Goal: Task Accomplishment & Management: Manage account settings

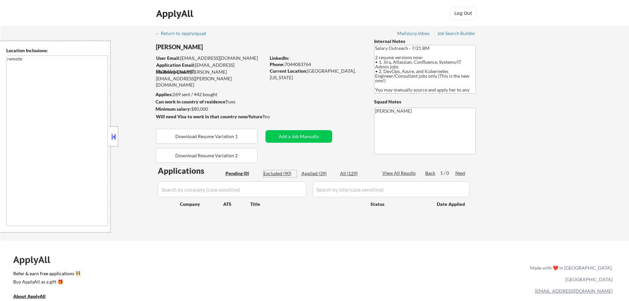
click at [269, 170] on div "Excluded (90)" at bounding box center [279, 173] width 33 height 7
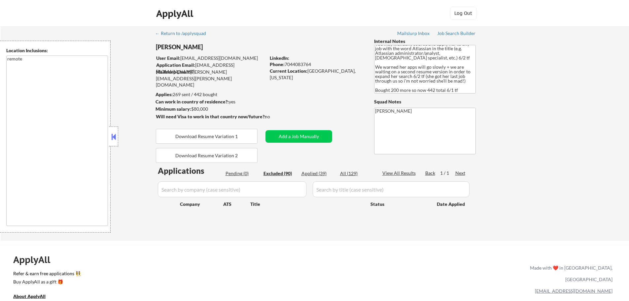
select select ""excluded""
select select ""excluded__location_""
select select ""excluded__expired_""
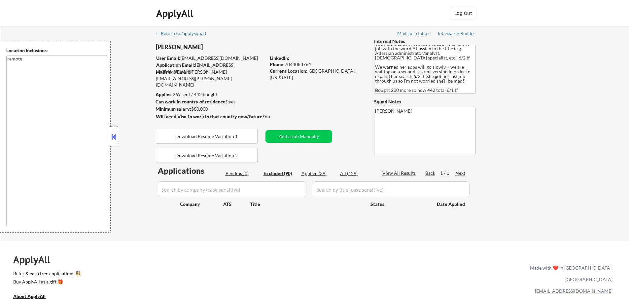
select select ""excluded""
select select ""excluded__expired_""
select select ""excluded__salary_""
select select ""excluded__expired_""
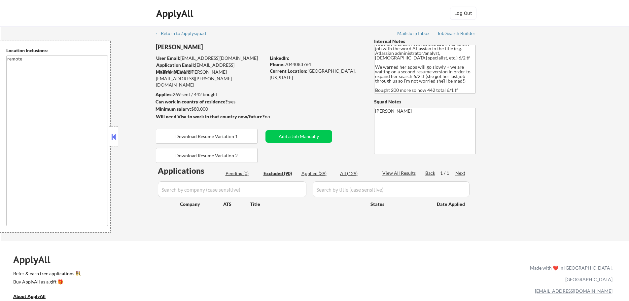
select select ""excluded__expired_""
select select ""excluded__salary_""
select select ""excluded__expired_""
select select ""excluded""
select select ""excluded__expired_""
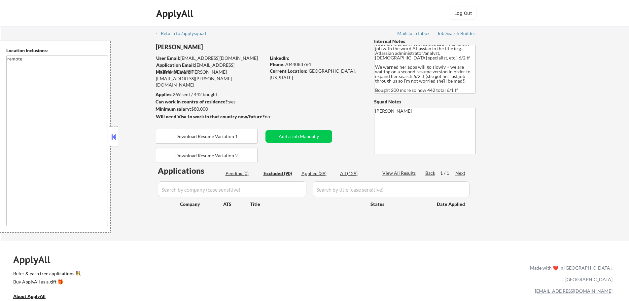
select select ""excluded__salary_""
select select ""excluded__location_""
select select ""excluded__bad_match_""
select select ""excluded__expired_""
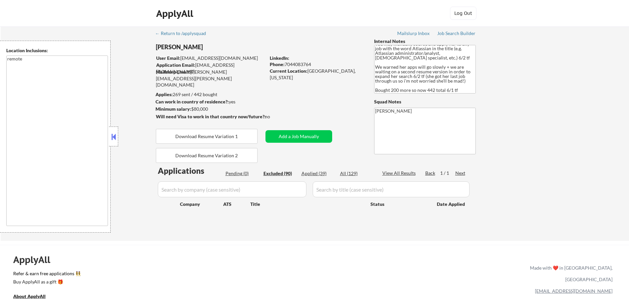
select select ""excluded__expired_""
select select ""excluded__location_""
select select ""excluded__expired_""
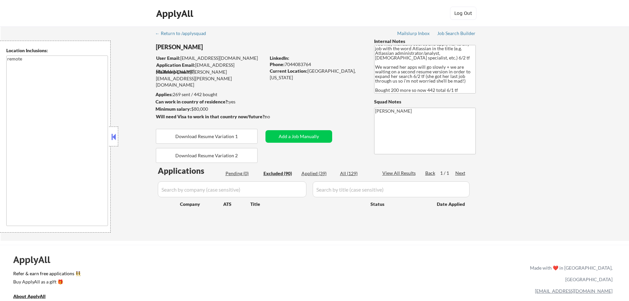
select select ""excluded__salary_""
select select ""excluded__bad_match_""
select select ""excluded__location_""
select select ""excluded__salary_""
select select ""excluded__expired_""
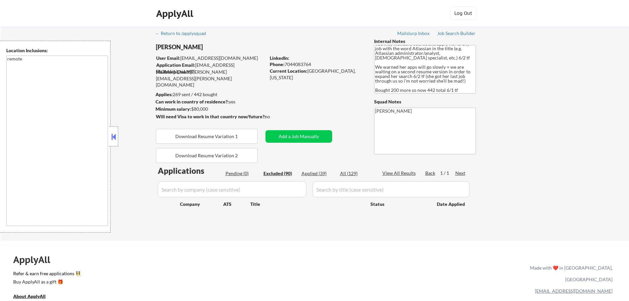
select select ""excluded__location_""
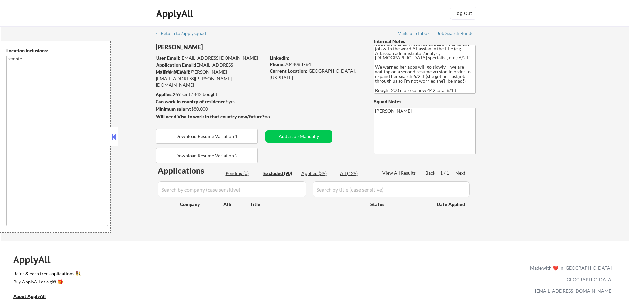
select select ""excluded__expired_""
select select ""excluded__location_""
select select ""excluded__salary_""
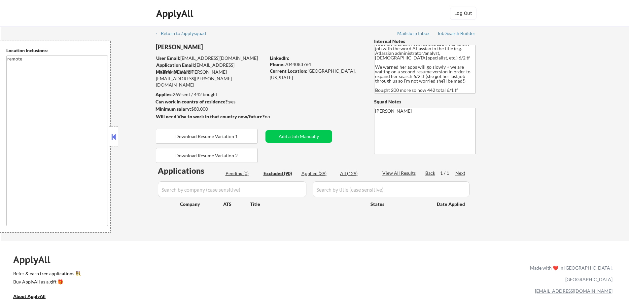
select select ""excluded__blocklist_""
select select ""excluded""
select select ""excluded__location_""
select select ""excluded__expired_""
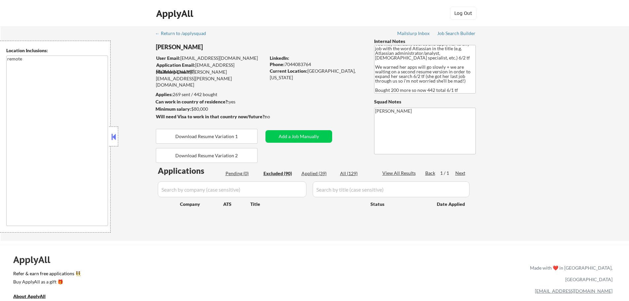
select select ""excluded__location_""
select select ""excluded__salary_""
select select ""excluded""
select select ""excluded__location_""
select select ""excluded__expired_""
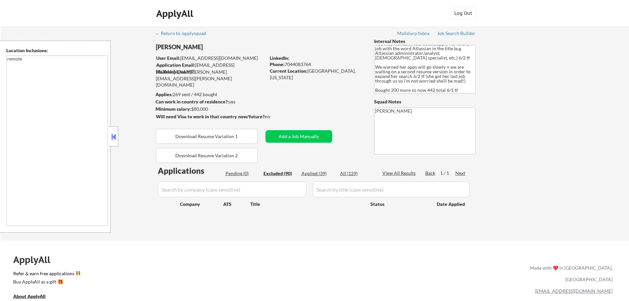
select select ""excluded__expired_""
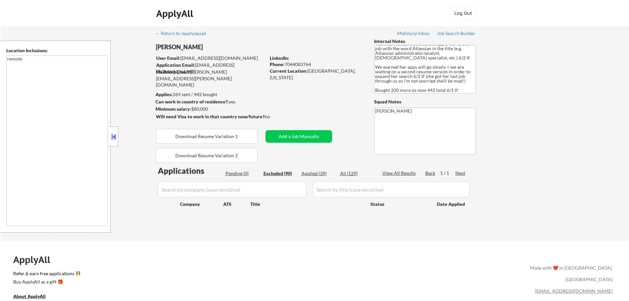
select select ""excluded__expired_""
select select ""excluded""
select select ""excluded__expired_""
select select ""excluded__location_""
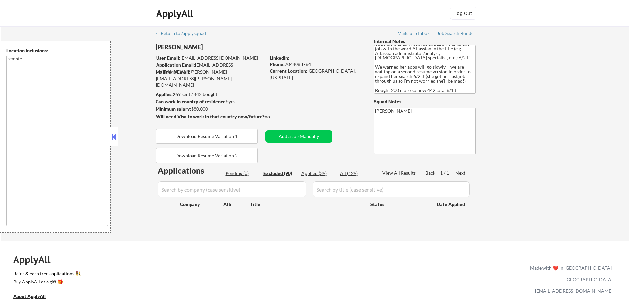
select select ""excluded__location_""
select select ""excluded__salary_""
select select ""excluded__expired_""
select select ""excluded__location_""
select select ""excluded__expired_""
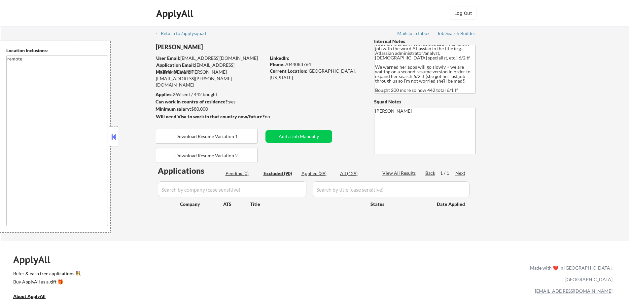
select select ""excluded__location_""
select select ""excluded__salary_""
select select ""excluded__expired_""
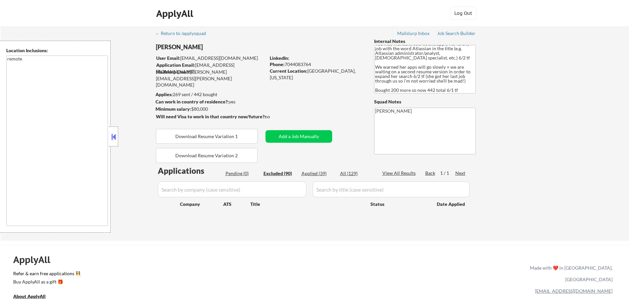
select select ""excluded__salary_""
select select ""excluded__expired_""
select select ""excluded__location_""
select select ""excluded__salary_""
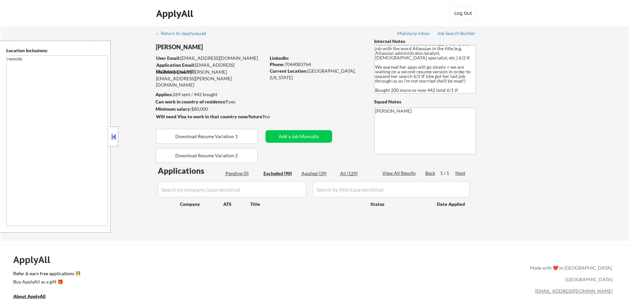
select select ""excluded__expired_""
select select ""excluded__location_""
select select ""excluded__expired_""
select select ""excluded""
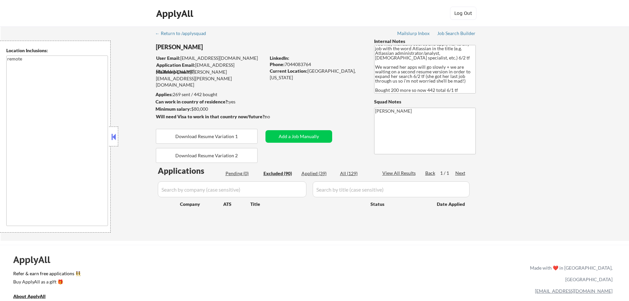
select select ""excluded__location_""
select select ""excluded""
select select ""excluded__bad_match_""
select select ""excluded__salary_""
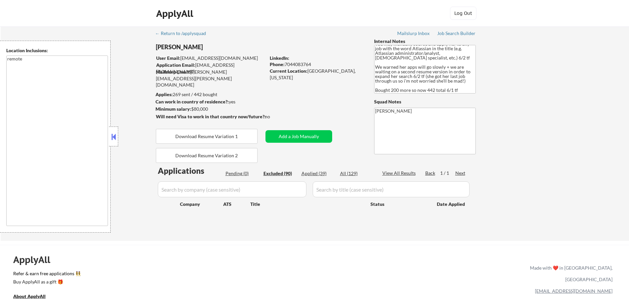
select select ""excluded__expired_""
select select ""excluded""
select select ""excluded__location_""
select select ""excluded""
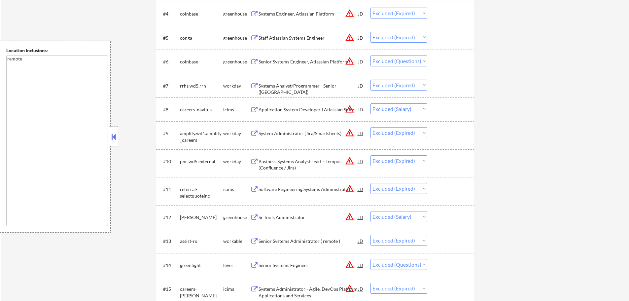
scroll to position [297, 0]
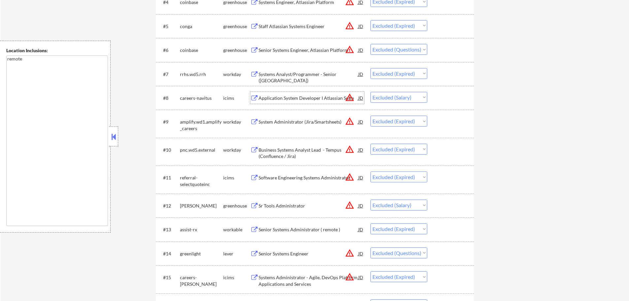
click at [285, 95] on div "Application System Developer I Atlassian Suite" at bounding box center [308, 98] width 100 height 7
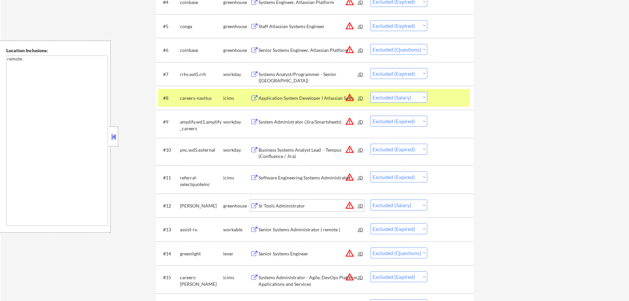
click at [281, 203] on div "Sr Tools Administrator" at bounding box center [308, 205] width 100 height 7
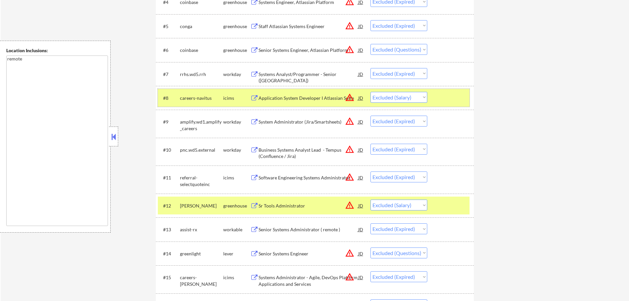
click at [455, 97] on div at bounding box center [451, 98] width 29 height 12
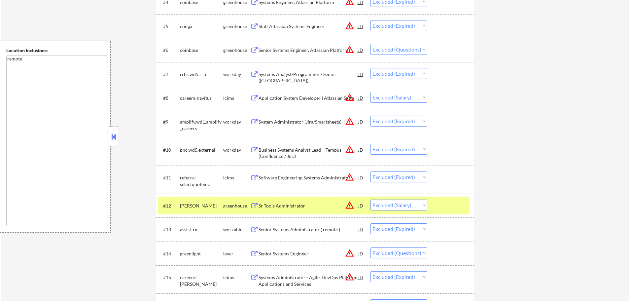
click at [453, 203] on div at bounding box center [451, 205] width 29 height 12
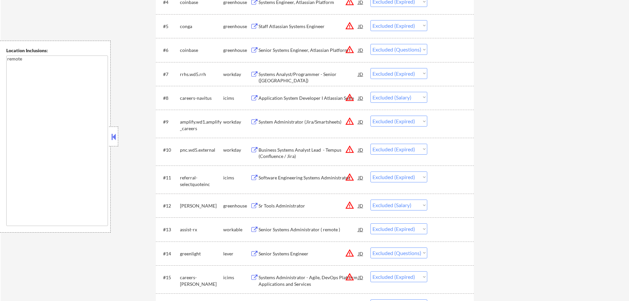
click at [406, 207] on select "Choose an option... Pending Applied Excluded (Questions) Excluded (Expired) Exc…" at bounding box center [398, 204] width 57 height 11
select select ""excluded""
click at [370, 199] on select "Choose an option... Pending Applied Excluded (Questions) Excluded (Expired) Exc…" at bounding box center [398, 204] width 57 height 11
click at [434, 208] on div "#12 natera greenhouse Sr Tools Administrator JD warning_amber Choose an option.…" at bounding box center [314, 205] width 312 height 18
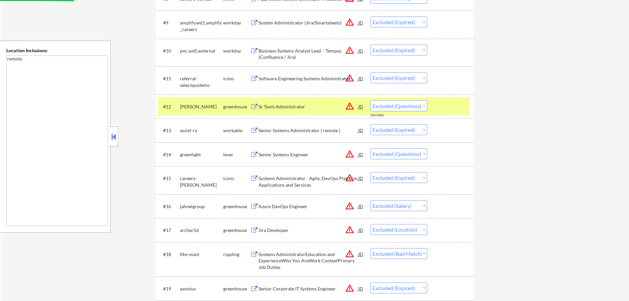
scroll to position [429, 0]
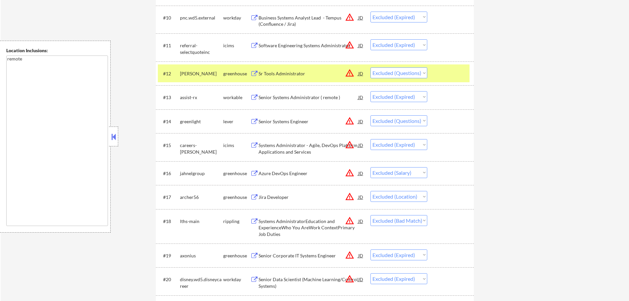
click at [286, 171] on div "Azure DevOps Engineer" at bounding box center [308, 173] width 100 height 7
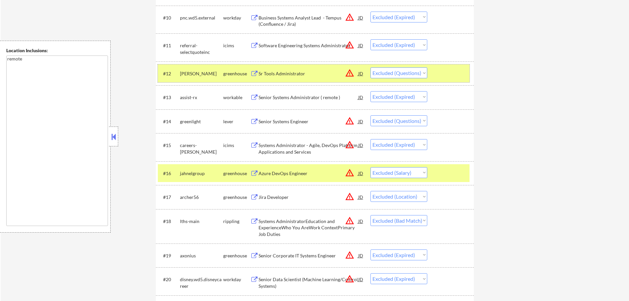
click at [439, 65] on div "#12 natera greenhouse Sr Tools Administrator JD warning_amber Choose an option.…" at bounding box center [314, 73] width 312 height 18
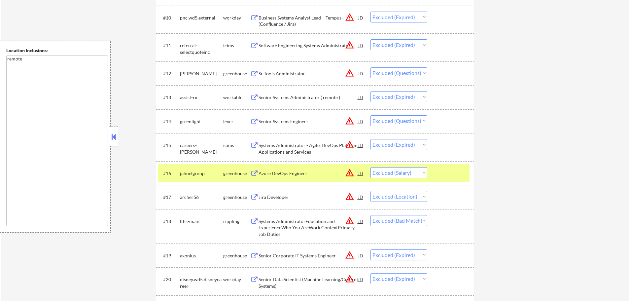
click at [443, 176] on div at bounding box center [451, 173] width 29 height 12
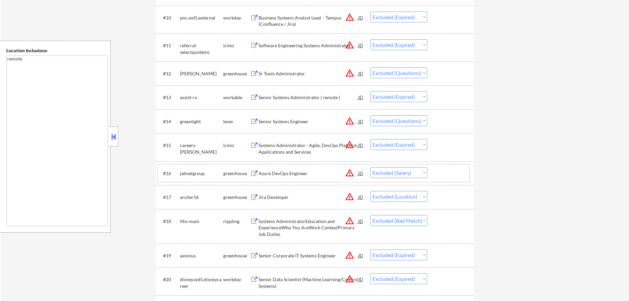
click at [385, 174] on select "Choose an option... Pending Applied Excluded (Questions) Excluded (Expired) Exc…" at bounding box center [398, 172] width 57 height 11
select select ""excluded""
click at [370, 167] on select "Choose an option... Pending Applied Excluded (Questions) Excluded (Expired) Exc…" at bounding box center [398, 172] width 57 height 11
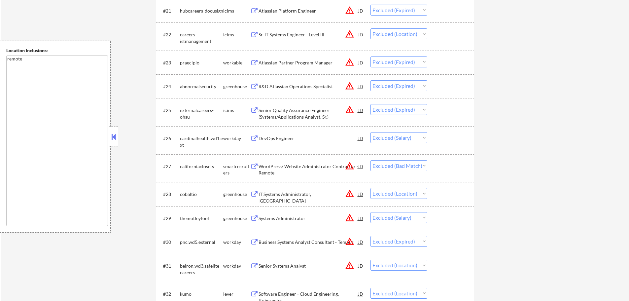
scroll to position [726, 0]
click at [284, 137] on div "DevOps Engineer" at bounding box center [308, 137] width 100 height 7
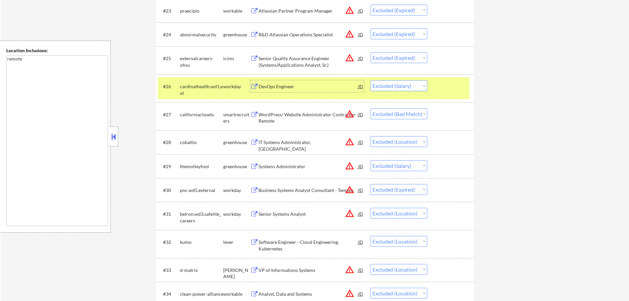
scroll to position [792, 0]
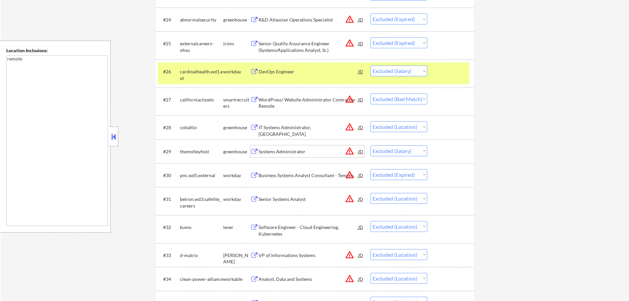
click at [260, 150] on div "Systems Administrator" at bounding box center [308, 151] width 100 height 7
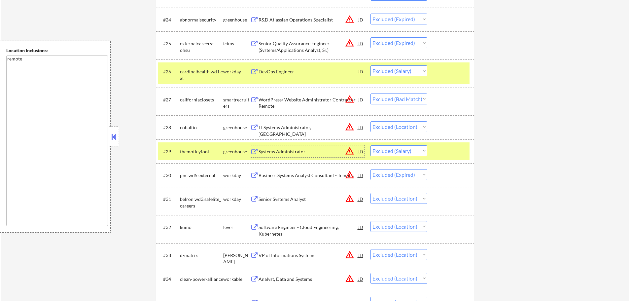
click at [399, 152] on select "Choose an option... Pending Applied Excluded (Questions) Excluded (Expired) Exc…" at bounding box center [398, 150] width 57 height 11
select select ""excluded""
click at [370, 145] on select "Choose an option... Pending Applied Excluded (Questions) Excluded (Expired) Exc…" at bounding box center [398, 150] width 57 height 11
click at [439, 151] on div at bounding box center [451, 151] width 29 height 12
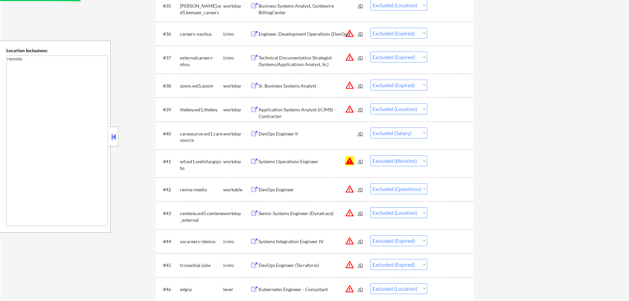
scroll to position [1089, 0]
click at [282, 132] on div "DevOps Engineer II" at bounding box center [308, 133] width 100 height 7
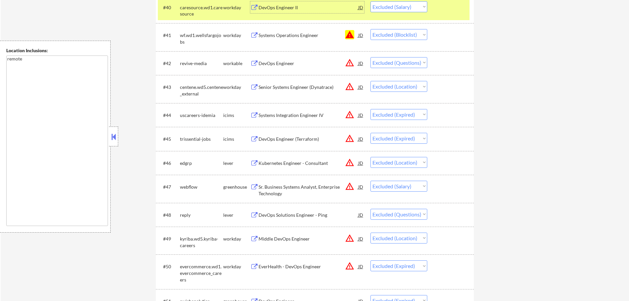
scroll to position [1221, 0]
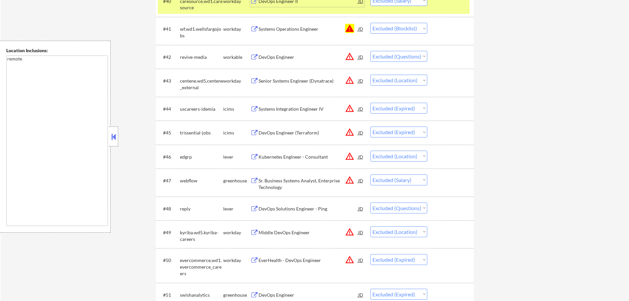
click at [272, 185] on div "Sr. Business Systems Analyst, Enterprise Technology" at bounding box center [308, 183] width 100 height 13
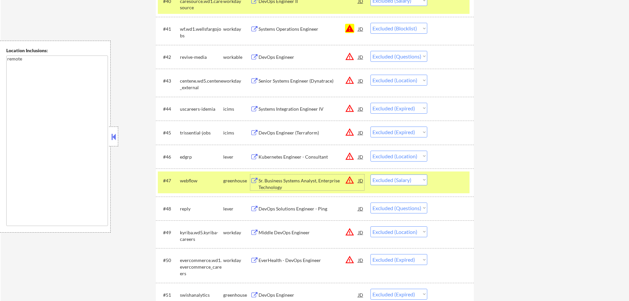
click at [406, 180] on select "Choose an option... Pending Applied Excluded (Questions) Excluded (Expired) Exc…" at bounding box center [398, 179] width 57 height 11
select select ""excluded__expired_""
click at [370, 174] on select "Choose an option... Pending Applied Excluded (Questions) Excluded (Expired) Exc…" at bounding box center [398, 179] width 57 height 11
click at [445, 180] on div at bounding box center [451, 180] width 29 height 12
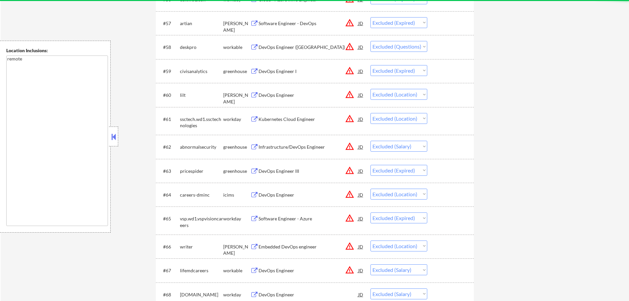
scroll to position [1750, 0]
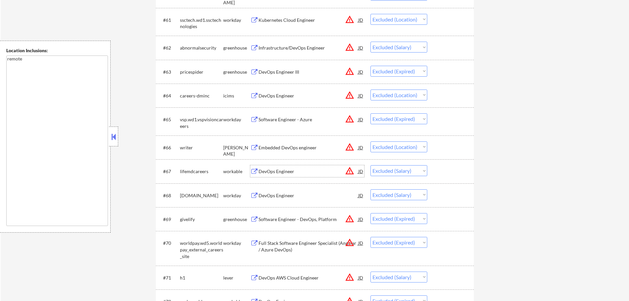
click at [271, 171] on div "DevOps Engineer" at bounding box center [308, 171] width 100 height 7
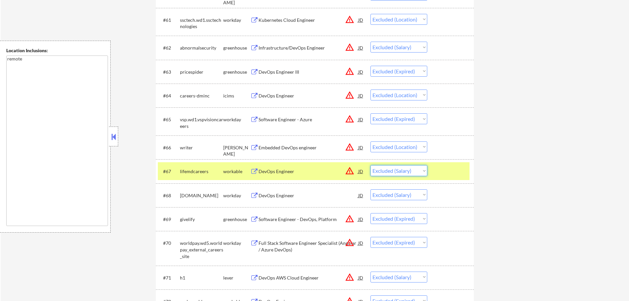
click at [408, 172] on select "Choose an option... Pending Applied Excluded (Questions) Excluded (Expired) Exc…" at bounding box center [398, 170] width 57 height 11
click at [370, 165] on select "Choose an option... Pending Applied Excluded (Questions) Excluded (Expired) Exc…" at bounding box center [398, 170] width 57 height 11
click at [434, 172] on div "#67 lifemdcareers workable DevOps Engineer JD warning_amber Choose an option...…" at bounding box center [314, 171] width 312 height 18
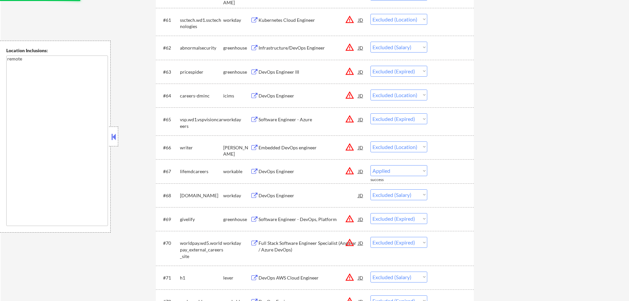
select select ""excluded__salary_""
select select ""excluded__expired_""
select select ""excluded__salary_""
select select ""excluded__expired_""
select select ""excluded__location_""
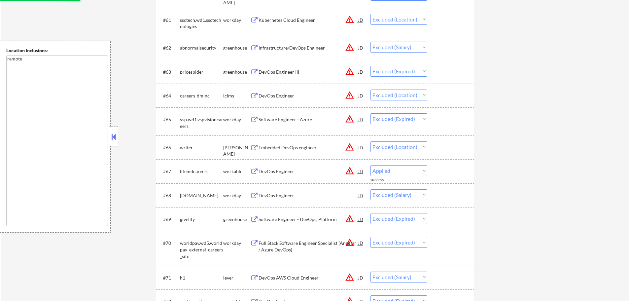
select select ""excluded__salary_""
select select ""excluded__expired_""
select select ""excluded__location_""
select select ""excluded__expired_""
select select ""excluded""
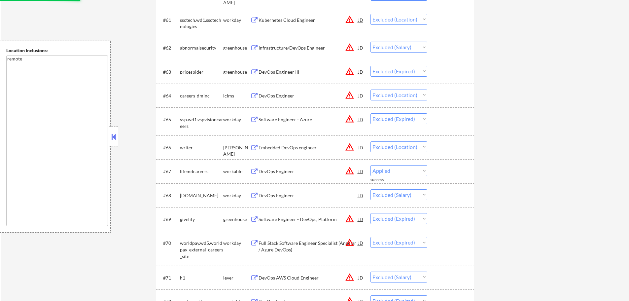
select select ""excluded__location_""
select select ""excluded""
select select ""excluded__bad_match_""
select select ""excluded__salary_""
select select ""excluded__expired_""
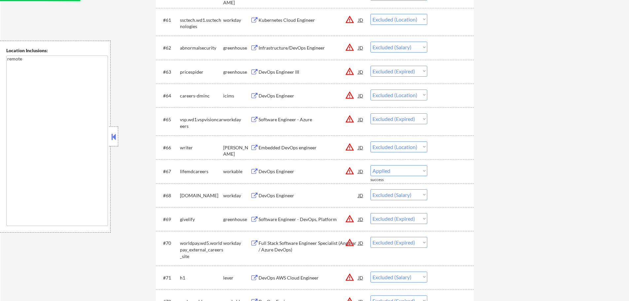
select select ""excluded""
select select ""excluded__location_""
select select ""excluded""
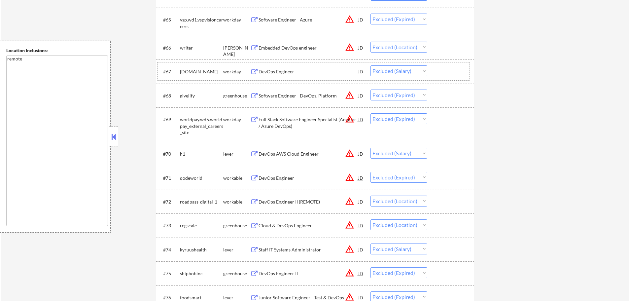
scroll to position [1849, 0]
click at [412, 70] on select "Choose an option... Pending Applied Excluded (Questions) Excluded (Expired) Exc…" at bounding box center [398, 71] width 57 height 11
select select ""excluded__expired_""
click at [370, 66] on select "Choose an option... Pending Applied Excluded (Questions) Excluded (Expired) Exc…" at bounding box center [398, 71] width 57 height 11
click at [444, 68] on div at bounding box center [451, 72] width 29 height 12
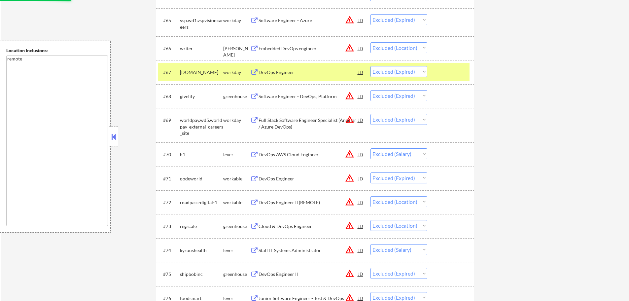
click at [444, 68] on div at bounding box center [451, 72] width 29 height 12
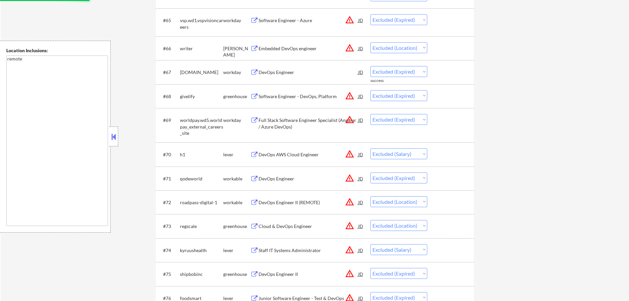
click at [272, 152] on div "DevOps AWS Cloud Engineer" at bounding box center [308, 154] width 100 height 7
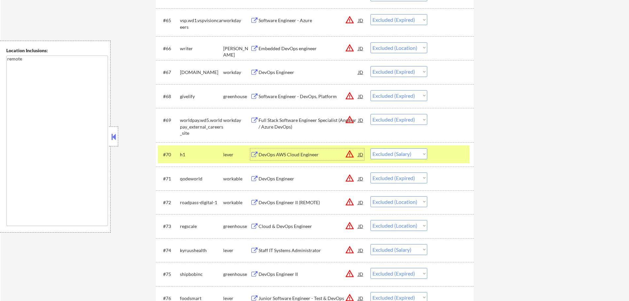
click at [282, 251] on div "Staff IT Systems Administrator" at bounding box center [308, 250] width 100 height 7
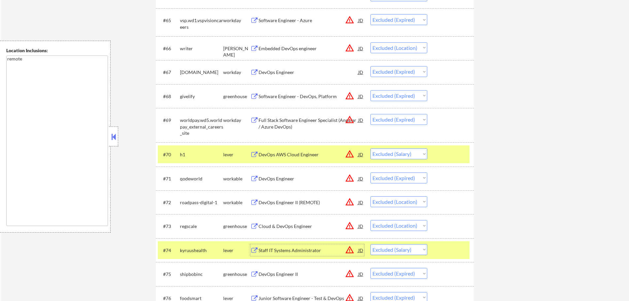
click at [395, 155] on select "Choose an option... Pending Applied Excluded (Questions) Excluded (Expired) Exc…" at bounding box center [398, 153] width 57 height 11
click at [370, 148] on select "Choose an option... Pending Applied Excluded (Questions) Excluded (Expired) Exc…" at bounding box center [398, 153] width 57 height 11
click at [453, 149] on div at bounding box center [451, 154] width 29 height 12
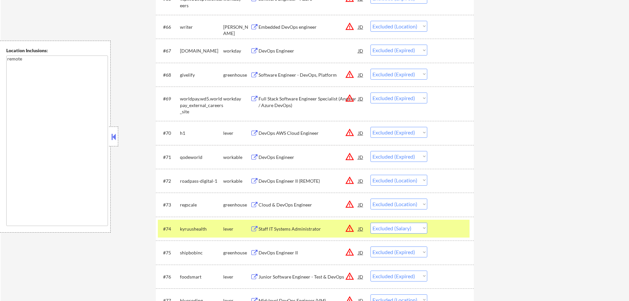
scroll to position [1882, 0]
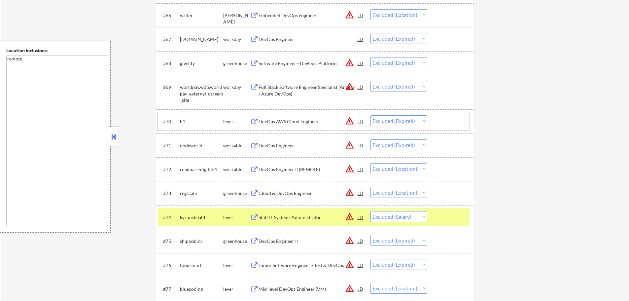
click at [392, 121] on select "Choose an option... Pending Applied Excluded (Questions) Excluded (Expired) Exc…" at bounding box center [398, 120] width 57 height 11
click at [370, 115] on select "Choose an option... Pending Applied Excluded (Questions) Excluded (Expired) Exc…" at bounding box center [398, 120] width 57 height 11
click at [444, 217] on div at bounding box center [451, 217] width 29 height 12
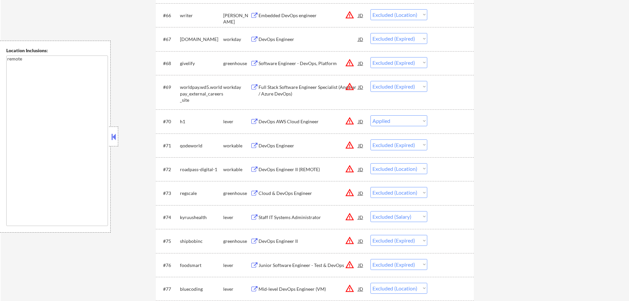
click at [267, 214] on div "Staff IT Systems Administrator" at bounding box center [308, 217] width 100 height 7
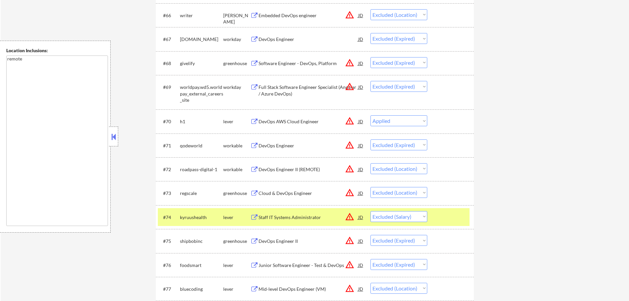
select select ""excluded__expired_""
select select ""excluded__location_""
select select ""excluded__salary_""
select select ""excluded__expired_""
select select ""excluded__location_""
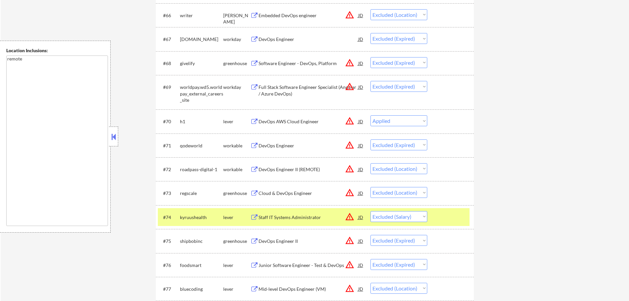
select select ""excluded__expired_""
select select ""excluded""
select select ""excluded__location_""
select select ""excluded""
select select ""excluded__bad_match_""
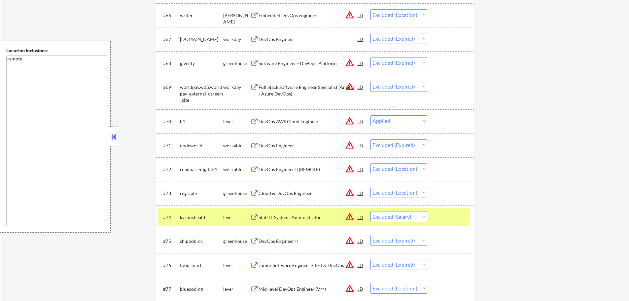
select select ""excluded__salary_""
select select ""excluded__expired_""
select select ""excluded""
select select ""excluded__location_""
select select ""excluded""
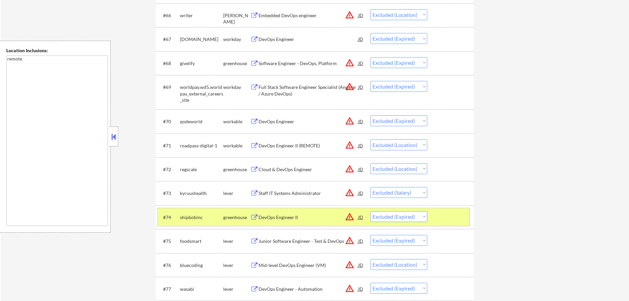
click at [440, 212] on div at bounding box center [451, 217] width 29 height 12
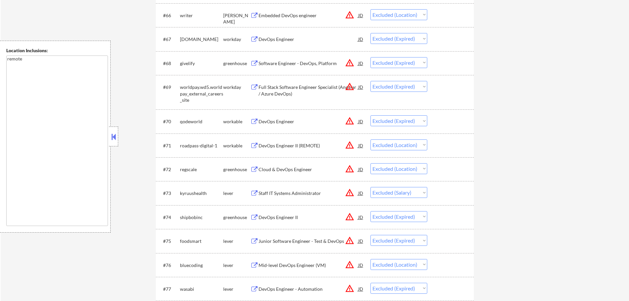
click at [414, 191] on select "Choose an option... Pending Applied Excluded (Questions) Excluded (Expired) Exc…" at bounding box center [398, 192] width 57 height 11
select select ""excluded__expired_""
click at [370, 187] on select "Choose an option... Pending Applied Excluded (Questions) Excluded (Expired) Exc…" at bounding box center [398, 192] width 57 height 11
click at [439, 194] on div at bounding box center [451, 193] width 29 height 12
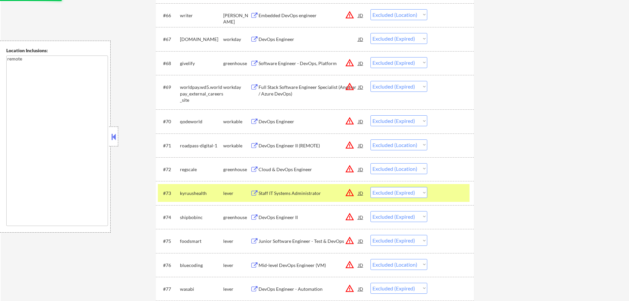
click at [449, 188] on div at bounding box center [451, 193] width 29 height 12
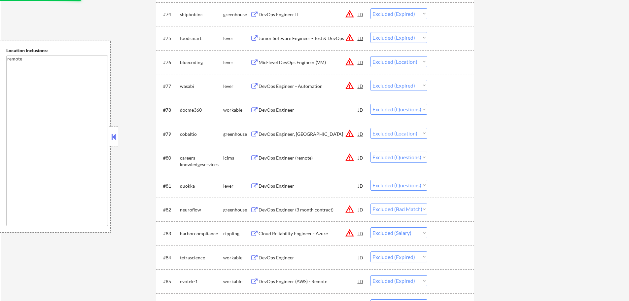
scroll to position [2113, 0]
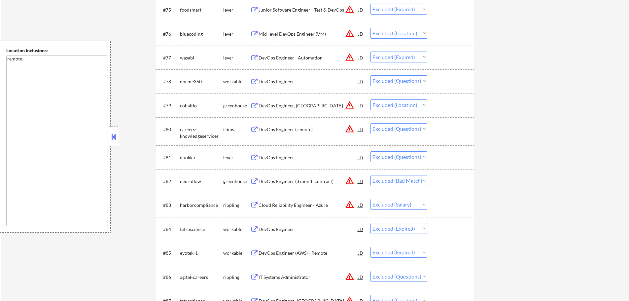
click at [262, 204] on div "Cloud Reliability Engineer - Azure" at bounding box center [308, 205] width 100 height 7
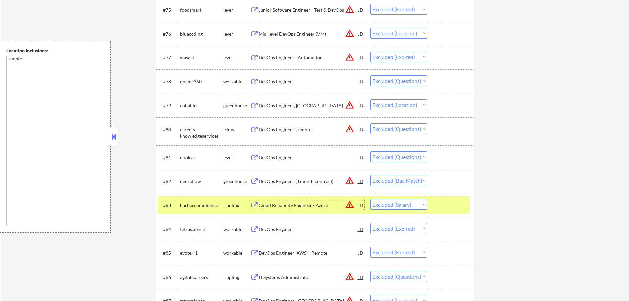
click at [398, 204] on select "Choose an option... Pending Applied Excluded (Questions) Excluded (Expired) Exc…" at bounding box center [398, 204] width 57 height 11
select select ""excluded__expired_""
click at [370, 199] on select "Choose an option... Pending Applied Excluded (Questions) Excluded (Expired) Exc…" at bounding box center [398, 204] width 57 height 11
click at [455, 203] on div at bounding box center [451, 205] width 29 height 12
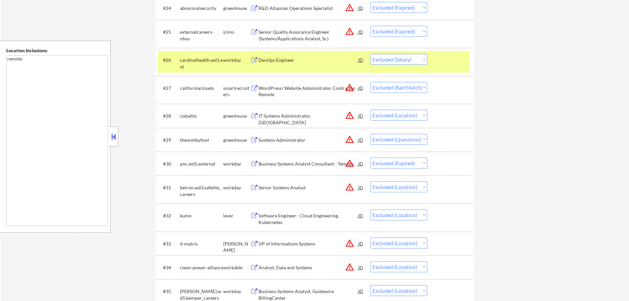
scroll to position [792, 0]
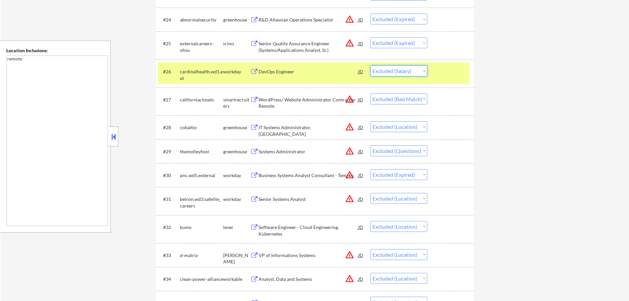
click at [383, 72] on select "Choose an option... Pending Applied Excluded (Questions) Excluded (Expired) Exc…" at bounding box center [398, 70] width 57 height 11
click at [370, 65] on select "Choose an option... Pending Applied Excluded (Questions) Excluded (Expired) Exc…" at bounding box center [398, 70] width 57 height 11
click at [438, 77] on div at bounding box center [451, 71] width 29 height 12
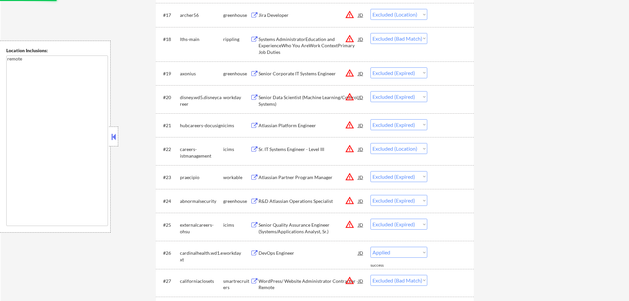
select select ""excluded__bad_match_""
select select ""excluded__location_""
select select ""excluded""
select select ""excluded__expired_""
select select ""excluded__location_""
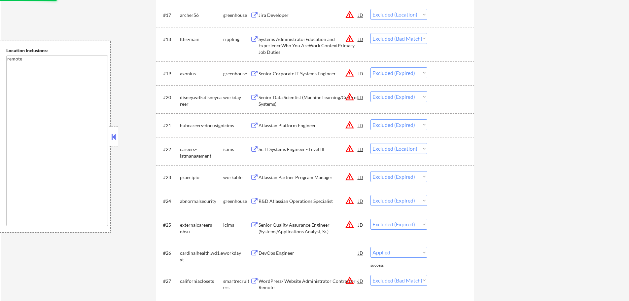
select select ""excluded__expired_""
select select ""excluded__location_""
select select ""excluded__salary_""
select select ""excluded__blocklist_""
select select ""excluded""
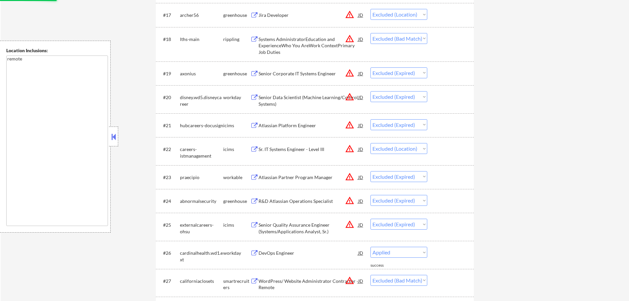
select select ""excluded__location_""
select select ""excluded__expired_""
select select ""excluded__location_""
select select ""excluded__expired_""
select select ""excluded""
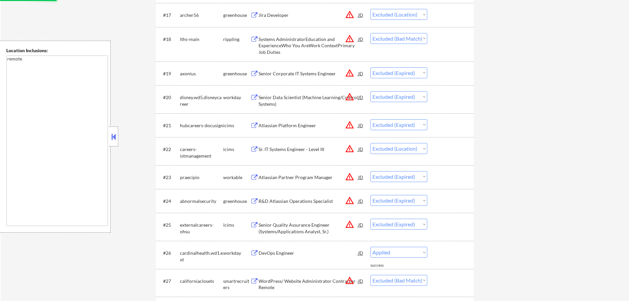
select select ""excluded__location_""
select select ""excluded__expired_""
select select ""excluded""
select select ""excluded__expired_""
select select ""excluded__location_""
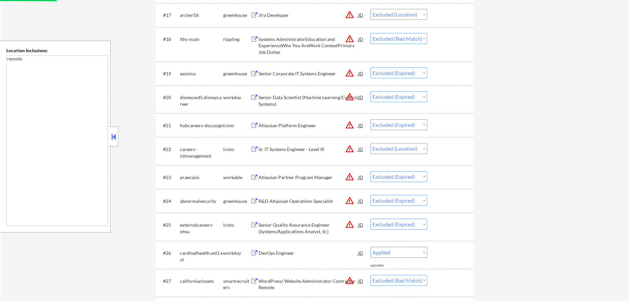
select select ""excluded__salary_""
select select ""excluded__expired_""
select select ""excluded__location_""
select select ""excluded__expired_""
select select ""excluded__location_""
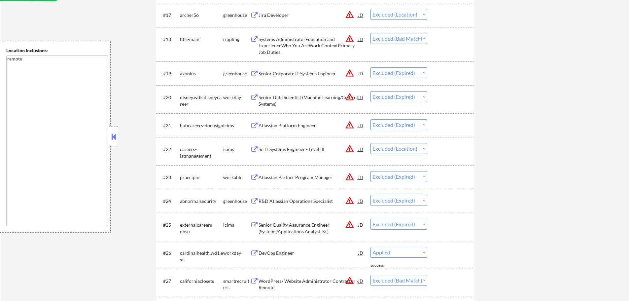
select select ""excluded__expired_""
select select ""excluded__location_""
select select ""excluded__expired_""
select select ""excluded__location_""
select select ""excluded__expired_""
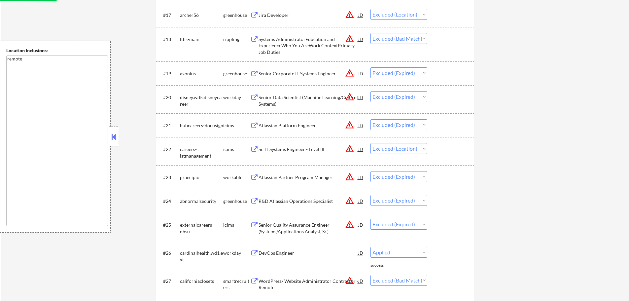
select select ""excluded""
select select ""excluded__location_""
select select ""excluded""
select select ""excluded__bad_match_""
select select ""excluded__expired_""
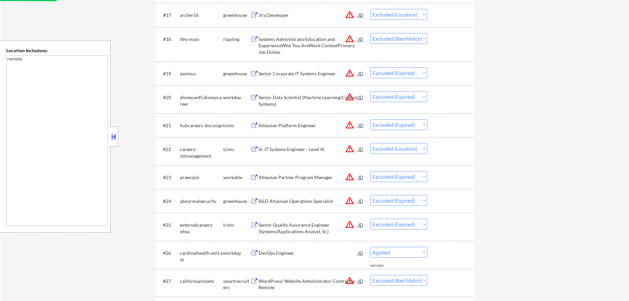
select select ""excluded""
select select ""excluded__location_""
select select ""excluded""
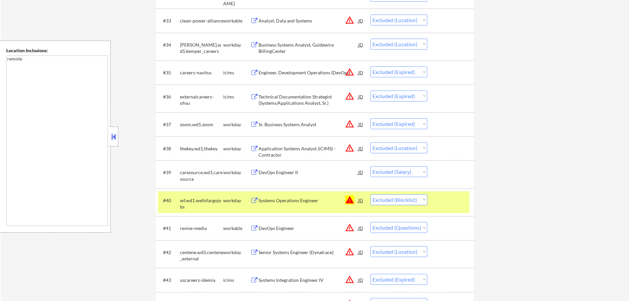
scroll to position [1056, 0]
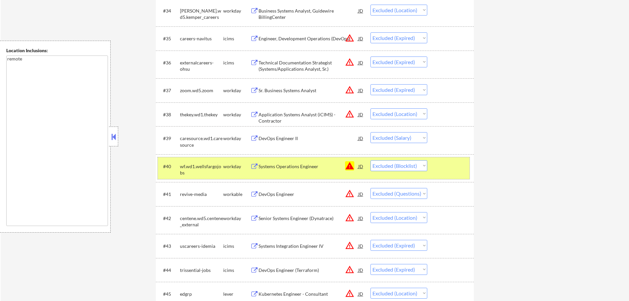
click at [446, 166] on div at bounding box center [451, 166] width 29 height 12
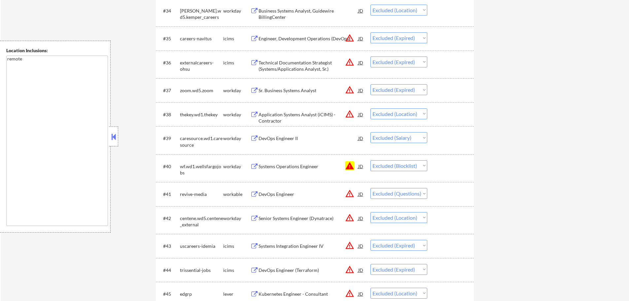
click at [266, 139] on div "DevOps Engineer II" at bounding box center [308, 138] width 100 height 7
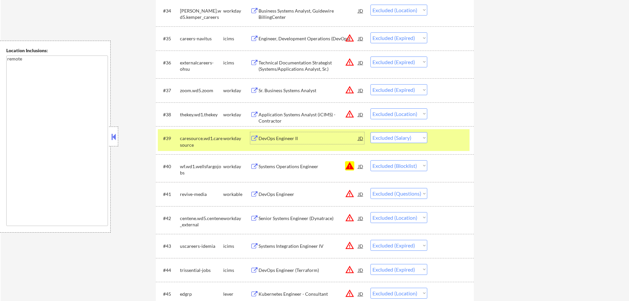
click at [408, 136] on select "Choose an option... Pending Applied Excluded (Questions) Excluded (Expired) Exc…" at bounding box center [398, 137] width 57 height 11
select select ""excluded__expired_""
click at [370, 132] on select "Choose an option... Pending Applied Excluded (Questions) Excluded (Expired) Exc…" at bounding box center [398, 137] width 57 height 11
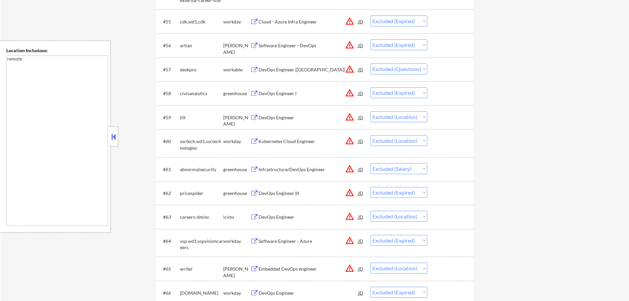
scroll to position [1650, 0]
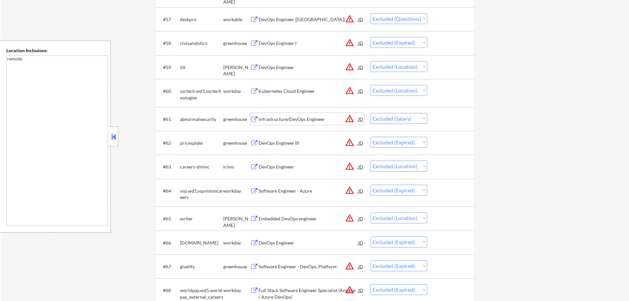
click at [288, 122] on div "Infrastructure/DevOps Engineer" at bounding box center [308, 119] width 100 height 7
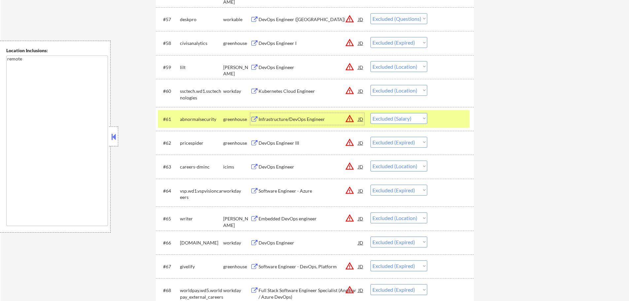
click at [417, 119] on select "Choose an option... Pending Applied Excluded (Questions) Excluded (Expired) Exc…" at bounding box center [398, 118] width 57 height 11
select select ""excluded__expired_""
click at [370, 113] on select "Choose an option... Pending Applied Excluded (Questions) Excluded (Expired) Exc…" at bounding box center [398, 118] width 57 height 11
click at [446, 117] on div at bounding box center [451, 119] width 29 height 12
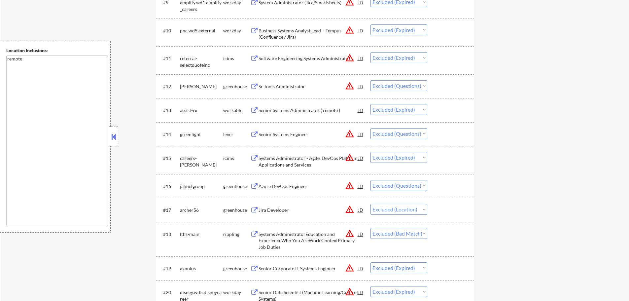
scroll to position [0, 0]
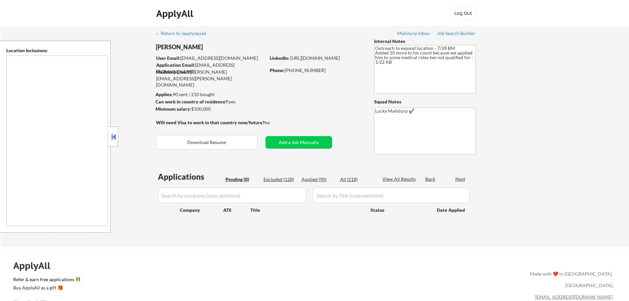
type textarea "Austin, TX West Lake Hills, TX Rollingwood, TX Cedar Park, TX Pflugerville, TX …"
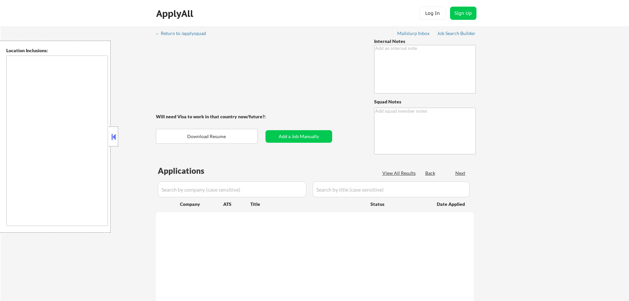
type textarea "Salary/Location Outreach -7/22 BM"
type textarea "Lucky Mailslurp ✔️"
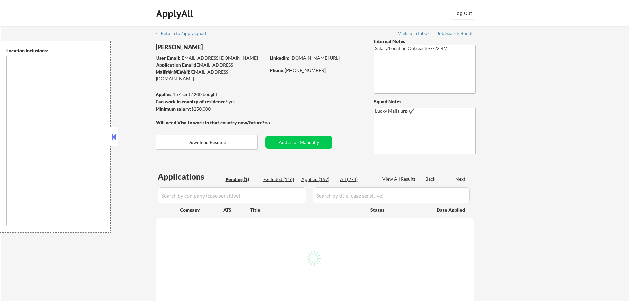
select select ""pending""
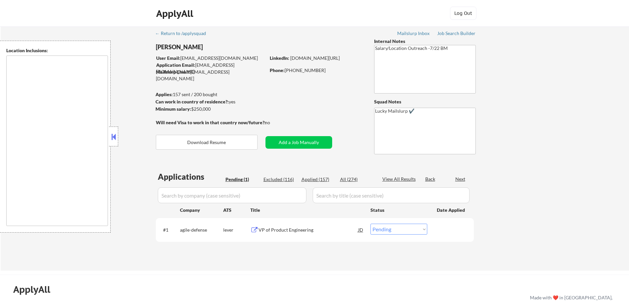
type textarea "Atlanta, GA Decatur, GA East Point, GA Brookhaven, GA Sandy Springs, GA Dunwood…"
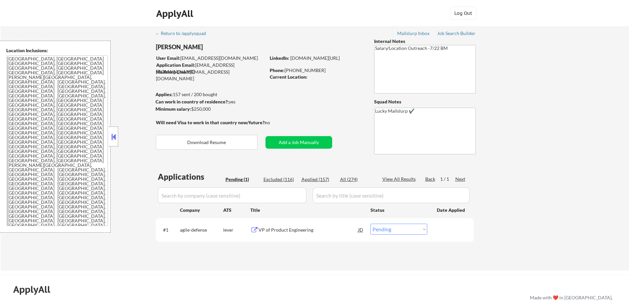
click at [294, 229] on div "VP of Product Engineering" at bounding box center [308, 229] width 100 height 7
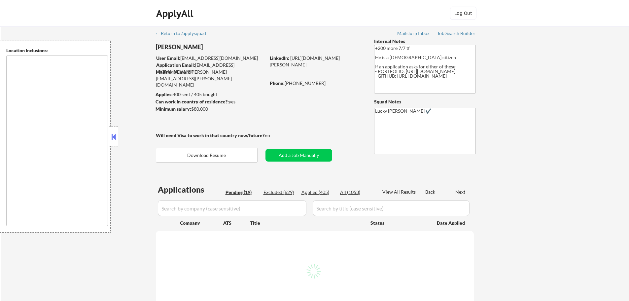
select select ""pending""
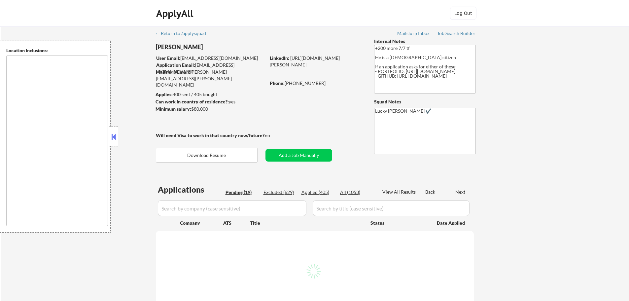
select select ""pending""
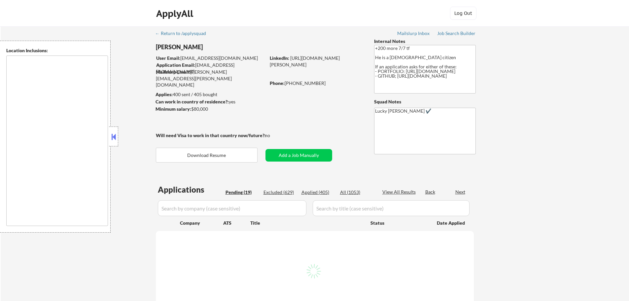
select select ""pending""
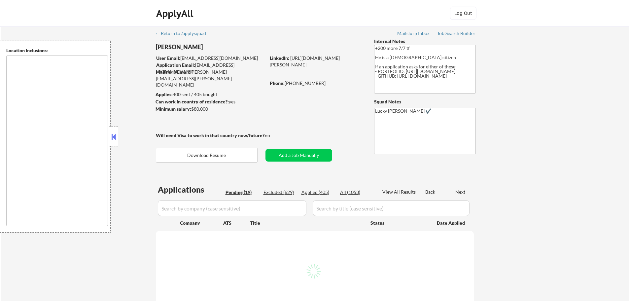
select select ""pending""
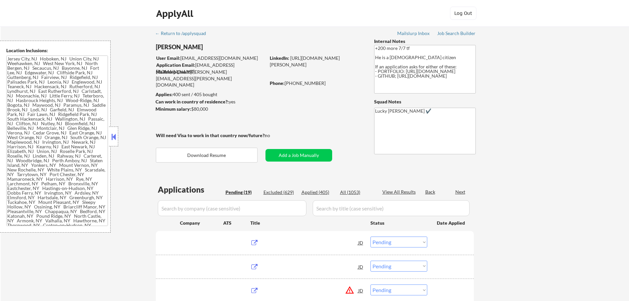
type textarea "Jersey City, NJ Hoboken, NJ Union City, NJ Weehawken, NJ West New York, NJ Nort…"
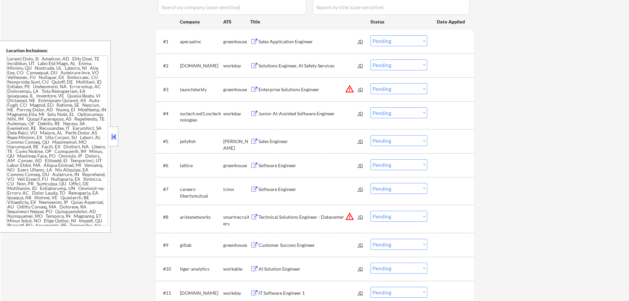
scroll to position [198, 0]
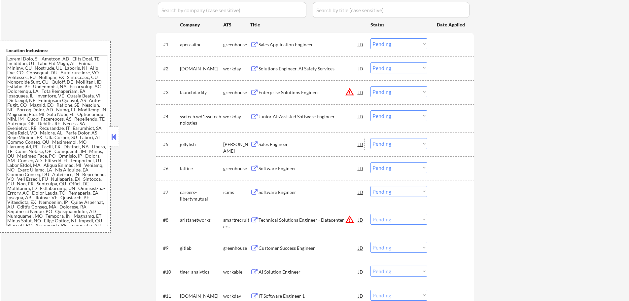
click at [276, 145] on div "Sales Engineer" at bounding box center [308, 144] width 100 height 7
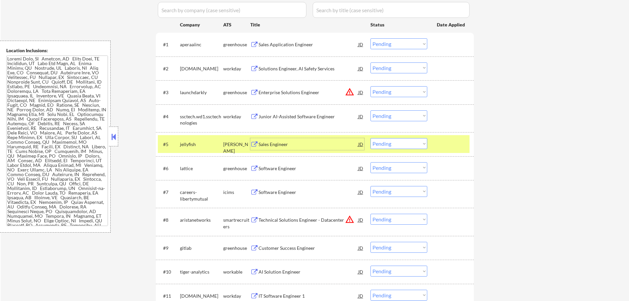
click at [384, 141] on select "Choose an option... Pending Applied Excluded (Questions) Excluded (Expired) Exc…" at bounding box center [398, 143] width 57 height 11
click at [370, 138] on select "Choose an option... Pending Applied Excluded (Questions) Excluded (Expired) Exc…" at bounding box center [398, 143] width 57 height 11
click at [451, 142] on div at bounding box center [451, 144] width 29 height 12
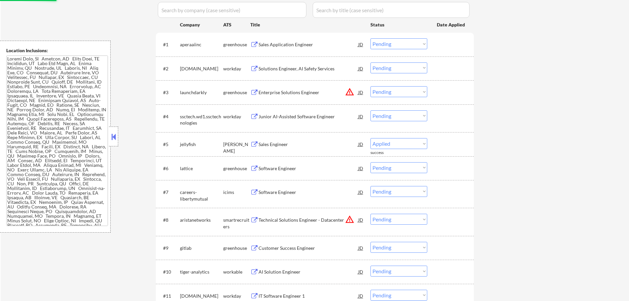
select select ""pending""
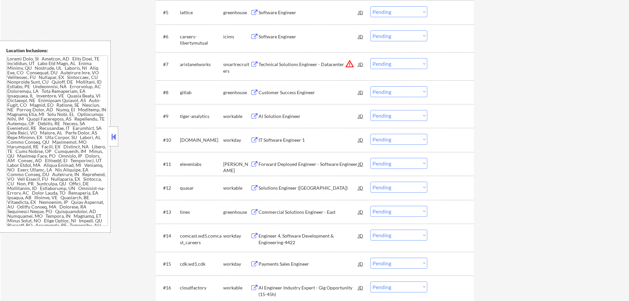
scroll to position [330, 0]
click at [318, 164] on div "Forward Deployed Engineer - Software Engineer" at bounding box center [308, 163] width 100 height 7
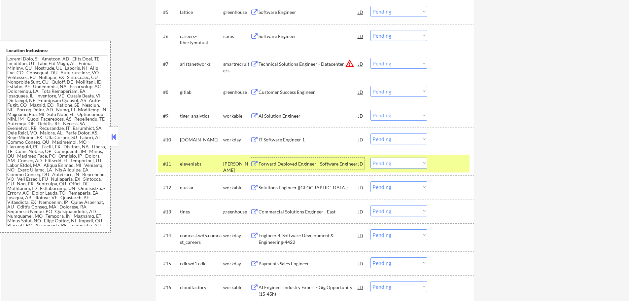
click at [395, 164] on select "Choose an option... Pending Applied Excluded (Questions) Excluded (Expired) Exc…" at bounding box center [398, 162] width 57 height 11
click at [370, 157] on select "Choose an option... Pending Applied Excluded (Questions) Excluded (Expired) Exc…" at bounding box center [398, 162] width 57 height 11
click at [439, 156] on div "#11 elevenlabs ashby Forward Deployed Engineer - Software Engineer JD Choose an…" at bounding box center [314, 163] width 312 height 18
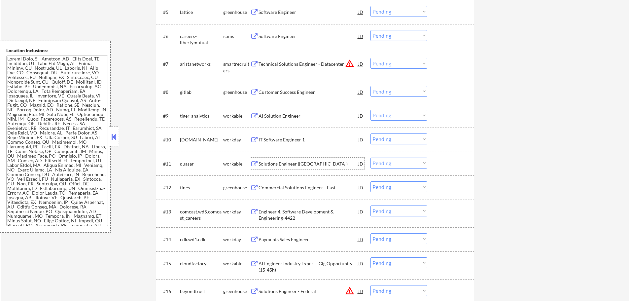
click at [275, 160] on div "Solutions Engineer (US)" at bounding box center [308, 163] width 100 height 7
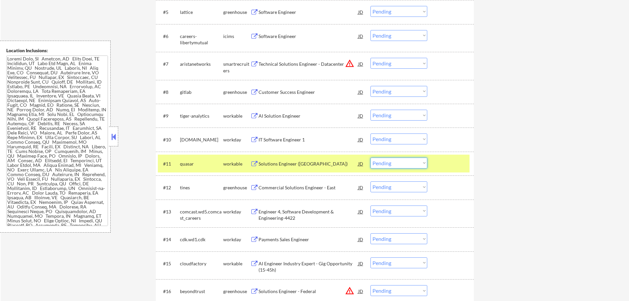
click at [399, 159] on select "Choose an option... Pending Applied Excluded (Questions) Excluded (Expired) Exc…" at bounding box center [398, 162] width 57 height 11
click at [370, 157] on select "Choose an option... Pending Applied Excluded (Questions) Excluded (Expired) Exc…" at bounding box center [398, 162] width 57 height 11
click at [449, 166] on div at bounding box center [451, 163] width 29 height 12
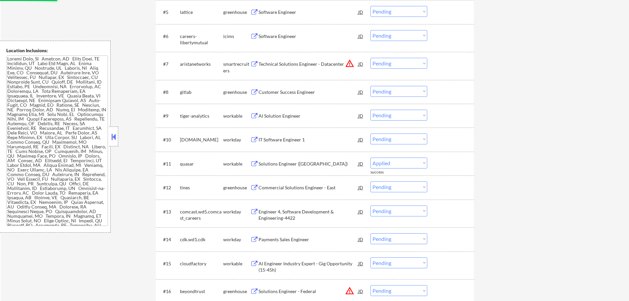
select select ""pending""
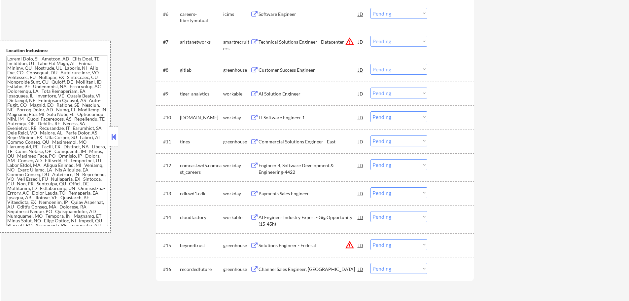
scroll to position [363, 0]
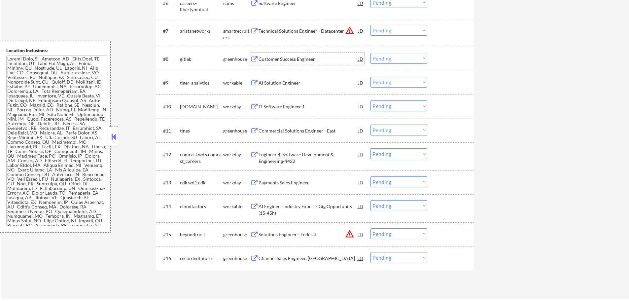
click at [279, 57] on div "Customer Success Engineer" at bounding box center [308, 59] width 100 height 7
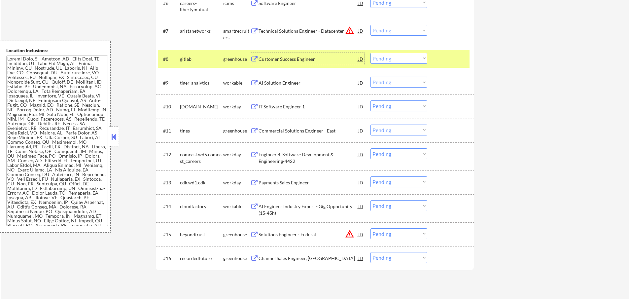
click at [391, 61] on select "Choose an option... Pending Applied Excluded (Questions) Excluded (Expired) Exc…" at bounding box center [398, 58] width 57 height 11
click at [370, 53] on select "Choose an option... Pending Applied Excluded (Questions) Excluded (Expired) Exc…" at bounding box center [398, 58] width 57 height 11
click at [440, 59] on div at bounding box center [451, 59] width 29 height 12
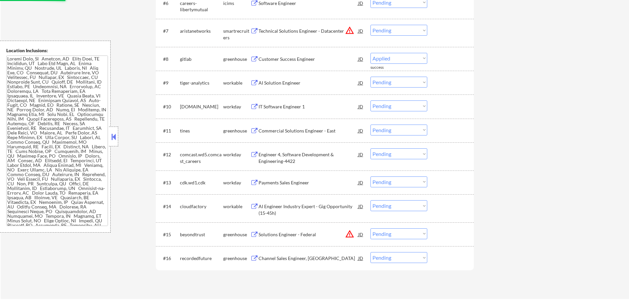
select select ""pending""
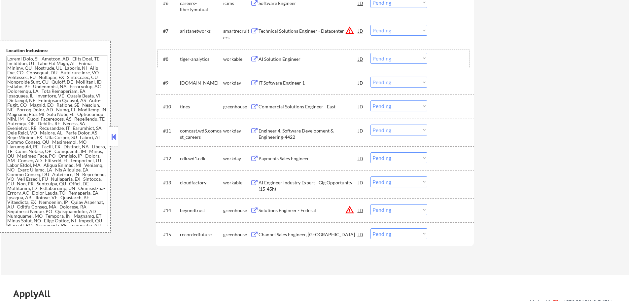
click at [442, 59] on div at bounding box center [451, 59] width 29 height 12
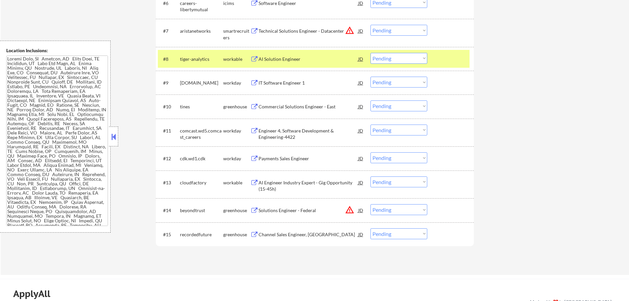
click at [442, 59] on div at bounding box center [451, 59] width 29 height 12
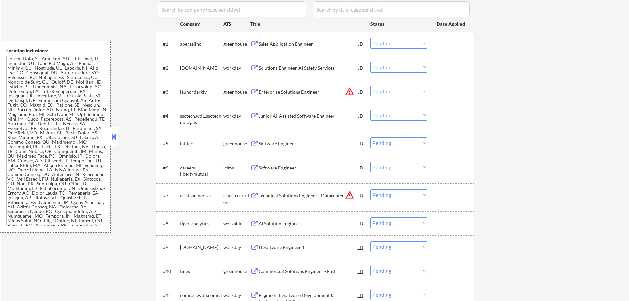
scroll to position [198, 0]
click at [279, 48] on div "Sales Application Engineer" at bounding box center [308, 44] width 100 height 7
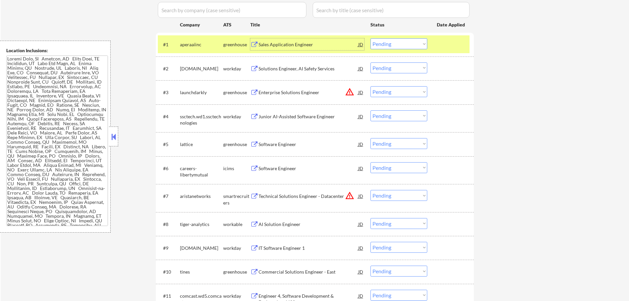
click at [454, 43] on div at bounding box center [451, 44] width 29 height 12
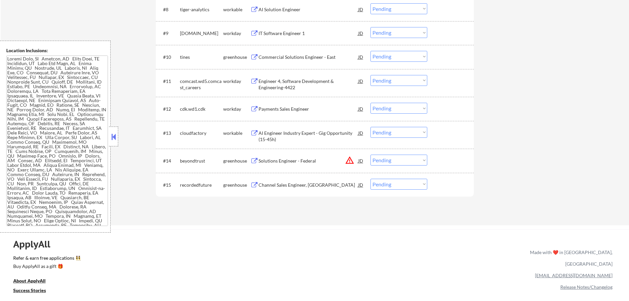
scroll to position [429, 0]
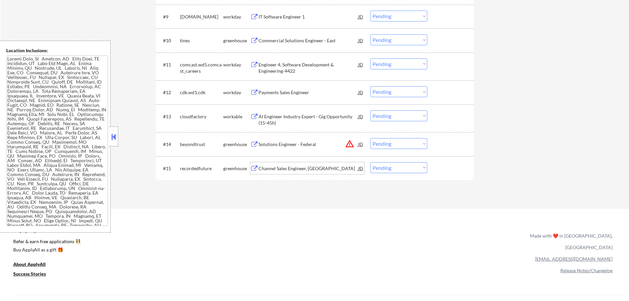
click at [266, 167] on div "Channel Sales Engineer, East" at bounding box center [308, 168] width 100 height 7
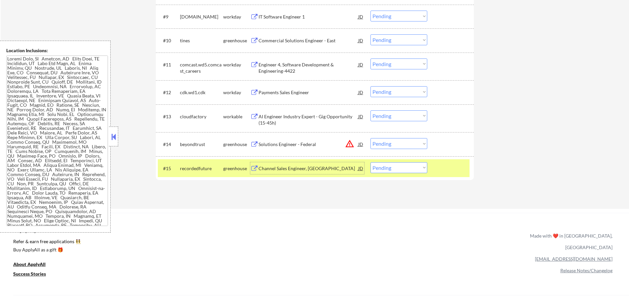
click at [448, 172] on div at bounding box center [451, 168] width 29 height 12
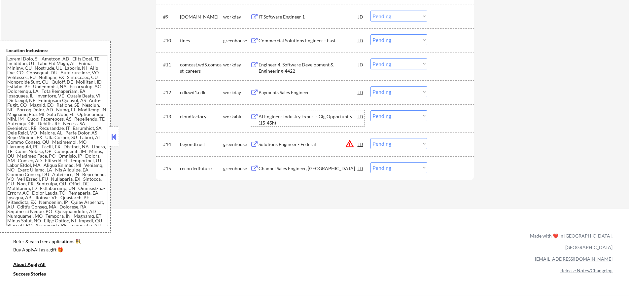
click at [297, 121] on div "AI Engineer Industry Expert - Gig Opportunity (15-45h)" at bounding box center [308, 119] width 100 height 13
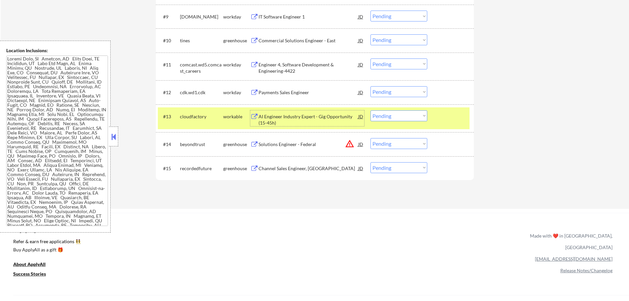
click at [394, 115] on select "Choose an option... Pending Applied Excluded (Questions) Excluded (Expired) Exc…" at bounding box center [398, 115] width 57 height 11
click at [370, 110] on select "Choose an option... Pending Applied Excluded (Questions) Excluded (Expired) Exc…" at bounding box center [398, 115] width 57 height 11
click at [451, 119] on div at bounding box center [451, 116] width 29 height 12
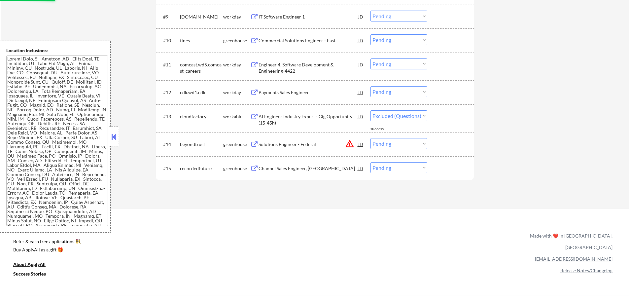
select select ""pending""
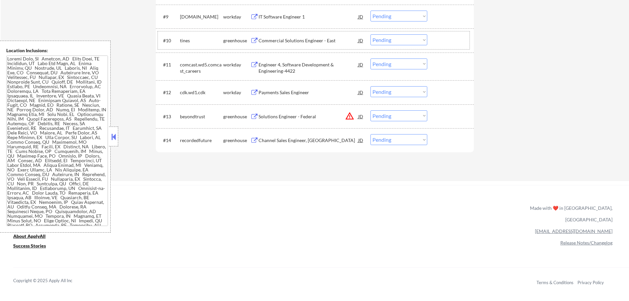
click at [330, 48] on div "#10 tines greenhouse Commercial Solutions Engineer - East JD Choose an option..…" at bounding box center [314, 40] width 312 height 18
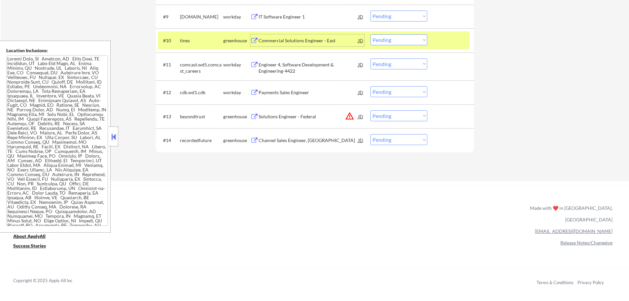
click at [298, 38] on div "Commercial Solutions Engineer - East" at bounding box center [308, 40] width 100 height 7
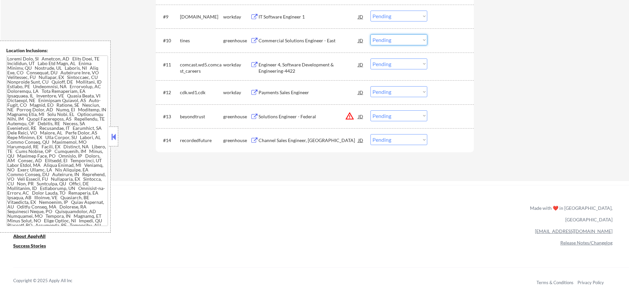
click at [384, 42] on select "Choose an option... Pending Applied Excluded (Questions) Excluded (Expired) Exc…" at bounding box center [398, 39] width 57 height 11
click at [370, 34] on select "Choose an option... Pending Applied Excluded (Questions) Excluded (Expired) Exc…" at bounding box center [398, 39] width 57 height 11
click at [455, 36] on div at bounding box center [451, 40] width 29 height 12
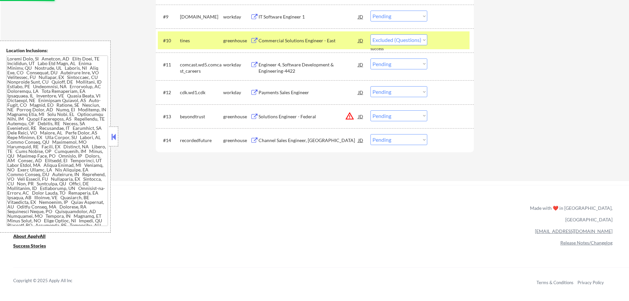
click at [455, 36] on div at bounding box center [451, 40] width 29 height 12
select select ""pending""
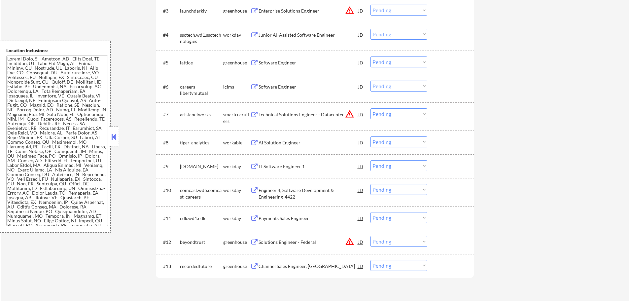
scroll to position [264, 0]
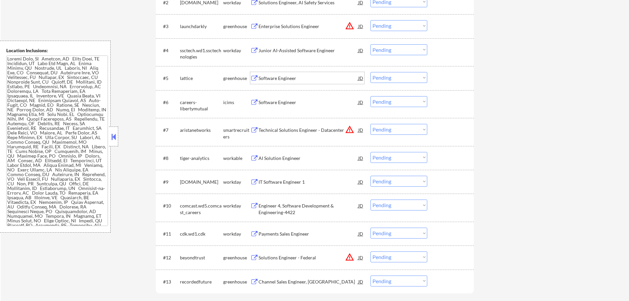
click at [264, 74] on div "Software Engineer" at bounding box center [308, 78] width 100 height 12
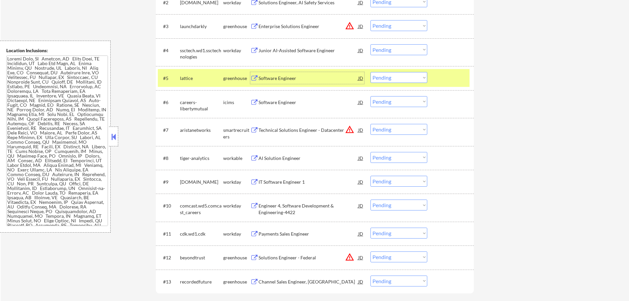
click at [387, 80] on select "Choose an option... Pending Applied Excluded (Questions) Excluded (Expired) Exc…" at bounding box center [398, 77] width 57 height 11
click at [370, 72] on select "Choose an option... Pending Applied Excluded (Questions) Excluded (Expired) Exc…" at bounding box center [398, 77] width 57 height 11
click at [445, 75] on div at bounding box center [451, 78] width 29 height 12
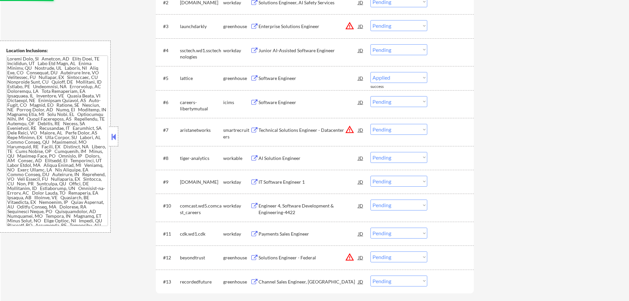
select select ""pending""
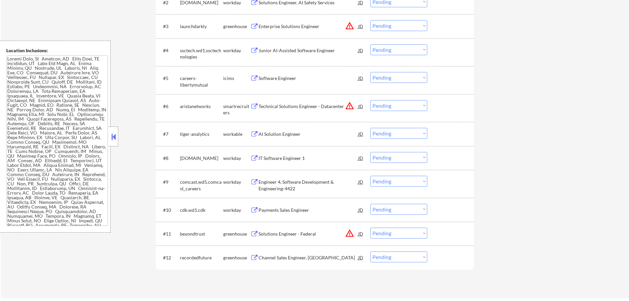
scroll to position [297, 0]
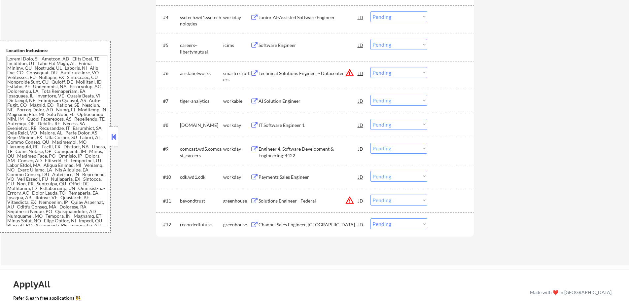
click at [294, 226] on div "Channel Sales Engineer, East" at bounding box center [308, 224] width 100 height 7
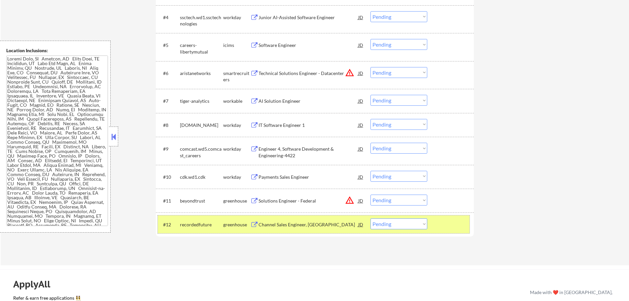
click at [440, 219] on div at bounding box center [451, 224] width 29 height 12
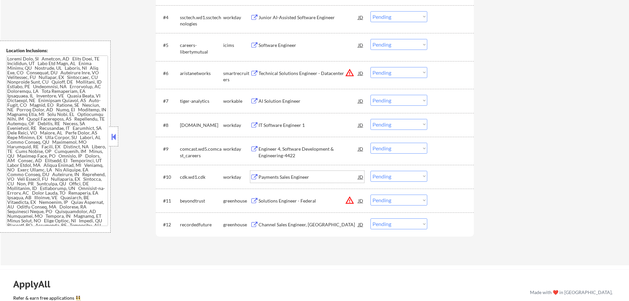
click at [262, 175] on div "Payments Sales Engineer" at bounding box center [308, 177] width 100 height 7
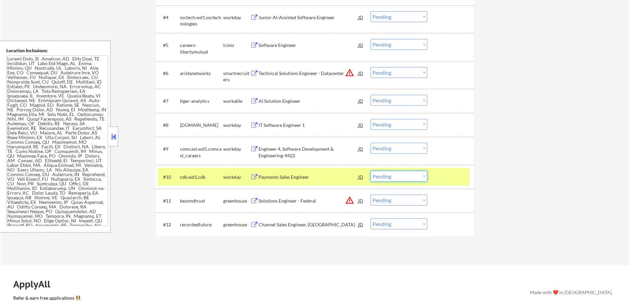
click at [388, 175] on select "Choose an option... Pending Applied Excluded (Questions) Excluded (Expired) Exc…" at bounding box center [398, 176] width 57 height 11
click at [370, 171] on select "Choose an option... Pending Applied Excluded (Questions) Excluded (Expired) Exc…" at bounding box center [398, 176] width 57 height 11
click at [447, 170] on div "#10 cdk.wd1.cdk workday Payments Sales Engineer JD Choose an option... Pending …" at bounding box center [314, 177] width 312 height 18
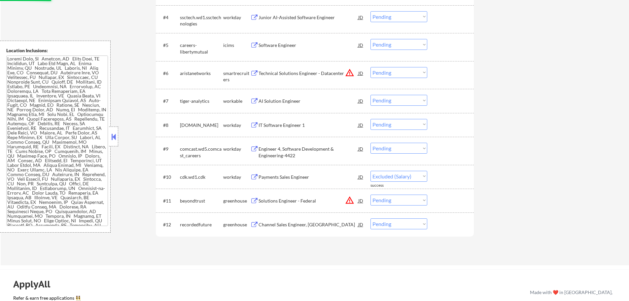
select select ""pending""
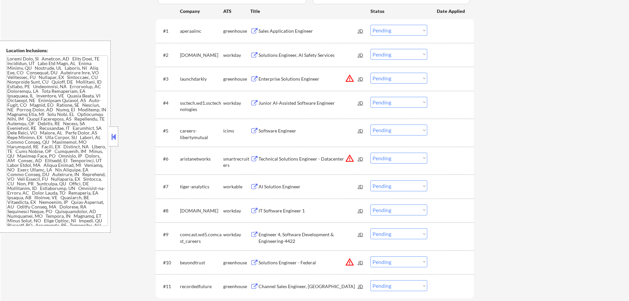
scroll to position [231, 0]
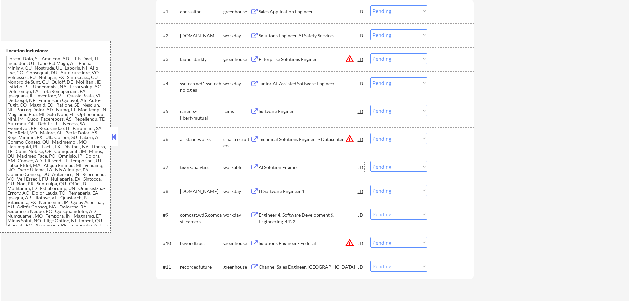
click at [295, 164] on div "AI Solution Engineer" at bounding box center [308, 167] width 100 height 7
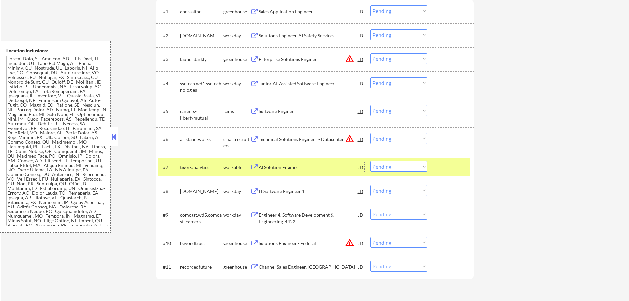
click at [441, 167] on div at bounding box center [451, 167] width 29 height 12
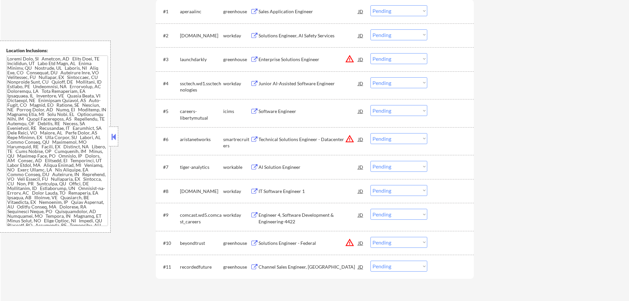
click at [278, 143] on div "Technical Solutions Engineer - Datacenter" at bounding box center [308, 139] width 100 height 12
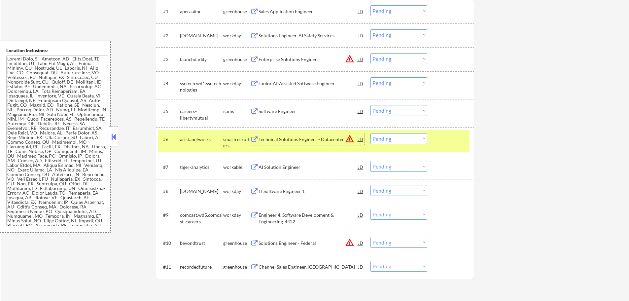
click at [401, 140] on select "Choose an option... Pending Applied Excluded (Questions) Excluded (Expired) Exc…" at bounding box center [398, 138] width 57 height 11
click at [370, 133] on select "Choose an option... Pending Applied Excluded (Questions) Excluded (Expired) Exc…" at bounding box center [398, 138] width 57 height 11
click at [443, 139] on div at bounding box center [451, 139] width 29 height 12
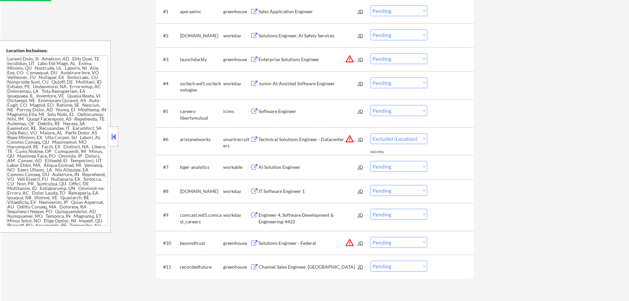
select select ""pending""
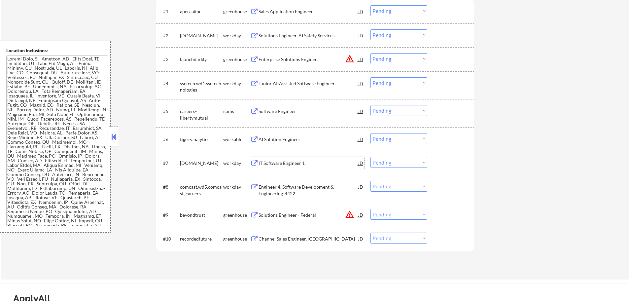
click at [276, 159] on div "IT Software Engineer 1" at bounding box center [308, 163] width 100 height 12
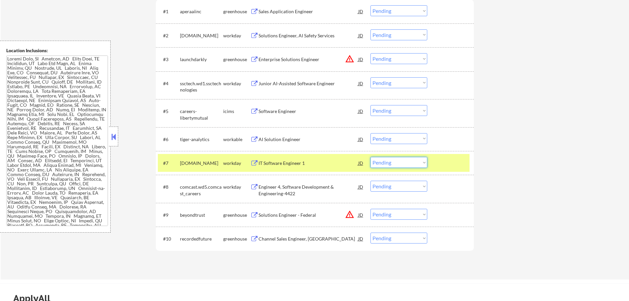
click at [401, 164] on select "Choose an option... Pending Applied Excluded (Questions) Excluded (Expired) Exc…" at bounding box center [398, 162] width 57 height 11
click at [370, 157] on select "Choose an option... Pending Applied Excluded (Questions) Excluded (Expired) Exc…" at bounding box center [398, 162] width 57 height 11
click at [452, 160] on div at bounding box center [451, 163] width 29 height 12
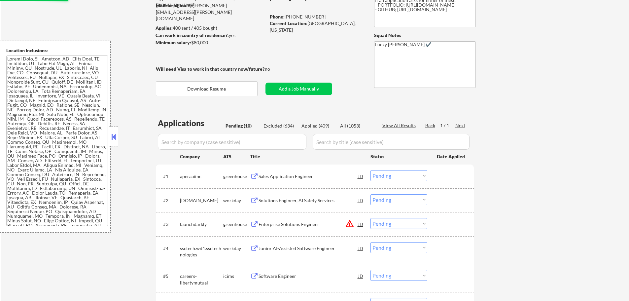
select select ""pending""
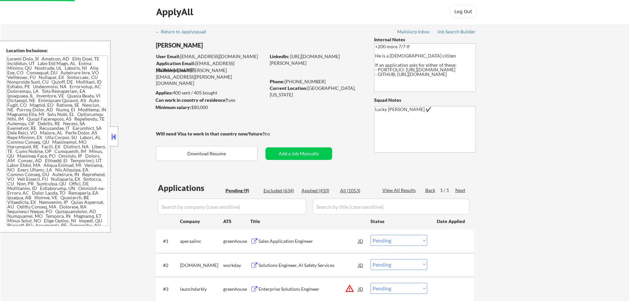
scroll to position [0, 0]
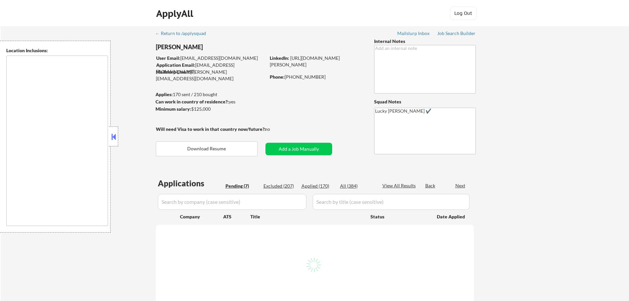
type textarea "[GEOGRAPHIC_DATA], SC Mauldin, SC [GEOGRAPHIC_DATA], [GEOGRAPHIC_DATA] [PERSON_…"
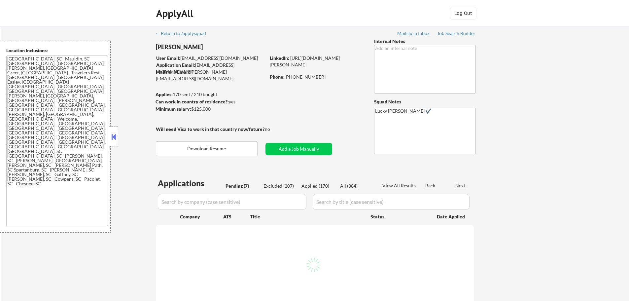
select select ""pending""
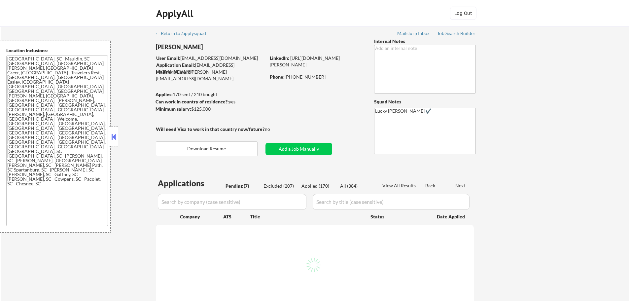
select select ""pending""
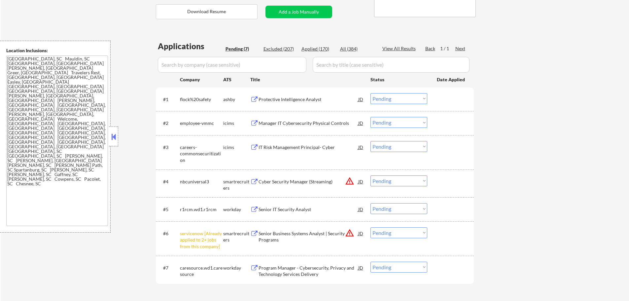
scroll to position [165, 0]
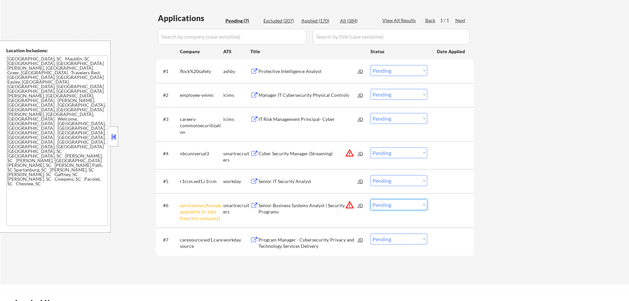
click at [395, 205] on select "Choose an option... Pending Applied Excluded (Questions) Excluded (Expired) Exc…" at bounding box center [398, 204] width 57 height 11
click at [370, 199] on select "Choose an option... Pending Applied Excluded (Questions) Excluded (Expired) Exc…" at bounding box center [398, 204] width 57 height 11
click at [449, 206] on div at bounding box center [451, 205] width 29 height 12
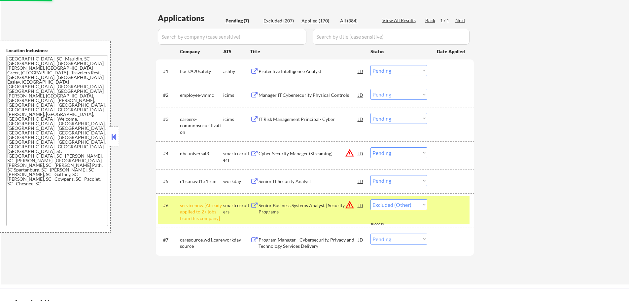
click at [449, 206] on div at bounding box center [451, 205] width 29 height 12
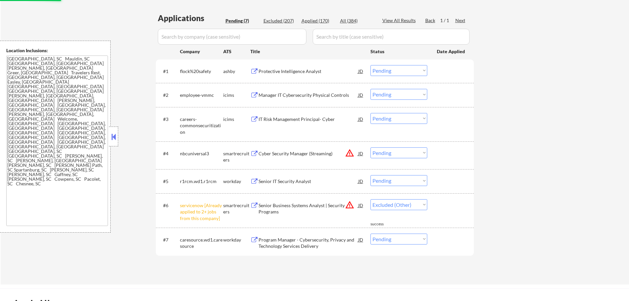
select select ""pending""
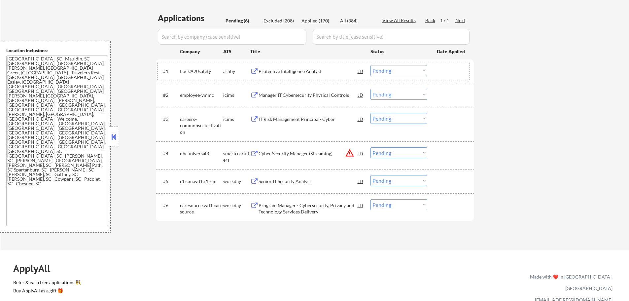
click at [276, 62] on div "#1 flock%20safety ashby Protective Intelligence Analyst JD Choose an option... …" at bounding box center [314, 71] width 312 height 18
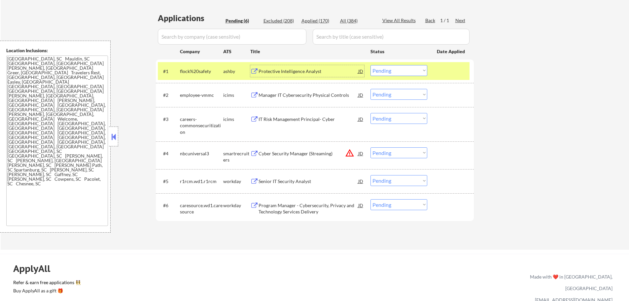
click at [277, 68] on div "Protective Intelligence Analyst" at bounding box center [308, 71] width 100 height 7
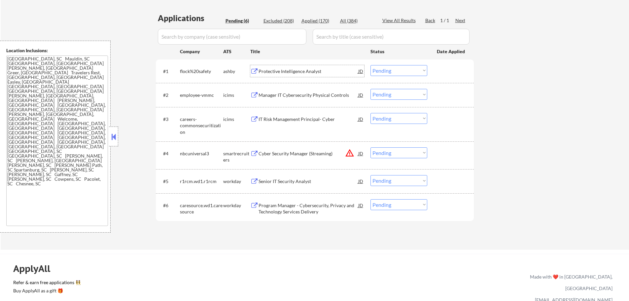
click at [385, 70] on select "Choose an option... Pending Applied Excluded (Questions) Excluded (Expired) Exc…" at bounding box center [398, 70] width 57 height 11
click at [370, 65] on select "Choose an option... Pending Applied Excluded (Questions) Excluded (Expired) Exc…" at bounding box center [398, 70] width 57 height 11
click at [447, 67] on div at bounding box center [451, 71] width 29 height 12
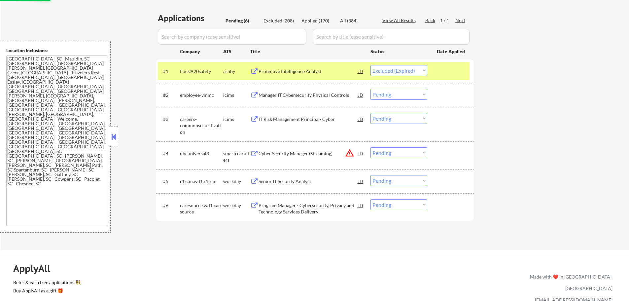
click at [451, 66] on div at bounding box center [451, 71] width 29 height 12
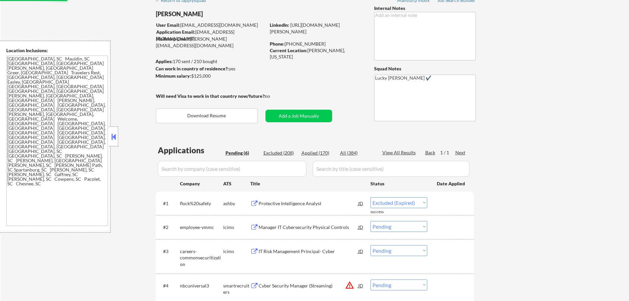
select select ""pending""
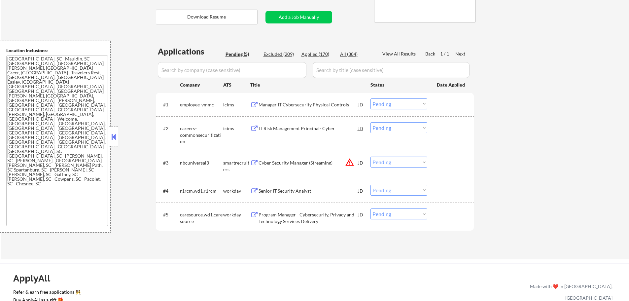
scroll to position [132, 0]
click at [300, 160] on div "Cyber Security Manager (Streaming)" at bounding box center [308, 162] width 100 height 7
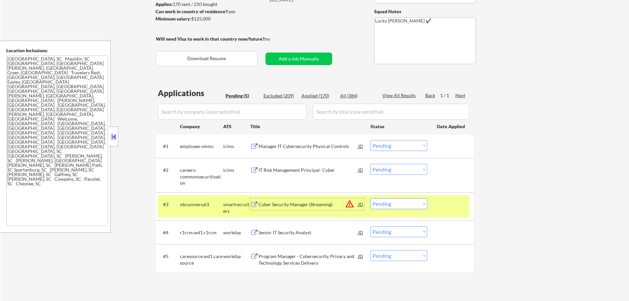
scroll to position [99, 0]
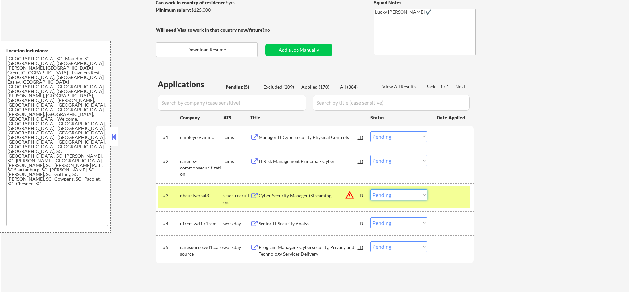
click at [408, 196] on select "Choose an option... Pending Applied Excluded (Questions) Excluded (Expired) Exc…" at bounding box center [398, 194] width 57 height 11
click at [370, 189] on select "Choose an option... Pending Applied Excluded (Questions) Excluded (Expired) Exc…" at bounding box center [398, 194] width 57 height 11
click at [448, 195] on div at bounding box center [451, 195] width 29 height 12
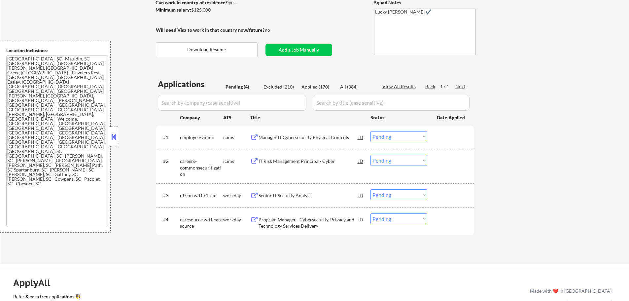
click at [289, 193] on div "Senior IT Security Analyst" at bounding box center [308, 195] width 100 height 7
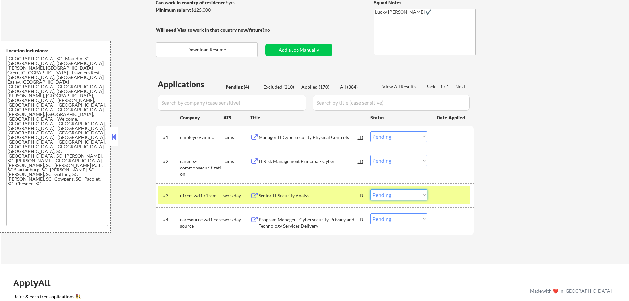
click at [400, 196] on select "Choose an option... Pending Applied Excluded (Questions) Excluded (Expired) Exc…" at bounding box center [398, 194] width 57 height 11
click at [370, 189] on select "Choose an option... Pending Applied Excluded (Questions) Excluded (Expired) Exc…" at bounding box center [398, 194] width 57 height 11
click at [457, 197] on div at bounding box center [451, 195] width 29 height 12
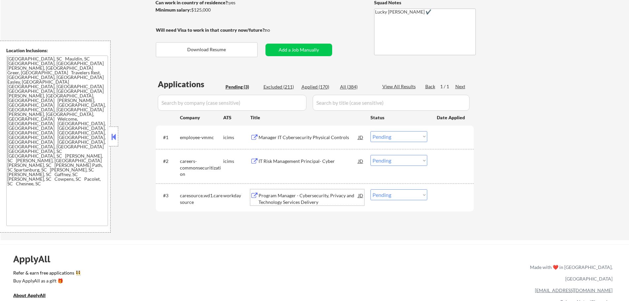
click at [263, 197] on div "Program Manager - Cybersecurity, Privacy and Technology Services Delivery" at bounding box center [308, 198] width 100 height 13
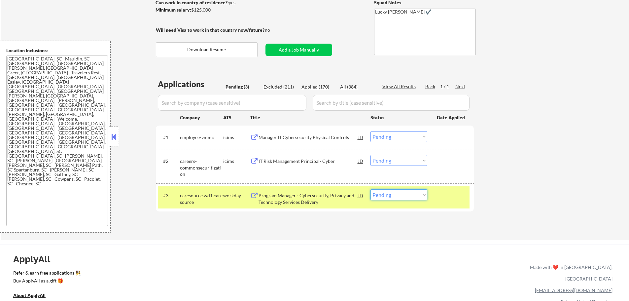
click at [389, 195] on select "Choose an option... Pending Applied Excluded (Questions) Excluded (Expired) Exc…" at bounding box center [398, 194] width 57 height 11
select select ""applied""
click at [370, 189] on select "Choose an option... Pending Applied Excluded (Questions) Excluded (Expired) Exc…" at bounding box center [398, 194] width 57 height 11
click at [444, 203] on div "#3 caresource.wd1.caresource workday Program Manager - Cybersecurity, Privacy a…" at bounding box center [314, 197] width 312 height 22
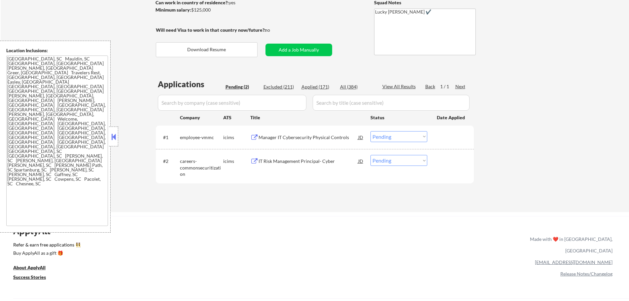
click at [278, 141] on div "Manager IT Cybersecurity Physical Controls" at bounding box center [308, 137] width 100 height 12
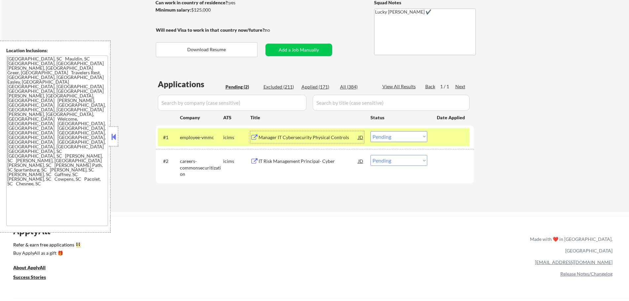
click at [394, 134] on select "Choose an option... Pending Applied Excluded (Questions) Excluded (Expired) Exc…" at bounding box center [398, 136] width 57 height 11
click at [370, 131] on select "Choose an option... Pending Applied Excluded (Questions) Excluded (Expired) Exc…" at bounding box center [398, 136] width 57 height 11
select select ""pending""
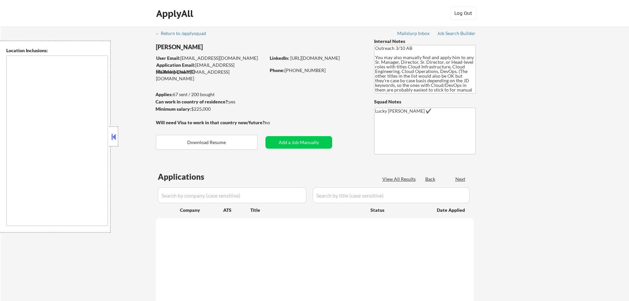
select select ""pending""
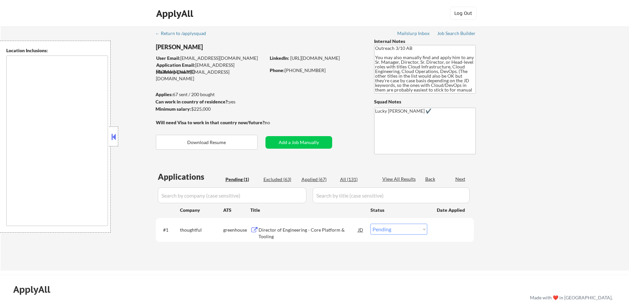
type textarea "[GEOGRAPHIC_DATA], [GEOGRAPHIC_DATA] [GEOGRAPHIC_DATA], [GEOGRAPHIC_DATA] [GEOG…"
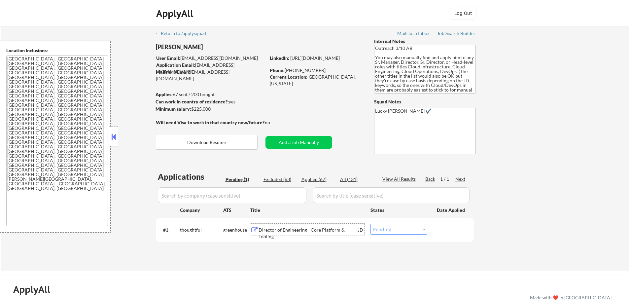
click at [310, 228] on div "Director of Engineering - Core Platform & Tooling" at bounding box center [308, 232] width 100 height 13
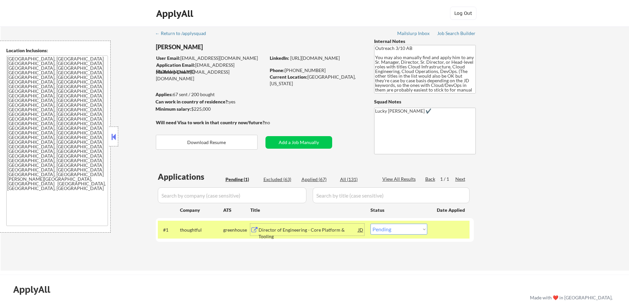
click at [382, 229] on select "Choose an option... Pending Applied Excluded (Questions) Excluded (Expired) Exc…" at bounding box center [398, 228] width 57 height 11
select select ""applied""
click at [370, 223] on select "Choose an option... Pending Applied Excluded (Questions) Excluded (Expired) Exc…" at bounding box center [398, 228] width 57 height 11
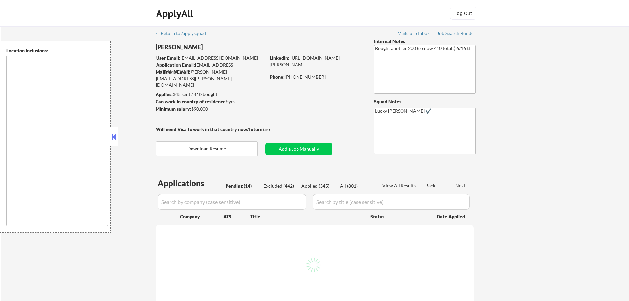
select select ""pending""
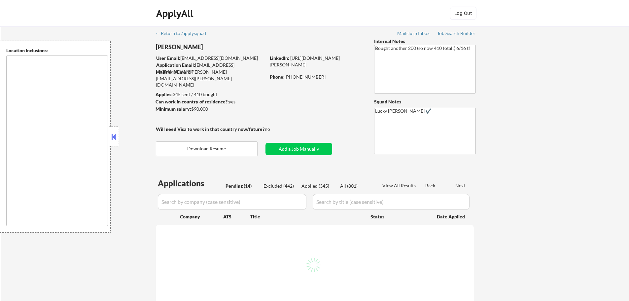
select select ""pending""
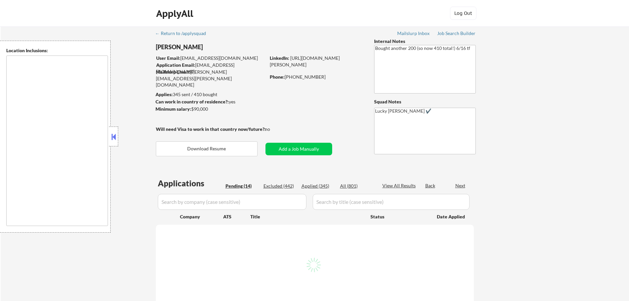
select select ""pending""
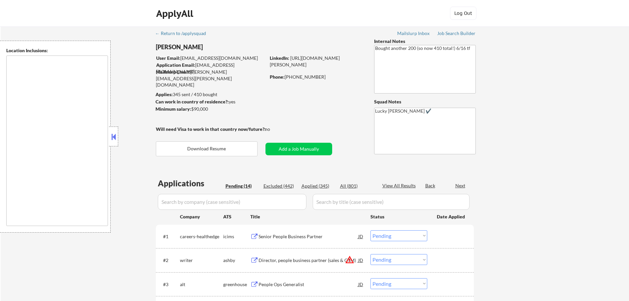
type textarea "remote"
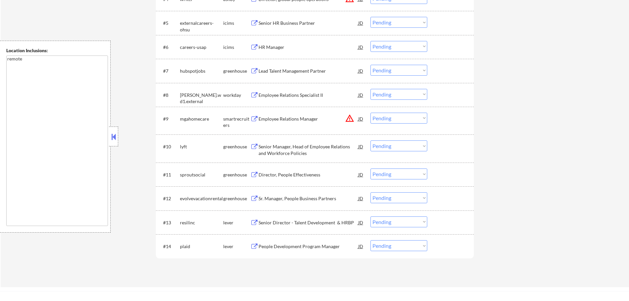
scroll to position [396, 0]
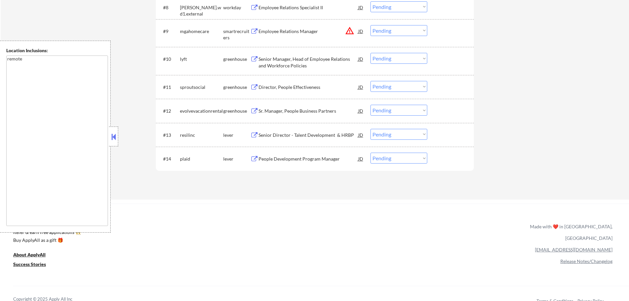
click at [276, 158] on div "People Development Program Manager" at bounding box center [308, 158] width 100 height 7
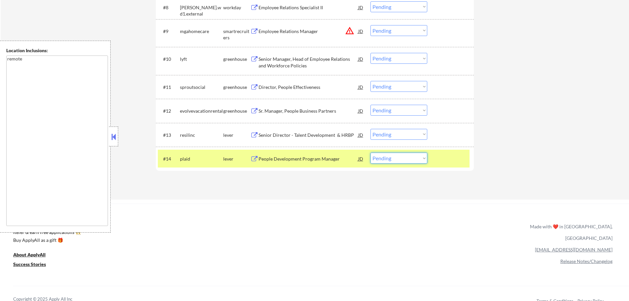
click at [404, 158] on select "Choose an option... Pending Applied Excluded (Questions) Excluded (Expired) Exc…" at bounding box center [398, 158] width 57 height 11
select select ""applied""
click at [370, 153] on select "Choose an option... Pending Applied Excluded (Questions) Excluded (Expired) Exc…" at bounding box center [398, 158] width 57 height 11
click at [439, 159] on div at bounding box center [451, 159] width 29 height 12
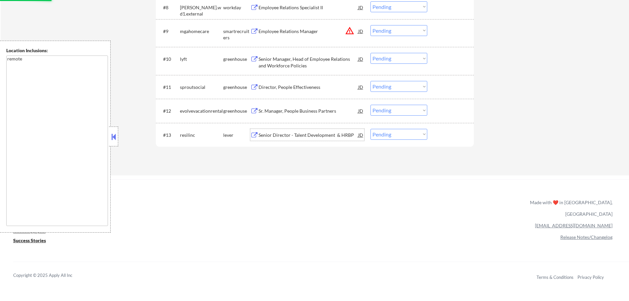
click at [299, 135] on div "Senior Director - Talent Development & HRBP" at bounding box center [308, 135] width 100 height 7
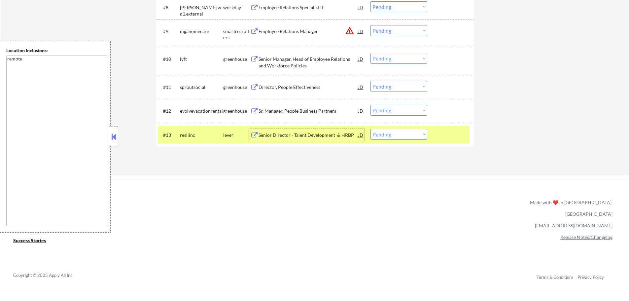
click at [391, 138] on select "Choose an option... Pending Applied Excluded (Questions) Excluded (Expired) Exc…" at bounding box center [398, 134] width 57 height 11
select select ""applied""
click at [370, 129] on select "Choose an option... Pending Applied Excluded (Questions) Excluded (Expired) Exc…" at bounding box center [398, 134] width 57 height 11
click at [441, 132] on div at bounding box center [451, 135] width 29 height 12
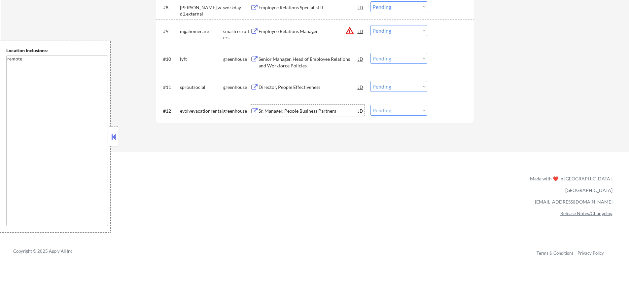
click at [300, 115] on div "Sr. Manager, People Business Partners" at bounding box center [308, 111] width 100 height 12
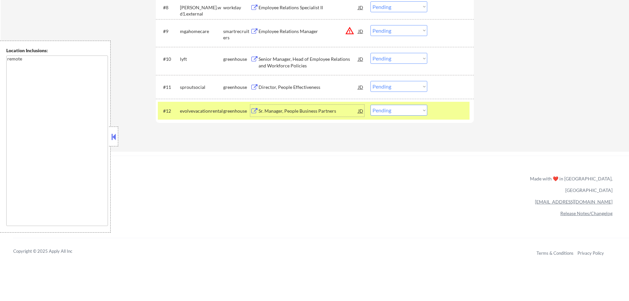
click at [406, 110] on select "Choose an option... Pending Applied Excluded (Questions) Excluded (Expired) Exc…" at bounding box center [398, 110] width 57 height 11
select select ""excluded""
click at [370, 105] on select "Choose an option... Pending Applied Excluded (Questions) Excluded (Expired) Exc…" at bounding box center [398, 110] width 57 height 11
click at [440, 119] on div "#12 evolvevacationrental greenhouse Sr. Manager, People Business Partners JD Ch…" at bounding box center [314, 111] width 312 height 18
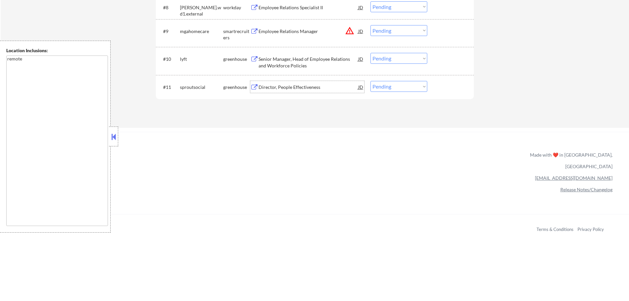
click at [298, 89] on div "Director, People Effectiveness" at bounding box center [308, 87] width 100 height 7
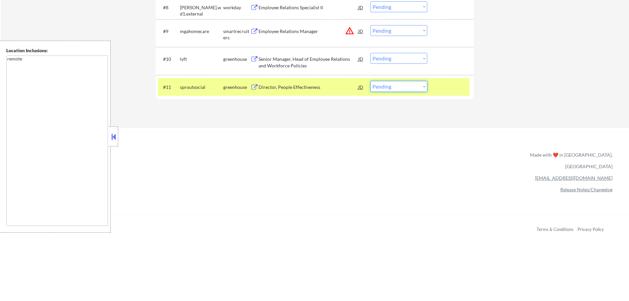
click at [396, 86] on select "Choose an option... Pending Applied Excluded (Questions) Excluded (Expired) Exc…" at bounding box center [398, 86] width 57 height 11
select select ""applied""
click at [370, 81] on select "Choose an option... Pending Applied Excluded (Questions) Excluded (Expired) Exc…" at bounding box center [398, 86] width 57 height 11
click at [452, 82] on div at bounding box center [451, 87] width 29 height 12
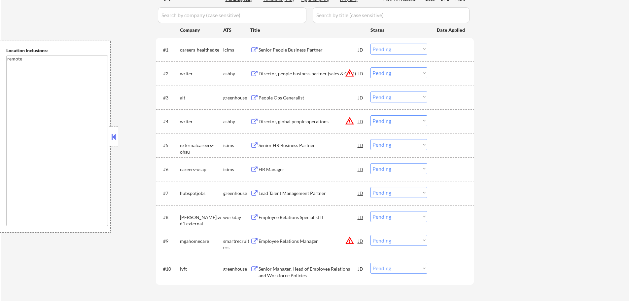
scroll to position [198, 0]
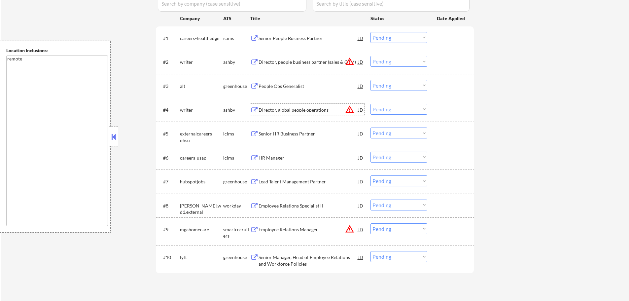
click at [290, 111] on div "Director, global people operations" at bounding box center [308, 110] width 100 height 7
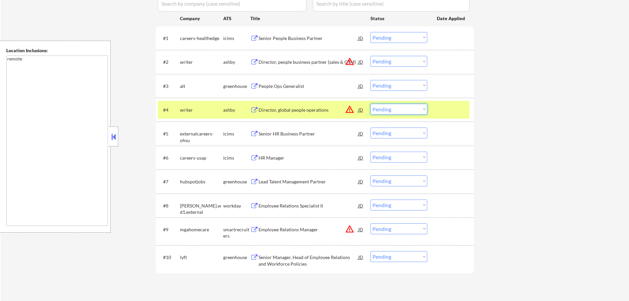
click at [399, 109] on select "Choose an option... Pending Applied Excluded (Questions) Excluded (Expired) Exc…" at bounding box center [398, 109] width 57 height 11
click at [370, 104] on select "Choose an option... Pending Applied Excluded (Questions) Excluded (Expired) Exc…" at bounding box center [398, 109] width 57 height 11
click at [434, 110] on div "#4 writer ashby Director, global people operations JD warning_amber Choose an o…" at bounding box center [314, 110] width 312 height 18
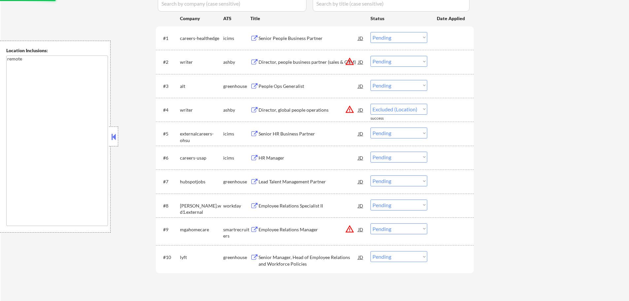
select select ""pending""
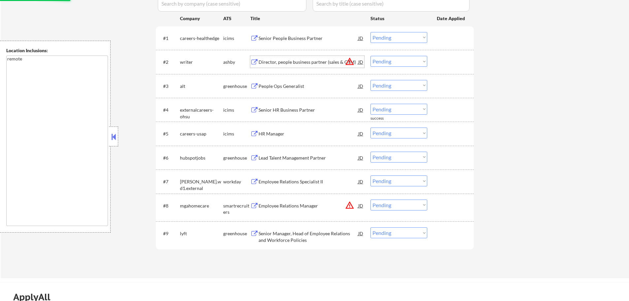
click at [315, 57] on div "Director, people business partner (sales & GTM)" at bounding box center [308, 62] width 100 height 12
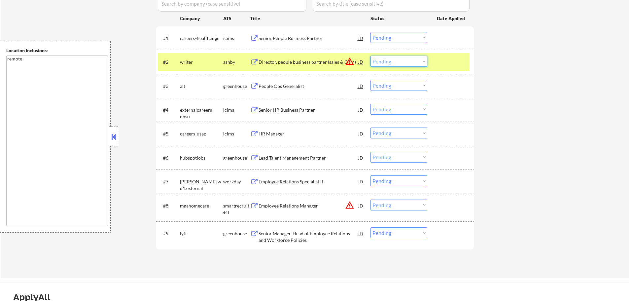
click at [392, 61] on select "Choose an option... Pending Applied Excluded (Questions) Excluded (Expired) Exc…" at bounding box center [398, 61] width 57 height 11
click at [370, 56] on select "Choose an option... Pending Applied Excluded (Questions) Excluded (Expired) Exc…" at bounding box center [398, 61] width 57 height 11
click at [437, 54] on div "#2 writer ashby Director, people business partner (sales & GTM) JD warning_ambe…" at bounding box center [314, 62] width 312 height 18
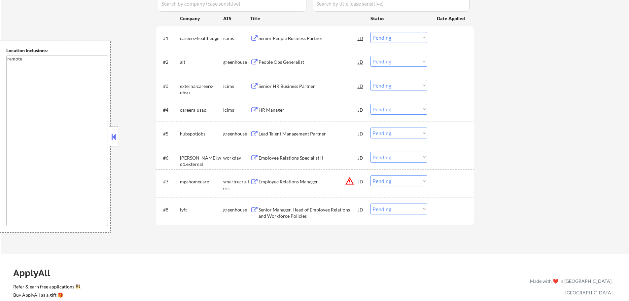
click at [290, 66] on div "People Ops Generalist" at bounding box center [308, 62] width 100 height 12
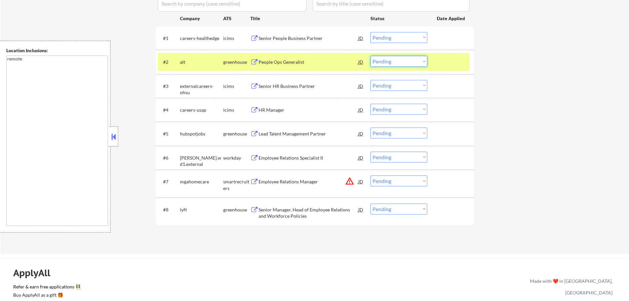
click at [391, 61] on select "Choose an option... Pending Applied Excluded (Questions) Excluded (Expired) Exc…" at bounding box center [398, 61] width 57 height 11
click at [370, 56] on select "Choose an option... Pending Applied Excluded (Questions) Excluded (Expired) Exc…" at bounding box center [398, 61] width 57 height 11
click at [449, 63] on div at bounding box center [451, 62] width 29 height 12
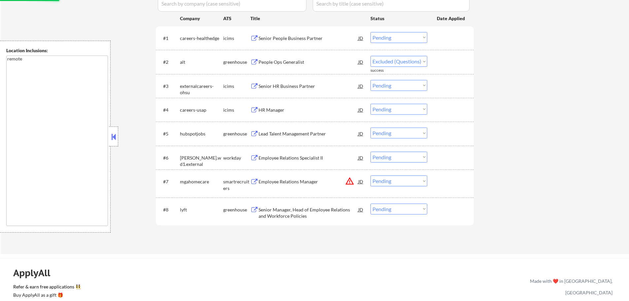
select select ""pending""
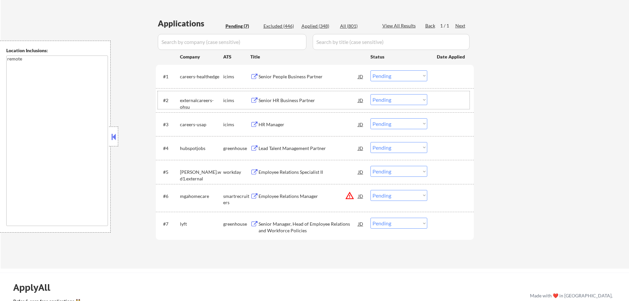
scroll to position [99, 0]
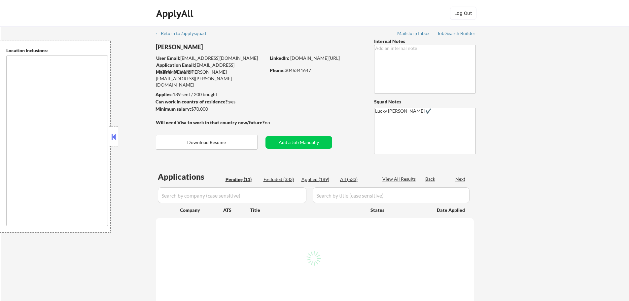
select select ""pending""
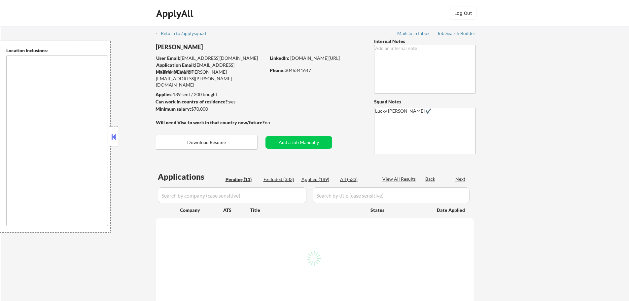
select select ""pending""
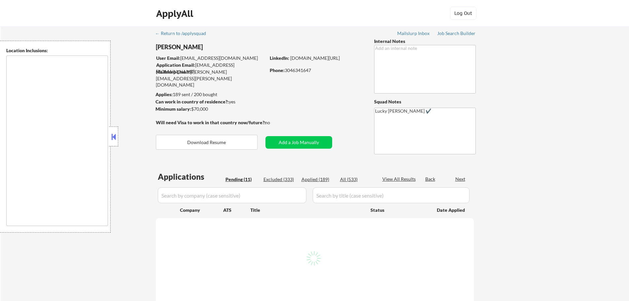
select select ""pending""
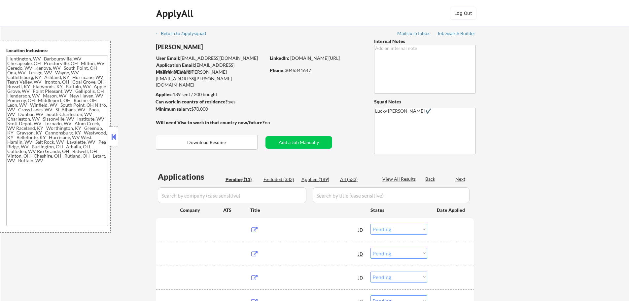
type textarea "[GEOGRAPHIC_DATA], [GEOGRAPHIC_DATA], [GEOGRAPHIC_DATA] [GEOGRAPHIC_DATA], [GEO…"
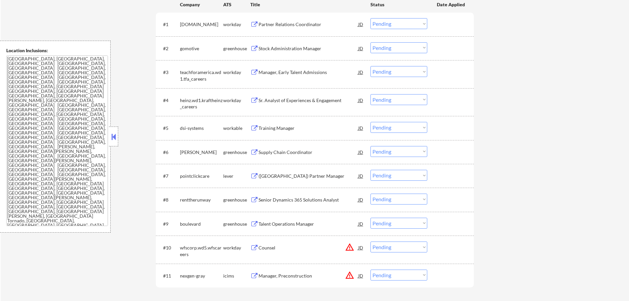
scroll to position [264, 0]
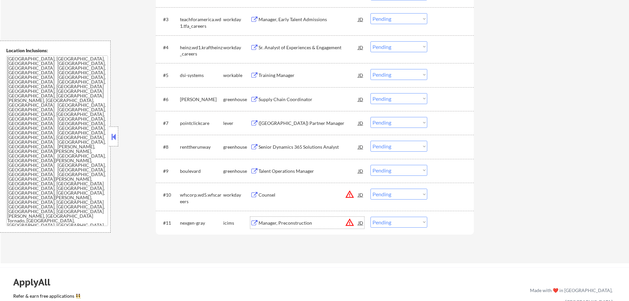
click at [281, 225] on div "Manager, Preconstruction" at bounding box center [308, 223] width 100 height 7
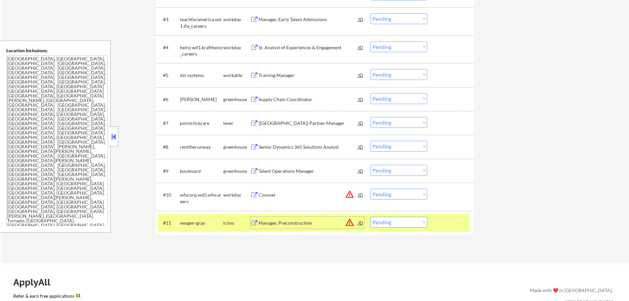
click at [383, 225] on select "Choose an option... Pending Applied Excluded (Questions) Excluded (Expired) Exc…" at bounding box center [398, 222] width 57 height 11
select select ""excluded__location_""
click at [370, 217] on select "Choose an option... Pending Applied Excluded (Questions) Excluded (Expired) Exc…" at bounding box center [398, 222] width 57 height 11
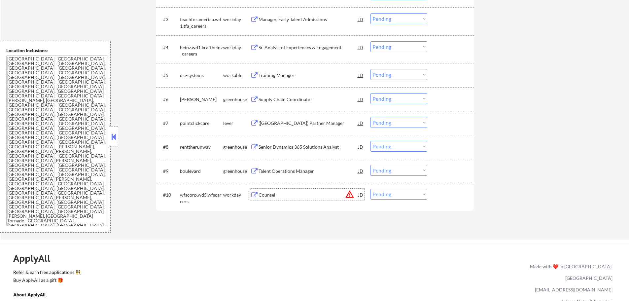
click at [272, 191] on div "Counsel" at bounding box center [308, 194] width 100 height 7
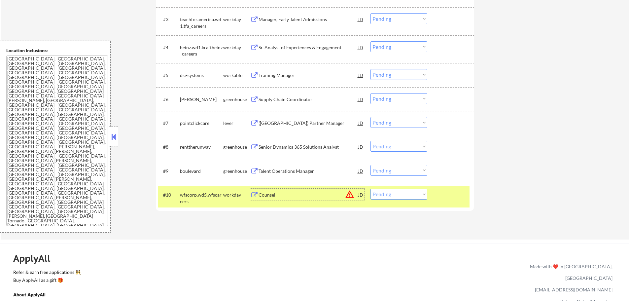
click at [407, 193] on select "Choose an option... Pending Applied Excluded (Questions) Excluded (Expired) Exc…" at bounding box center [398, 193] width 57 height 11
select select ""excluded__location_""
click at [370, 188] on select "Choose an option... Pending Applied Excluded (Questions) Excluded (Expired) Exc…" at bounding box center [398, 193] width 57 height 11
click at [445, 188] on div "#10 wfscorp.wd5.wfscareers workday Counsel JD warning_amber Choose an option...…" at bounding box center [314, 197] width 312 height 22
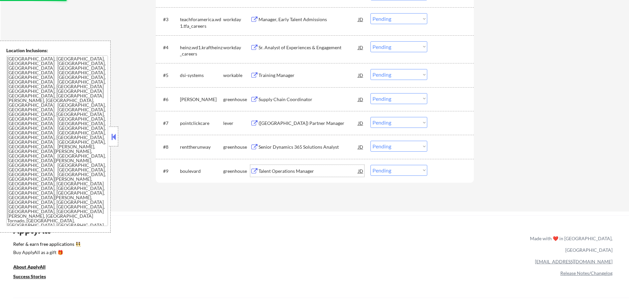
click at [289, 174] on div "Talent Operations Manager" at bounding box center [308, 171] width 100 height 7
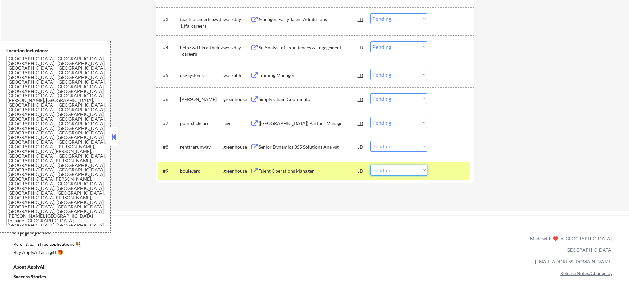
click at [420, 171] on select "Choose an option... Pending Applied Excluded (Questions) Excluded (Expired) Exc…" at bounding box center [398, 170] width 57 height 11
select select ""applied""
click at [370, 165] on select "Choose an option... Pending Applied Excluded (Questions) Excluded (Expired) Exc…" at bounding box center [398, 170] width 57 height 11
click at [455, 171] on div at bounding box center [451, 171] width 29 height 12
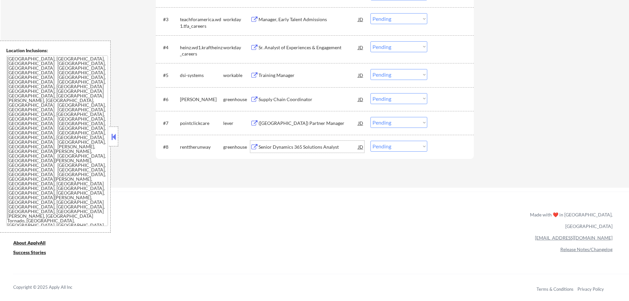
click at [290, 148] on div "Senior Dynamics 365 Solutions Analyst" at bounding box center [308, 147] width 100 height 7
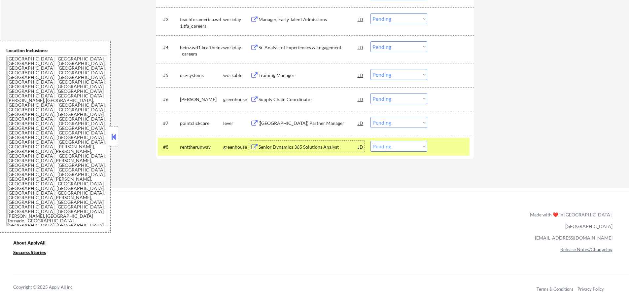
click at [408, 148] on select "Choose an option... Pending Applied Excluded (Questions) Excluded (Expired) Exc…" at bounding box center [398, 146] width 57 height 11
select select ""excluded""
click at [370, 141] on select "Choose an option... Pending Applied Excluded (Questions) Excluded (Expired) Exc…" at bounding box center [398, 146] width 57 height 11
click at [437, 145] on div at bounding box center [451, 147] width 29 height 12
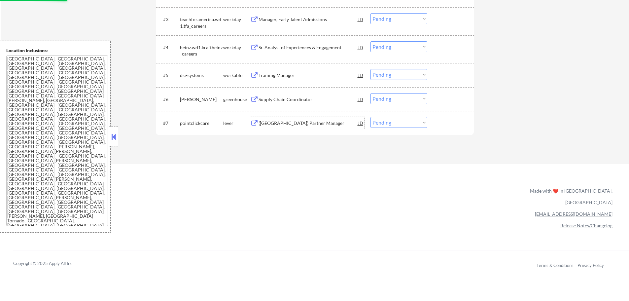
click at [272, 124] on div "([GEOGRAPHIC_DATA]) Partner Manager" at bounding box center [308, 123] width 100 height 7
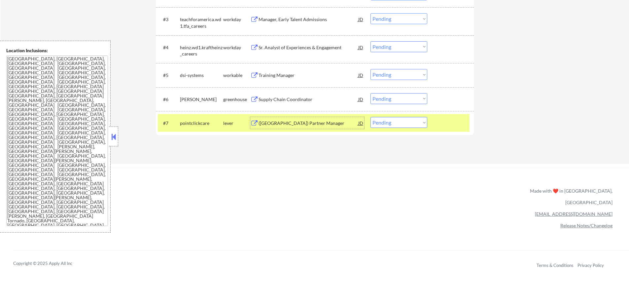
click at [397, 125] on select "Choose an option... Pending Applied Excluded (Questions) Excluded (Expired) Exc…" at bounding box center [398, 122] width 57 height 11
select select ""applied""
click at [370, 117] on select "Choose an option... Pending Applied Excluded (Questions) Excluded (Expired) Exc…" at bounding box center [398, 122] width 57 height 11
click at [446, 130] on div "#7 pointclickcare lever (US) Partner Manager JD Choose an option... Pending App…" at bounding box center [314, 123] width 312 height 18
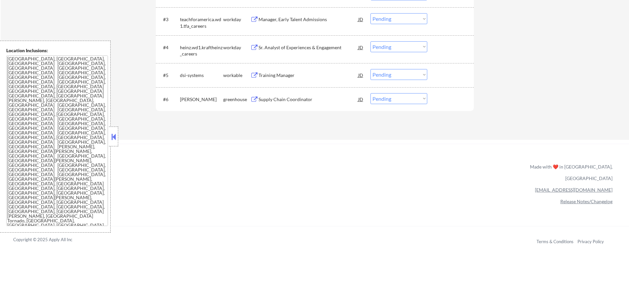
click at [274, 99] on div "Supply Chain Coordinator" at bounding box center [308, 99] width 100 height 7
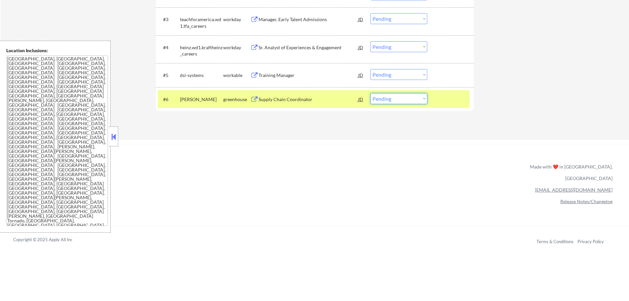
click at [398, 96] on select "Choose an option... Pending Applied Excluded (Questions) Excluded (Expired) Exc…" at bounding box center [398, 98] width 57 height 11
select select ""excluded""
click at [370, 93] on select "Choose an option... Pending Applied Excluded (Questions) Excluded (Expired) Exc…" at bounding box center [398, 98] width 57 height 11
click at [441, 103] on div at bounding box center [451, 99] width 29 height 12
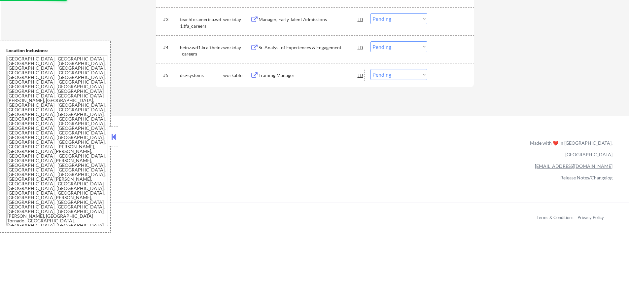
click at [272, 72] on div "Training Manager" at bounding box center [308, 75] width 100 height 7
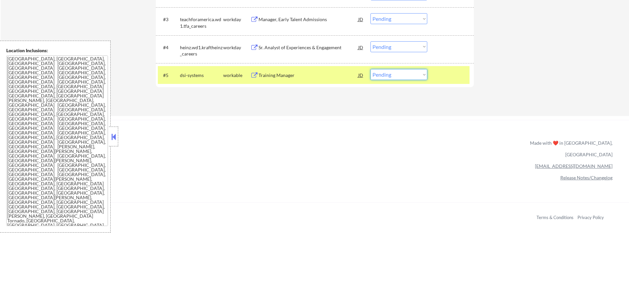
click at [378, 75] on select "Choose an option... Pending Applied Excluded (Questions) Excluded (Expired) Exc…" at bounding box center [398, 74] width 57 height 11
select select ""applied""
click at [370, 69] on select "Choose an option... Pending Applied Excluded (Questions) Excluded (Expired) Exc…" at bounding box center [398, 74] width 57 height 11
click at [439, 76] on div at bounding box center [451, 75] width 29 height 12
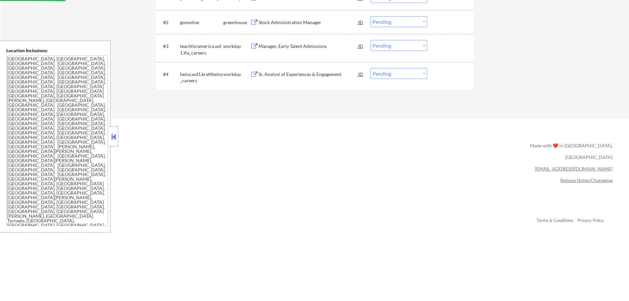
scroll to position [165, 0]
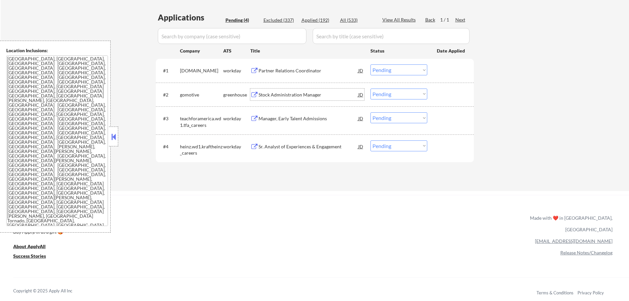
click at [304, 91] on div "Stock Administration Manager" at bounding box center [308, 94] width 100 height 7
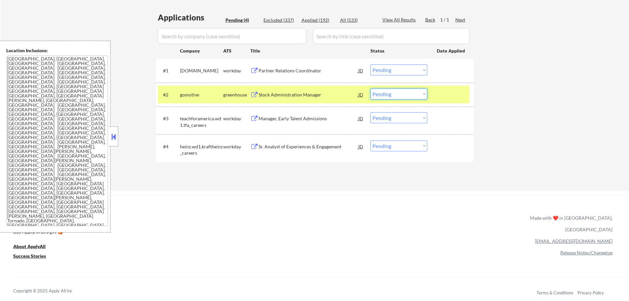
click at [391, 93] on select "Choose an option... Pending Applied Excluded (Questions) Excluded (Expired) Exc…" at bounding box center [398, 93] width 57 height 11
click at [370, 88] on select "Choose an option... Pending Applied Excluded (Questions) Excluded (Expired) Exc…" at bounding box center [398, 93] width 57 height 11
click at [456, 98] on div at bounding box center [451, 94] width 29 height 12
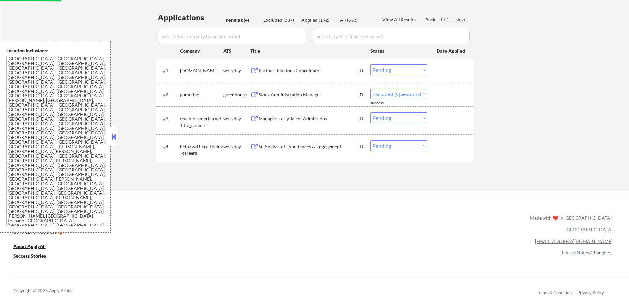
select select ""pending""
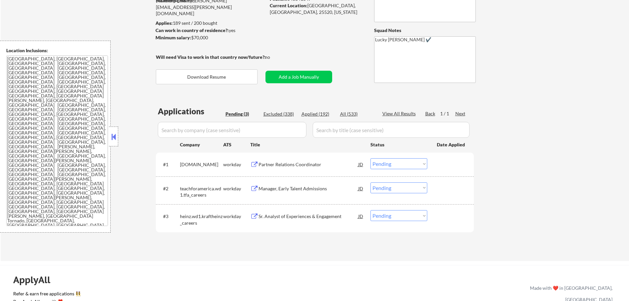
scroll to position [33, 0]
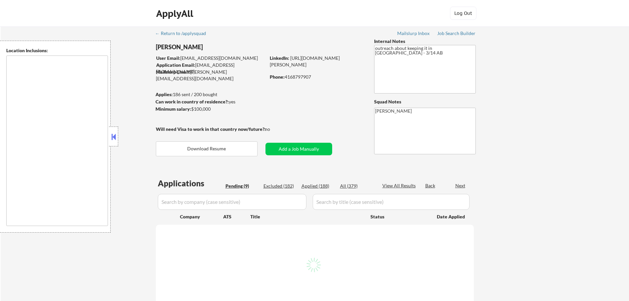
select select ""pending""
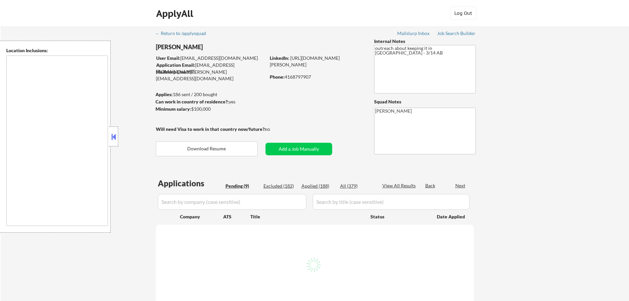
select select ""pending""
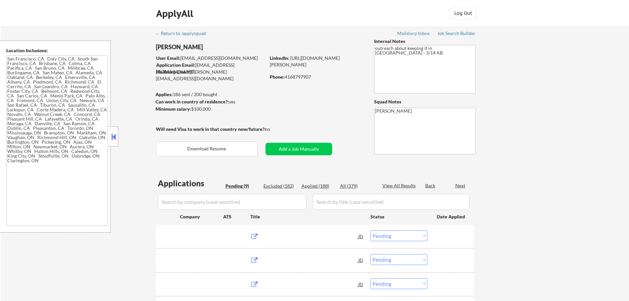
type textarea "[GEOGRAPHIC_DATA], [GEOGRAPHIC_DATA] [GEOGRAPHIC_DATA], [GEOGRAPHIC_DATA] [GEOG…"
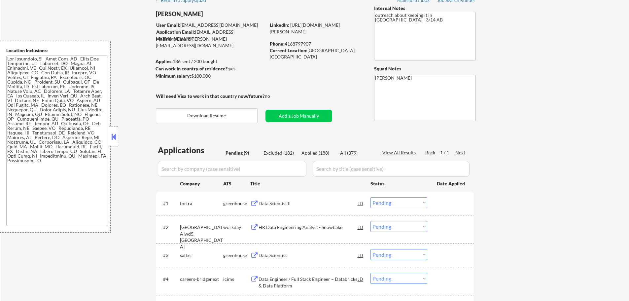
scroll to position [66, 0]
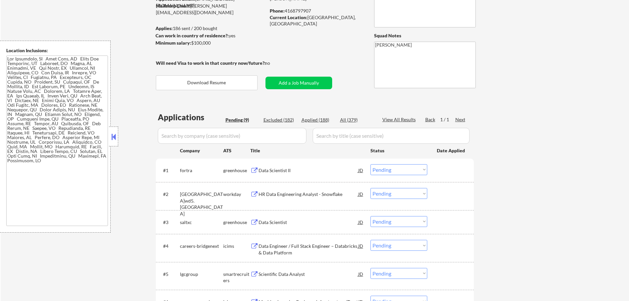
click at [281, 169] on div "Data Scientist II" at bounding box center [308, 170] width 100 height 7
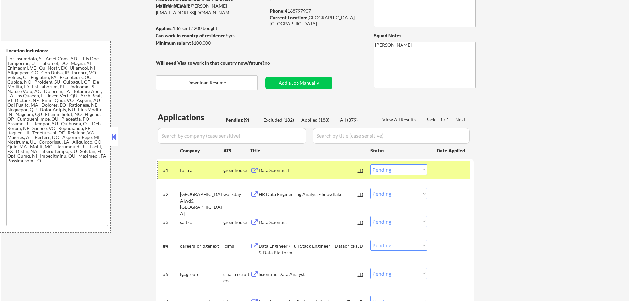
click at [450, 168] on div at bounding box center [451, 170] width 29 height 12
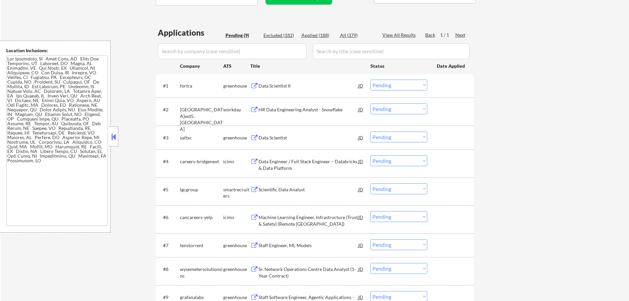
scroll to position [231, 0]
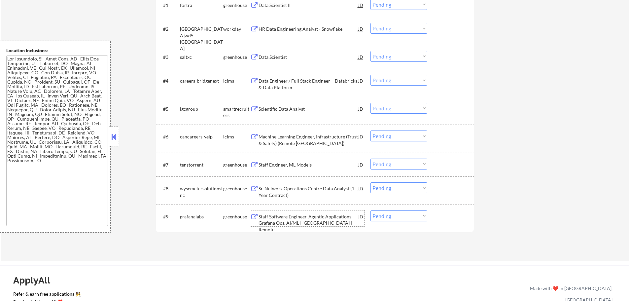
click at [283, 216] on div "Staff Software Engineer, Agentic Applications - Grafana Ops, AI/ML | [GEOGRAPHI…" at bounding box center [308, 222] width 100 height 19
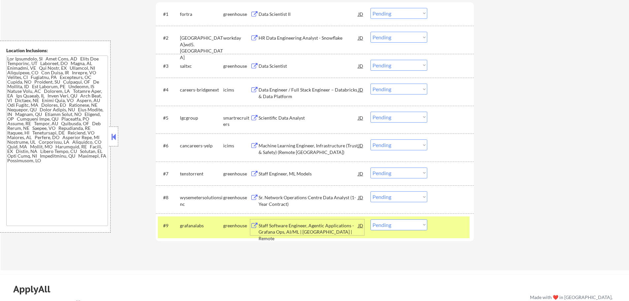
scroll to position [297, 0]
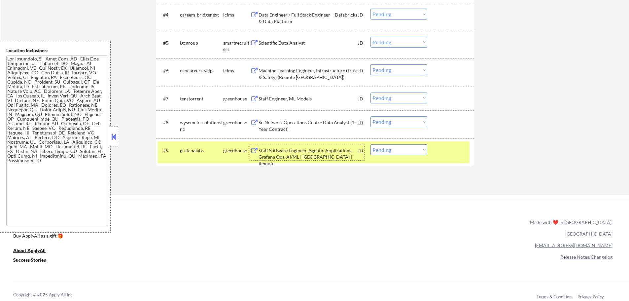
click at [405, 154] on select "Choose an option... Pending Applied Excluded (Questions) Excluded (Expired) Exc…" at bounding box center [398, 149] width 57 height 11
select select ""applied""
click at [370, 144] on select "Choose an option... Pending Applied Excluded (Questions) Excluded (Expired) Exc…" at bounding box center [398, 149] width 57 height 11
click at [450, 153] on div at bounding box center [451, 150] width 29 height 12
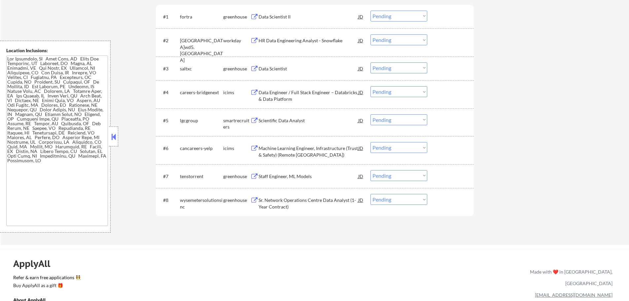
scroll to position [231, 0]
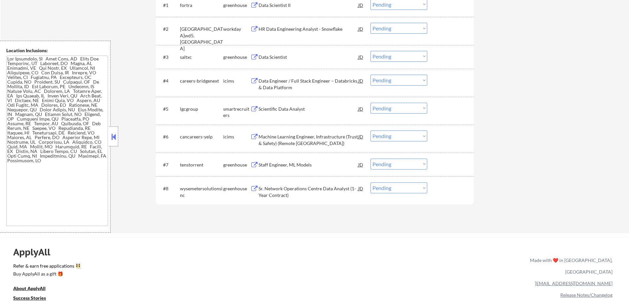
click at [270, 191] on div "Sr. Network Operations Centre Data Analyst (1-Year Contract)" at bounding box center [308, 191] width 100 height 13
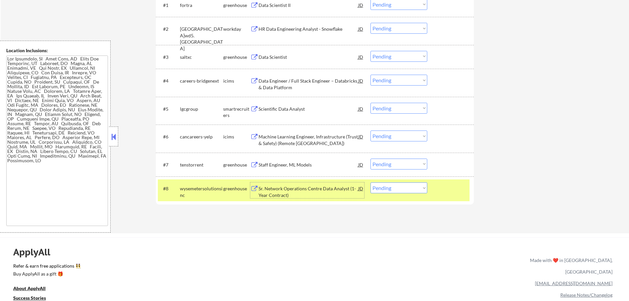
click at [401, 185] on select "Choose an option... Pending Applied Excluded (Questions) Excluded (Expired) Exc…" at bounding box center [398, 187] width 57 height 11
select select ""applied""
click at [370, 182] on select "Choose an option... Pending Applied Excluded (Questions) Excluded (Expired) Exc…" at bounding box center [398, 187] width 57 height 11
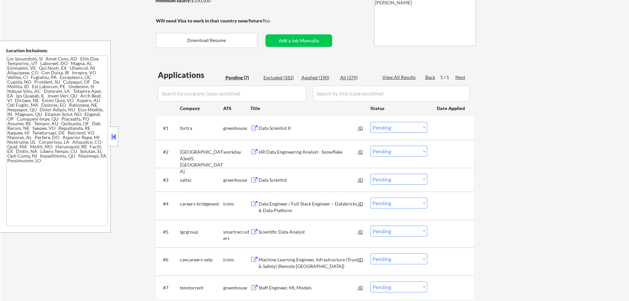
scroll to position [198, 0]
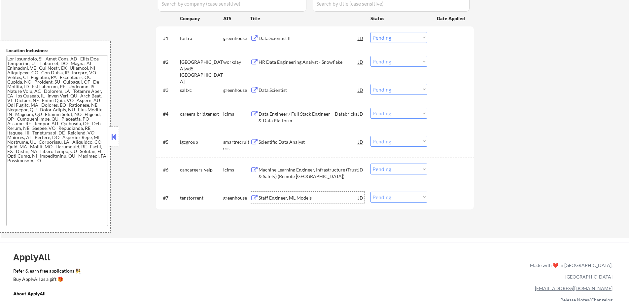
click at [265, 199] on div "Staff Engineer, ML Models" at bounding box center [308, 197] width 100 height 7
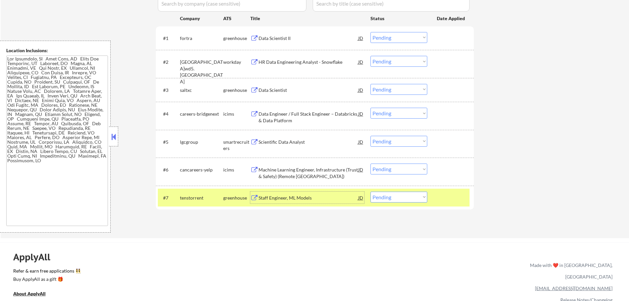
click at [391, 198] on select "Choose an option... Pending Applied Excluded (Questions) Excluded (Expired) Exc…" at bounding box center [398, 196] width 57 height 11
select select ""applied""
click at [370, 191] on select "Choose an option... Pending Applied Excluded (Questions) Excluded (Expired) Exc…" at bounding box center [398, 196] width 57 height 11
click at [451, 196] on div at bounding box center [451, 197] width 29 height 12
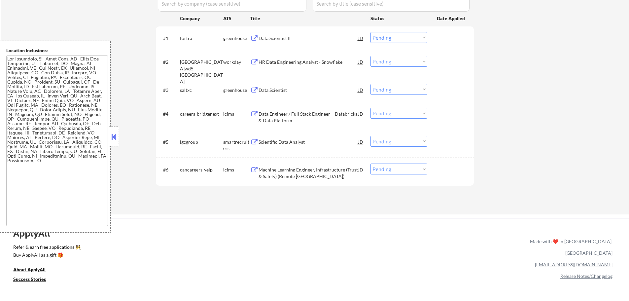
click at [261, 141] on div "Scientific Data Analyst" at bounding box center [308, 142] width 100 height 7
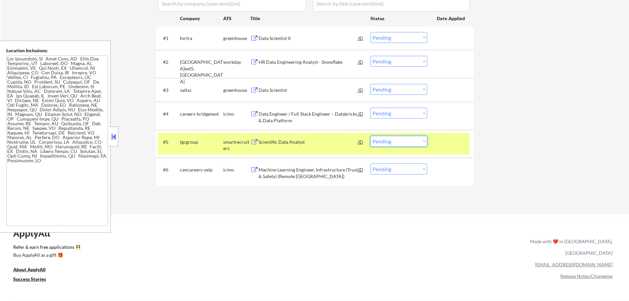
click at [385, 141] on select "Choose an option... Pending Applied Excluded (Questions) Excluded (Expired) Exc…" at bounding box center [398, 141] width 57 height 11
click at [370, 136] on select "Choose an option... Pending Applied Excluded (Questions) Excluded (Expired) Exc…" at bounding box center [398, 141] width 57 height 11
click at [436, 143] on div "#5 lgcgroup smartrecruiters Scientific Data Analyst JD Choose an option... Pend…" at bounding box center [314, 144] width 312 height 22
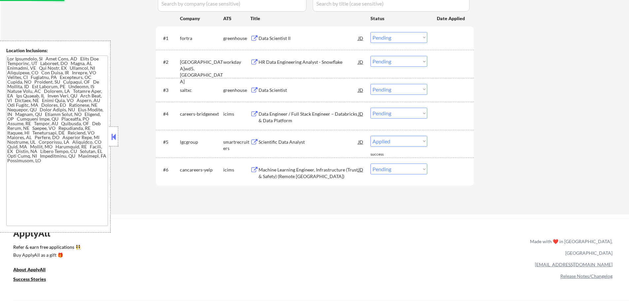
select select ""pending""
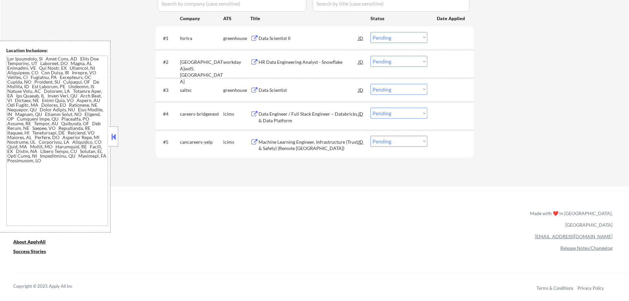
click at [269, 35] on div "Data Scientist II" at bounding box center [308, 38] width 100 height 7
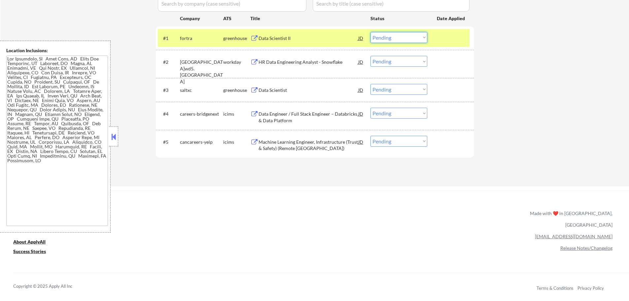
click at [390, 36] on select "Choose an option... Pending Applied Excluded (Questions) Excluded (Expired) Exc…" at bounding box center [398, 37] width 57 height 11
click at [370, 32] on select "Choose an option... Pending Applied Excluded (Questions) Excluded (Expired) Exc…" at bounding box center [398, 37] width 57 height 11
select select ""pending""
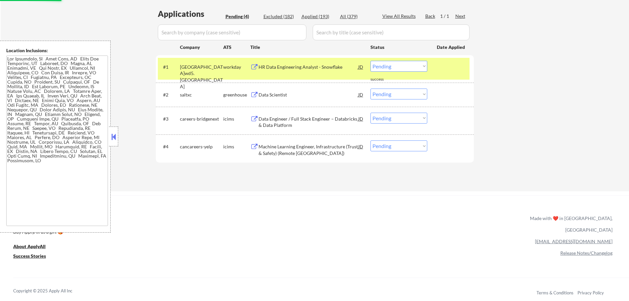
scroll to position [132, 0]
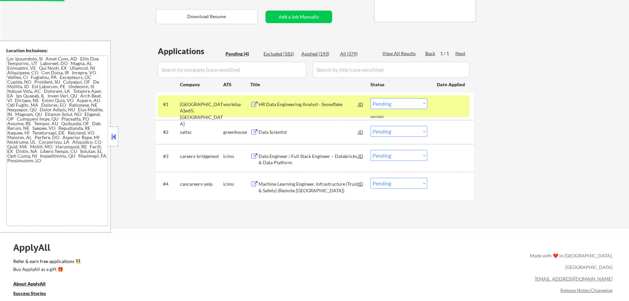
click at [457, 108] on div at bounding box center [451, 104] width 29 height 12
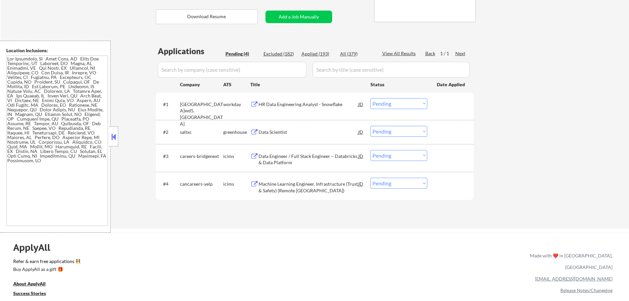
click at [260, 131] on div "Data Scientist" at bounding box center [308, 132] width 100 height 7
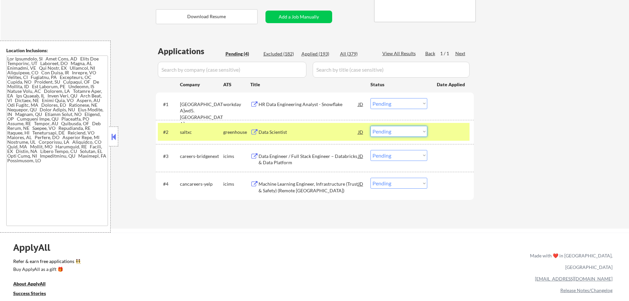
click at [390, 135] on select "Choose an option... Pending Applied Excluded (Questions) Excluded (Expired) Exc…" at bounding box center [398, 131] width 57 height 11
click at [370, 126] on select "Choose an option... Pending Applied Excluded (Questions) Excluded (Expired) Exc…" at bounding box center [398, 131] width 57 height 11
select select ""pending""
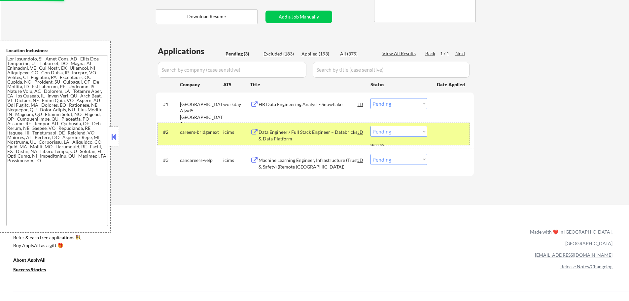
click at [432, 135] on div "#2 careers-bridgenext icims Data Engineer / Full Stack Engineer – Databricks & …" at bounding box center [314, 134] width 312 height 22
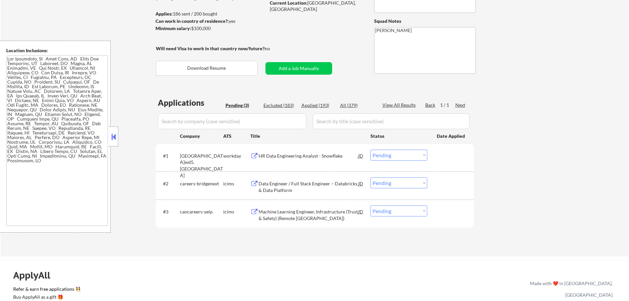
scroll to position [33, 0]
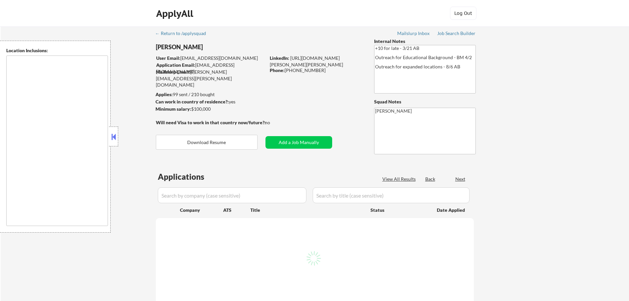
select select ""pending""
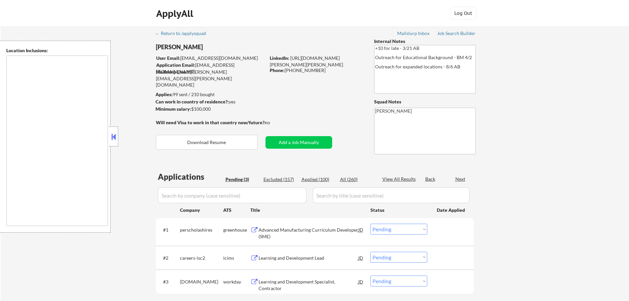
type textarea "[GEOGRAPHIC_DATA], [GEOGRAPHIC_DATA] [GEOGRAPHIC_DATA][PERSON_NAME], [GEOGRAPHI…"
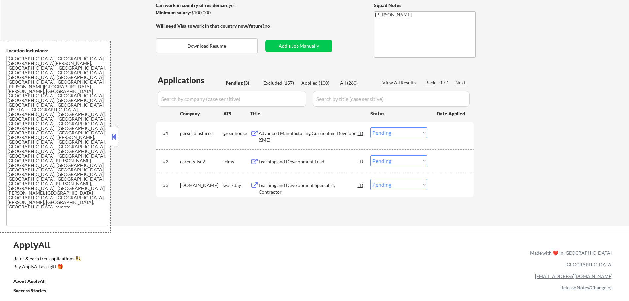
scroll to position [99, 0]
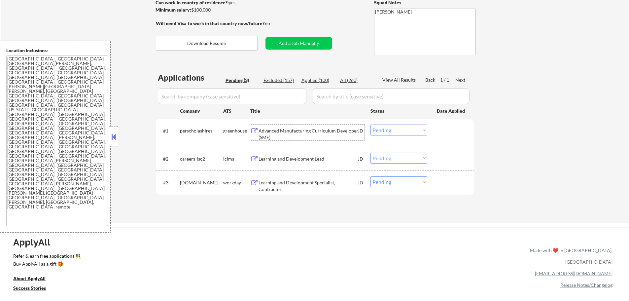
click at [292, 134] on div "Advanced Manufacturing Curriculum Developer (SME)" at bounding box center [308, 133] width 100 height 13
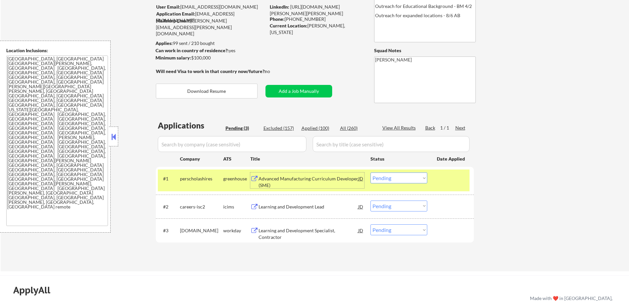
scroll to position [0, 0]
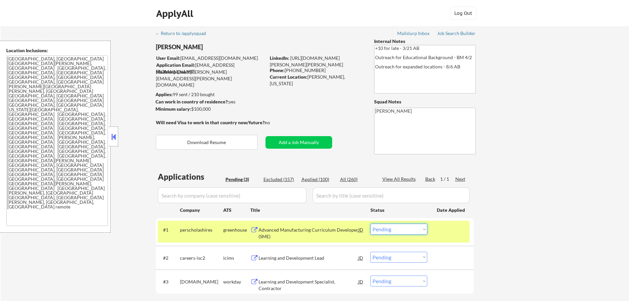
click at [409, 228] on select "Choose an option... Pending Applied Excluded (Questions) Excluded (Expired) Exc…" at bounding box center [398, 228] width 57 height 11
click at [370, 223] on select "Choose an option... Pending Applied Excluded (Questions) Excluded (Expired) Exc…" at bounding box center [398, 228] width 57 height 11
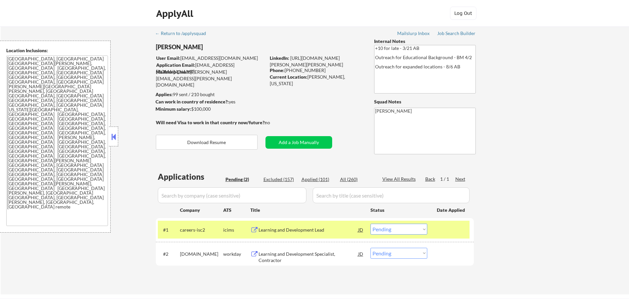
click at [324, 180] on div "Applied (101)" at bounding box center [317, 179] width 33 height 7
select select ""applied""
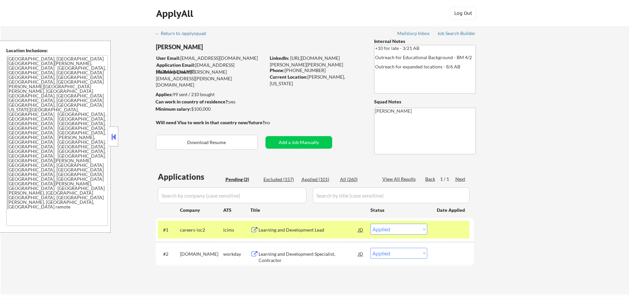
select select ""applied""
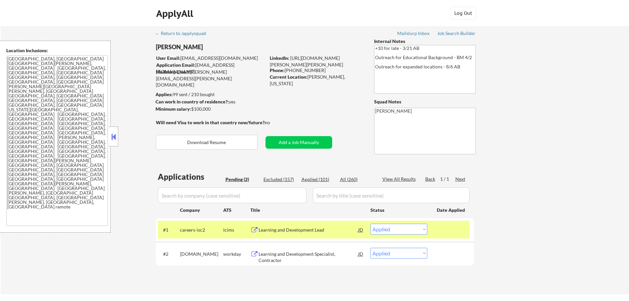
select select ""applied""
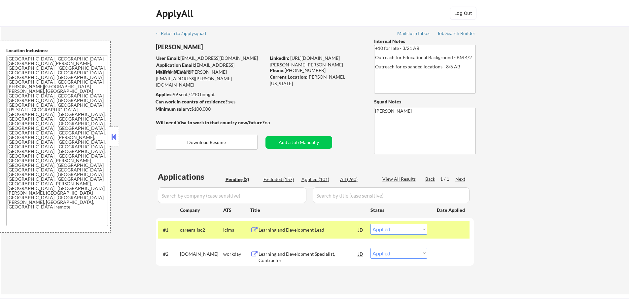
select select ""applied""
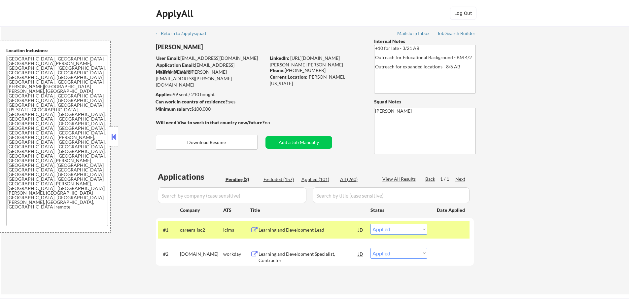
select select ""applied""
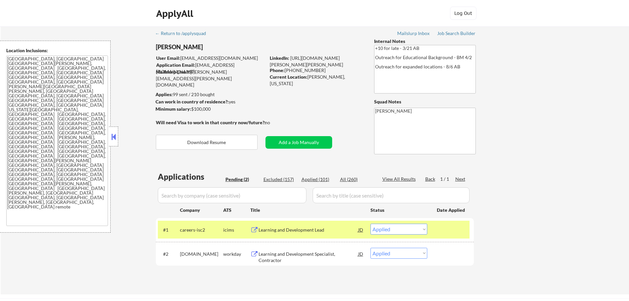
select select ""applied""
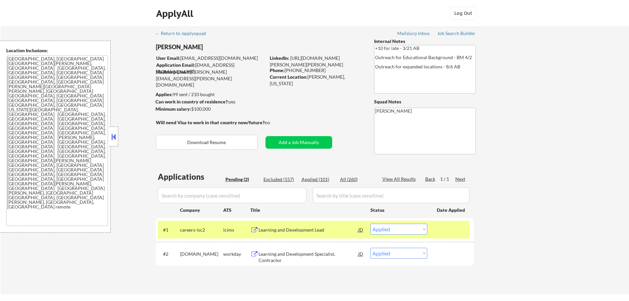
select select ""applied""
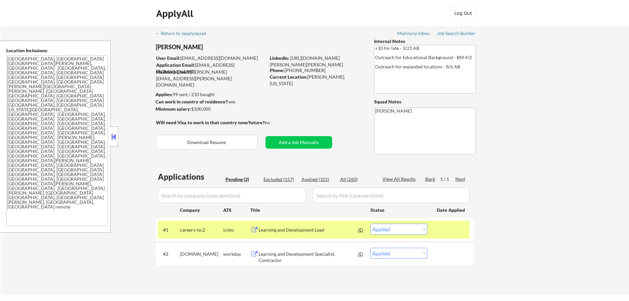
select select ""applied""
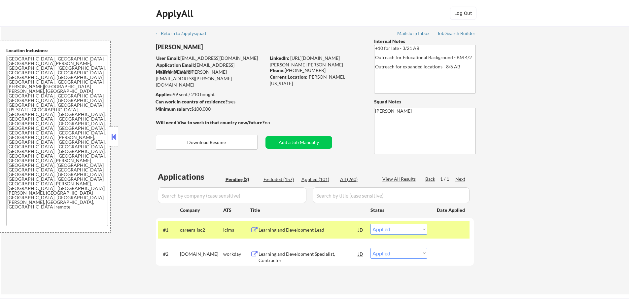
select select ""applied""
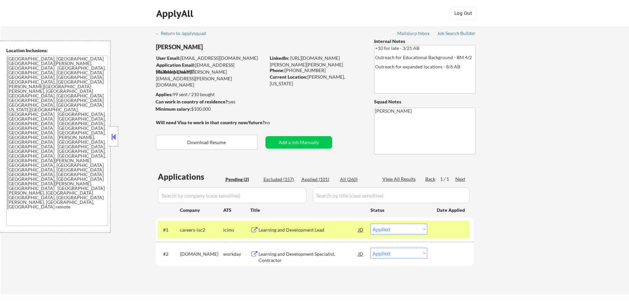
select select ""applied""
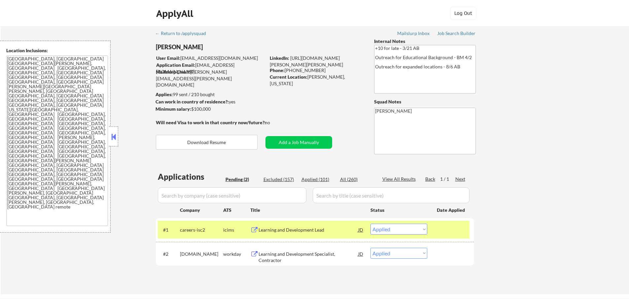
select select ""applied""
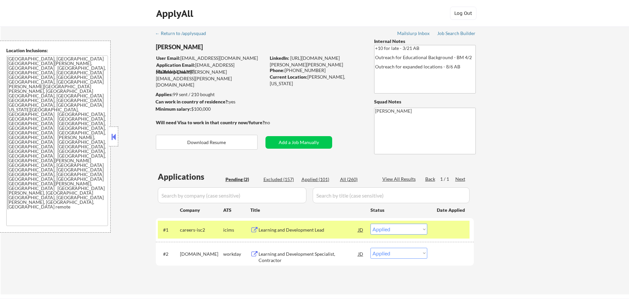
select select ""applied""
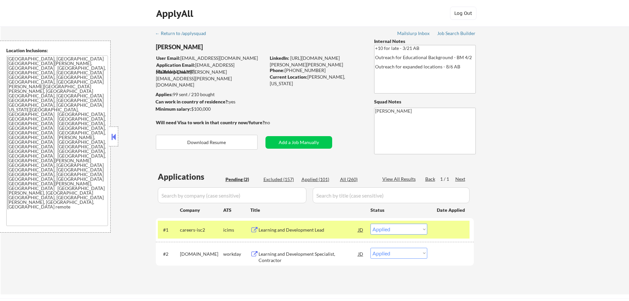
select select ""applied""
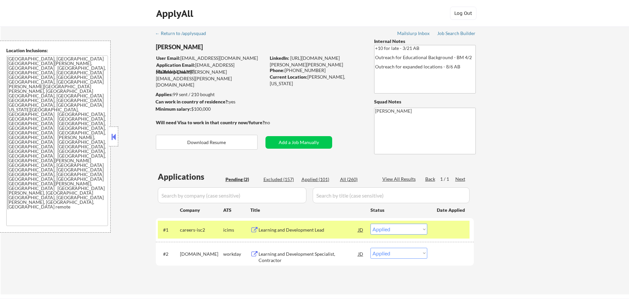
select select ""applied""
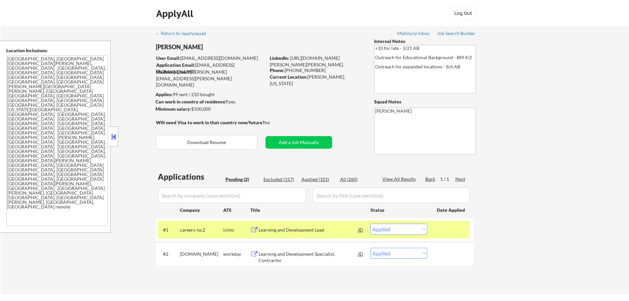
select select ""applied""
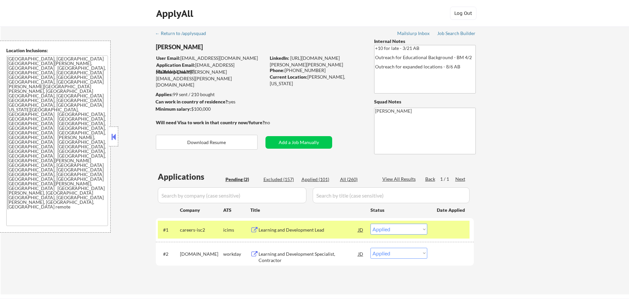
select select ""applied""
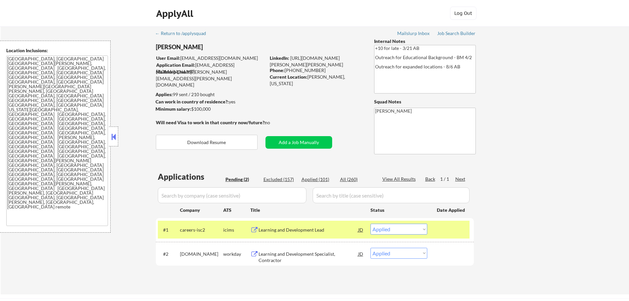
select select ""applied""
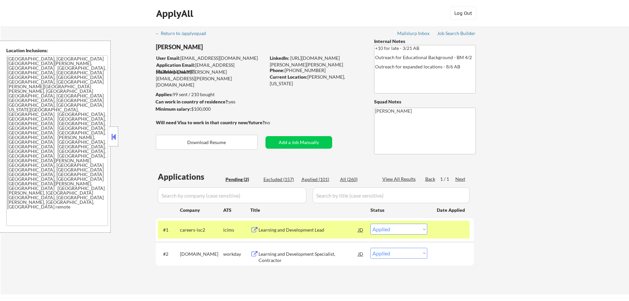
select select ""applied""
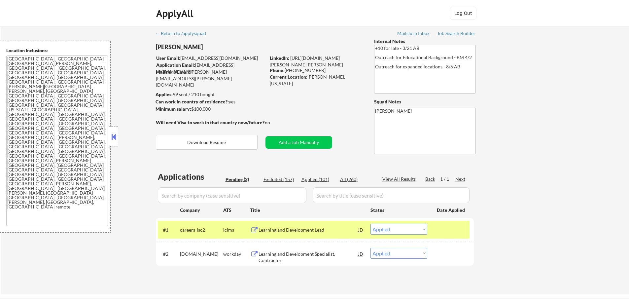
select select ""applied""
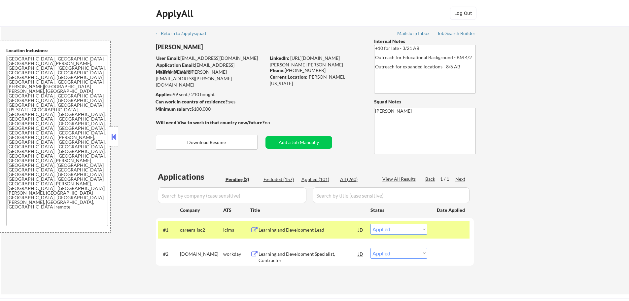
select select ""applied""
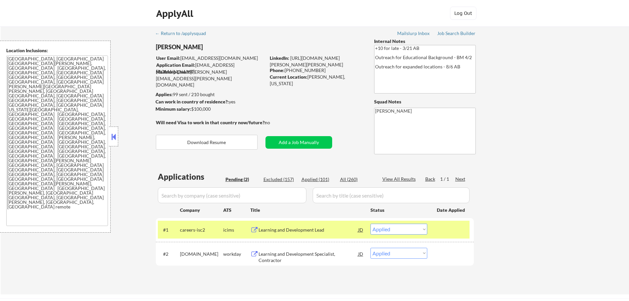
select select ""applied""
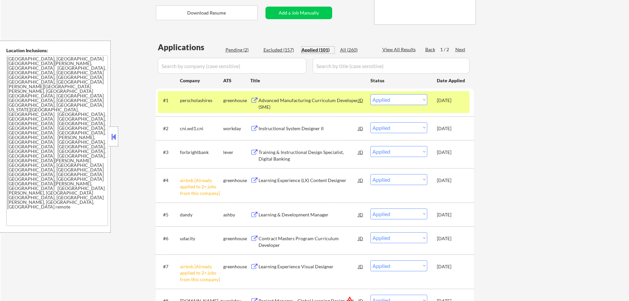
scroll to position [132, 0]
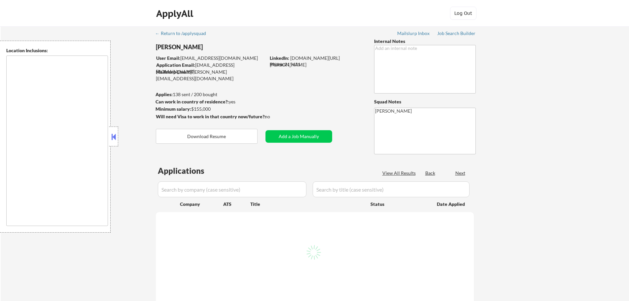
type textarea "remote"
select select ""pending""
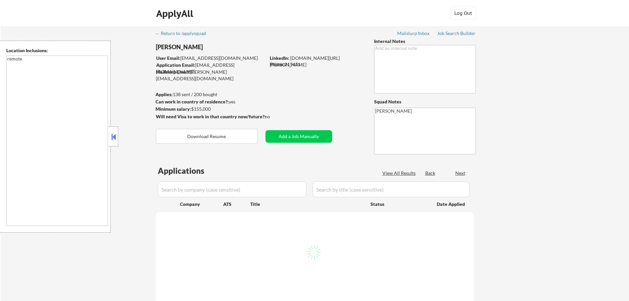
select select ""pending""
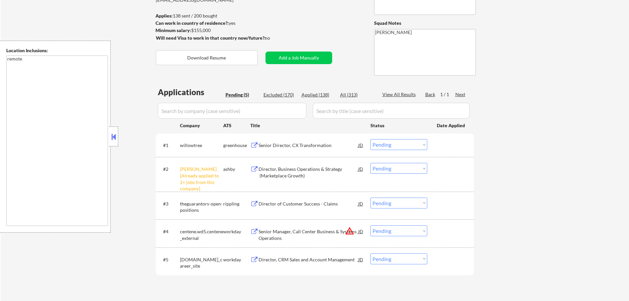
scroll to position [99, 0]
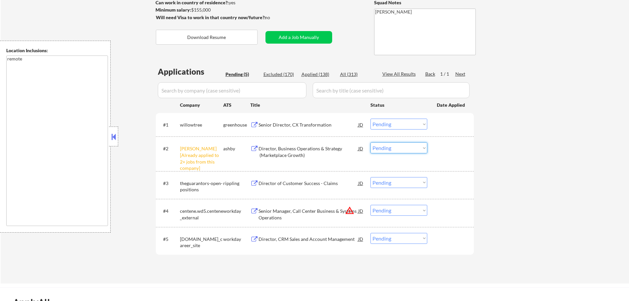
click at [385, 145] on select "Choose an option... Pending Applied Excluded (Questions) Excluded (Expired) Exc…" at bounding box center [398, 147] width 57 height 11
click at [370, 142] on select "Choose an option... Pending Applied Excluded (Questions) Excluded (Expired) Exc…" at bounding box center [398, 147] width 57 height 11
select select ""pending""
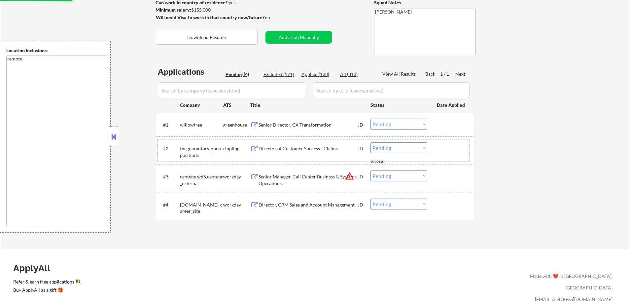
click at [441, 150] on div at bounding box center [451, 148] width 29 height 12
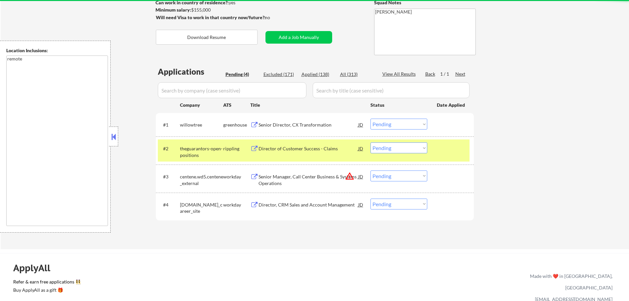
click at [441, 150] on div at bounding box center [451, 148] width 29 height 12
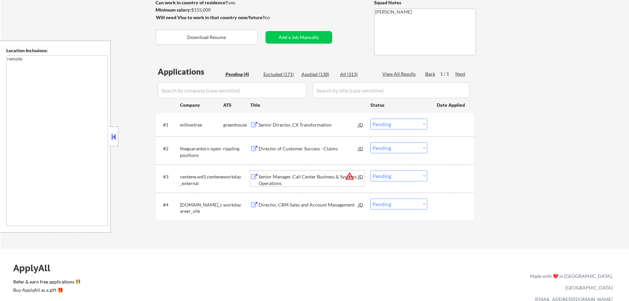
click at [313, 177] on div "Senior Manager, Call Center Business & Systems Operations" at bounding box center [308, 179] width 100 height 13
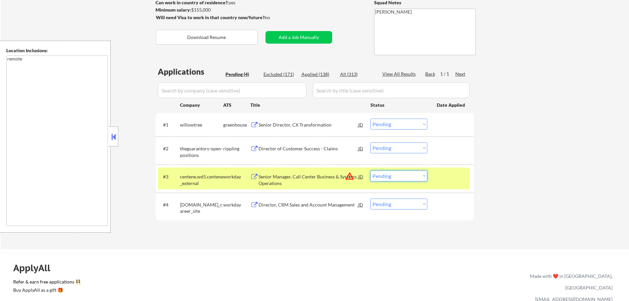
click at [391, 172] on select "Choose an option... Pending Applied Excluded (Questions) Excluded (Expired) Exc…" at bounding box center [398, 175] width 57 height 11
click at [370, 170] on select "Choose an option... Pending Applied Excluded (Questions) Excluded (Expired) Exc…" at bounding box center [398, 175] width 57 height 11
click at [442, 175] on div at bounding box center [451, 176] width 29 height 12
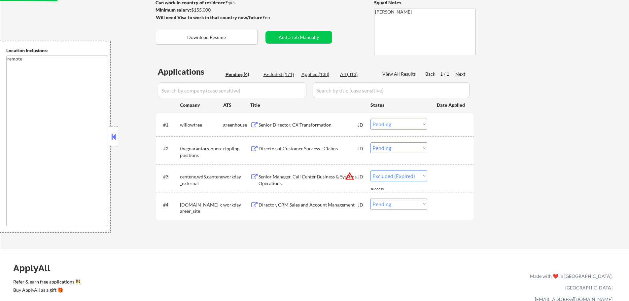
select select ""pending""
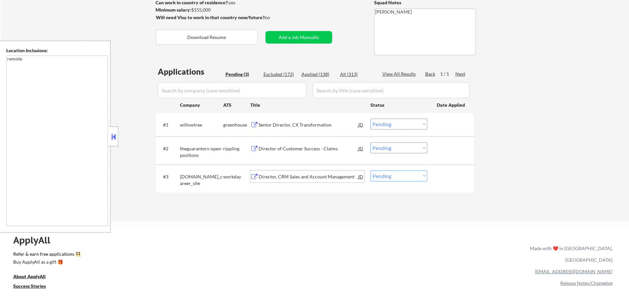
click at [262, 174] on div "Director, CRM Sales and Account Management" at bounding box center [308, 176] width 100 height 7
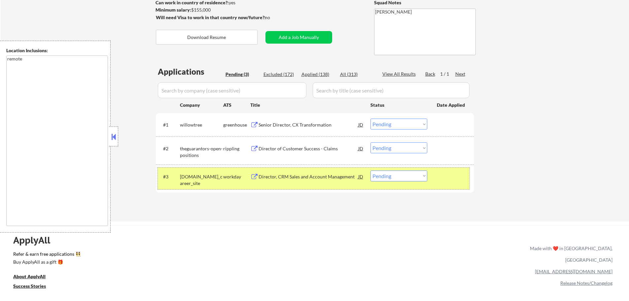
click at [447, 180] on div at bounding box center [451, 176] width 29 height 12
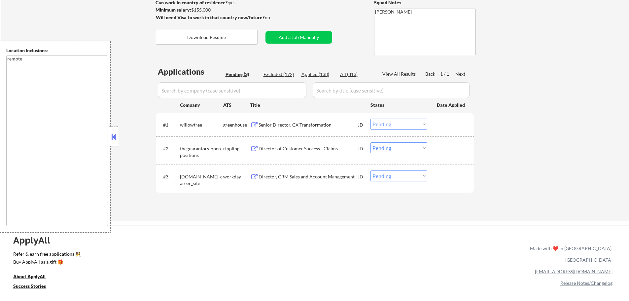
click at [309, 128] on div "Senior Director, CX Transformation" at bounding box center [308, 125] width 100 height 12
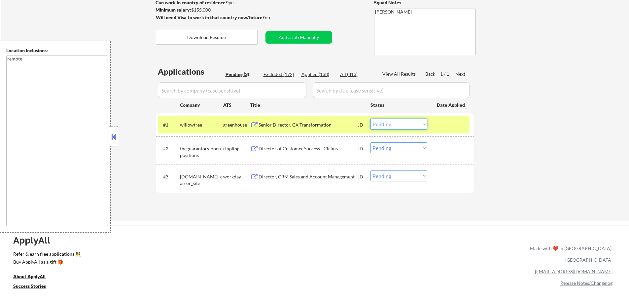
click at [404, 121] on select "Choose an option... Pending Applied Excluded (Questions) Excluded (Expired) Exc…" at bounding box center [398, 124] width 57 height 11
click at [370, 119] on select "Choose an option... Pending Applied Excluded (Questions) Excluded (Expired) Exc…" at bounding box center [398, 124] width 57 height 11
click at [439, 124] on div at bounding box center [451, 125] width 29 height 12
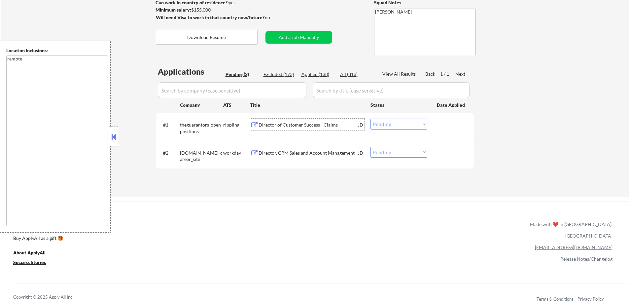
click at [297, 120] on div "Director of Customer Success - Claims" at bounding box center [308, 125] width 100 height 12
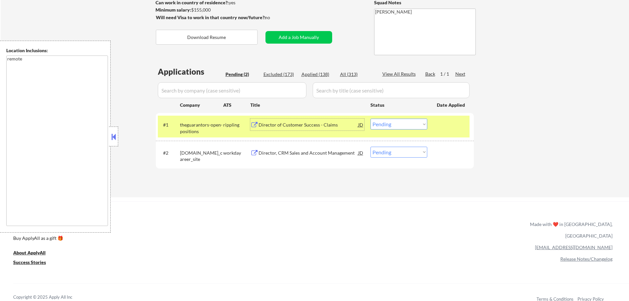
scroll to position [0, 0]
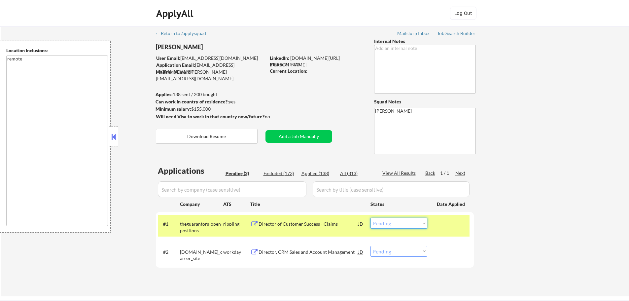
click at [418, 221] on select "Choose an option... Pending Applied Excluded (Questions) Excluded (Expired) Exc…" at bounding box center [398, 223] width 57 height 11
click at [370, 218] on select "Choose an option... Pending Applied Excluded (Questions) Excluded (Expired) Exc…" at bounding box center [398, 223] width 57 height 11
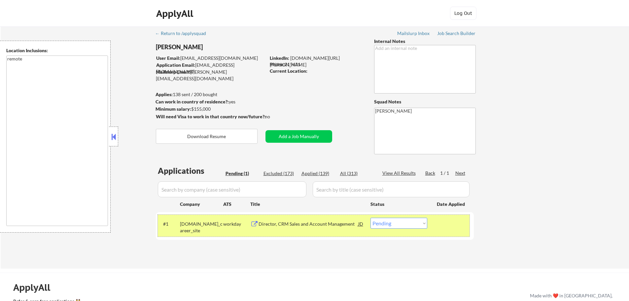
click at [455, 225] on div at bounding box center [451, 224] width 29 height 12
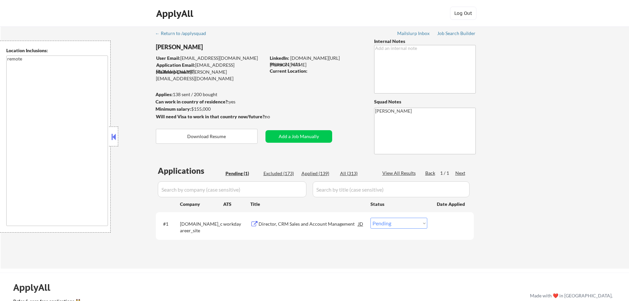
click at [342, 221] on div "Director, CRM Sales and Account Management" at bounding box center [308, 224] width 100 height 7
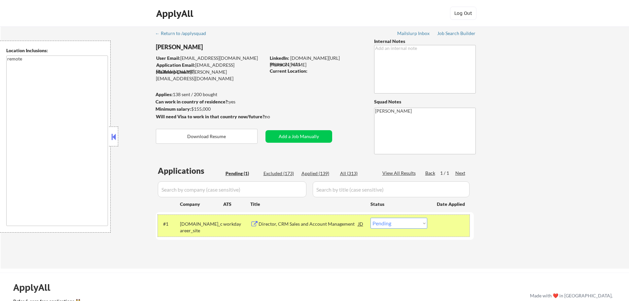
click at [444, 221] on div at bounding box center [451, 224] width 29 height 12
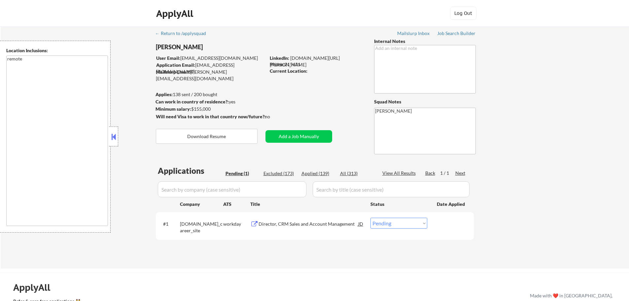
click at [314, 222] on div "Director, CRM Sales and Account Management" at bounding box center [308, 224] width 100 height 7
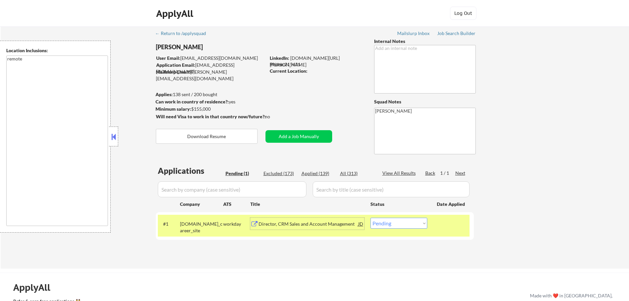
click at [404, 225] on select "Choose an option... Pending Applied Excluded (Questions) Excluded (Expired) Exc…" at bounding box center [398, 223] width 57 height 11
select select ""applied""
click at [370, 218] on select "Choose an option... Pending Applied Excluded (Questions) Excluded (Expired) Exc…" at bounding box center [398, 223] width 57 height 11
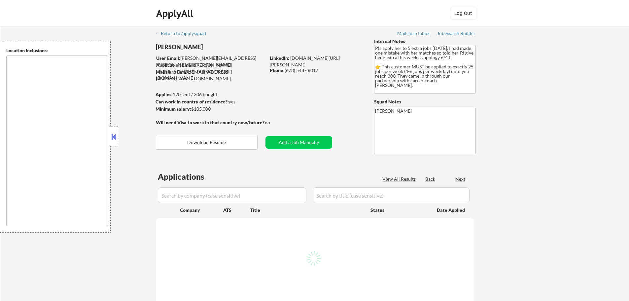
select select ""pending""
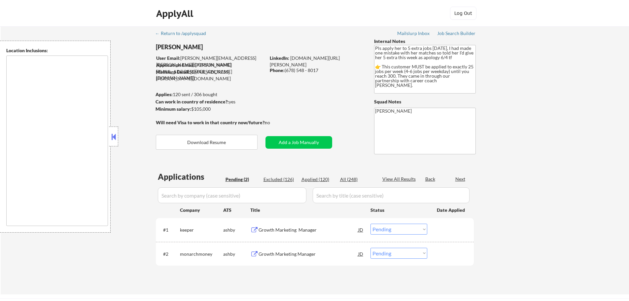
type textarea "[GEOGRAPHIC_DATA], [GEOGRAPHIC_DATA] [GEOGRAPHIC_DATA], [GEOGRAPHIC_DATA] [GEOG…"
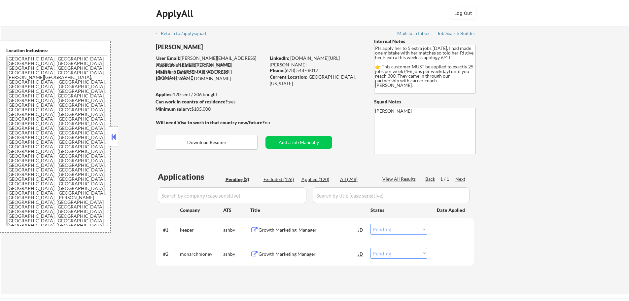
scroll to position [33, 0]
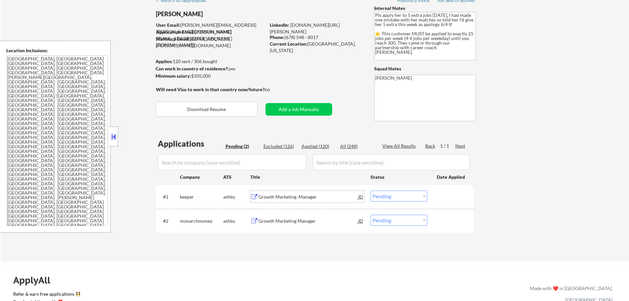
click at [284, 199] on div "Growth Marketing Manager" at bounding box center [308, 196] width 100 height 7
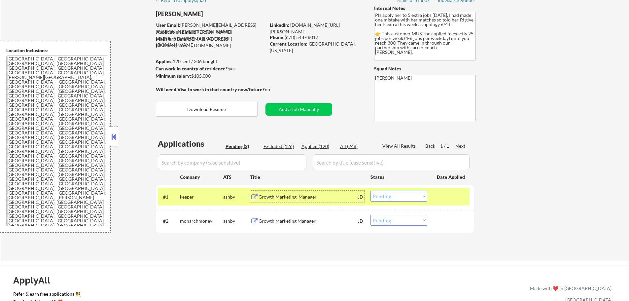
click at [404, 197] on select "Choose an option... Pending Applied Excluded (Questions) Excluded (Expired) Exc…" at bounding box center [398, 195] width 57 height 11
click at [370, 190] on select "Choose an option... Pending Applied Excluded (Questions) Excluded (Expired) Exc…" at bounding box center [398, 195] width 57 height 11
click at [450, 201] on div at bounding box center [451, 196] width 29 height 12
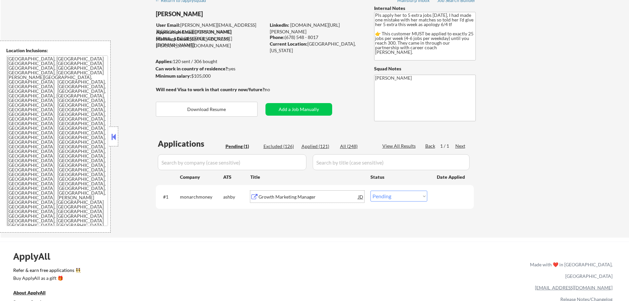
click at [290, 192] on div "Growth Marketing Manager" at bounding box center [308, 196] width 100 height 12
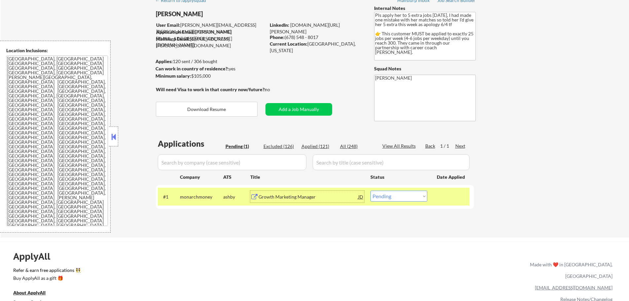
click at [398, 196] on select "Choose an option... Pending Applied Excluded (Questions) Excluded (Expired) Exc…" at bounding box center [398, 195] width 57 height 11
select select ""applied""
click at [370, 190] on select "Choose an option... Pending Applied Excluded (Questions) Excluded (Expired) Exc…" at bounding box center [398, 195] width 57 height 11
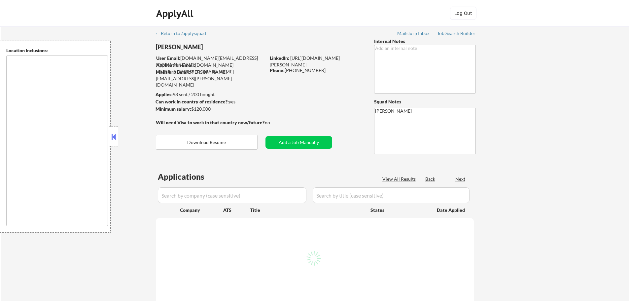
select select ""pending""
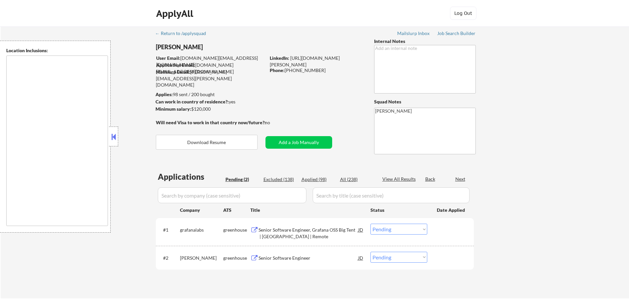
type textarea "Charleston, SC Mount Pleasant, SC North Charleston, SC James Island, SC Isle of…"
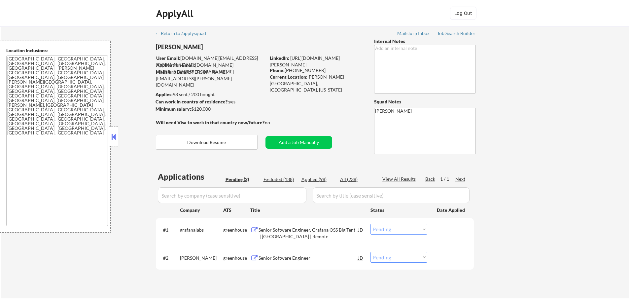
click at [281, 235] on div "Senior Software Engineer, Grafana OSS Big Tent | US | Remote" at bounding box center [308, 232] width 100 height 13
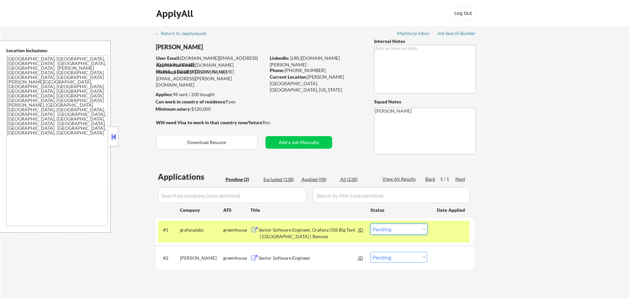
click at [399, 228] on select "Choose an option... Pending Applied Excluded (Questions) Excluded (Expired) Exc…" at bounding box center [398, 228] width 57 height 11
click at [370, 223] on select "Choose an option... Pending Applied Excluded (Questions) Excluded (Expired) Exc…" at bounding box center [398, 228] width 57 height 11
click at [437, 231] on div at bounding box center [451, 229] width 29 height 12
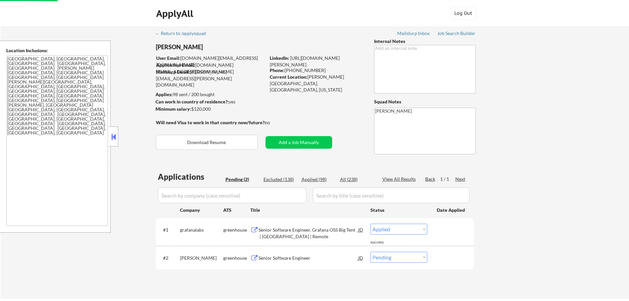
select select ""pending""
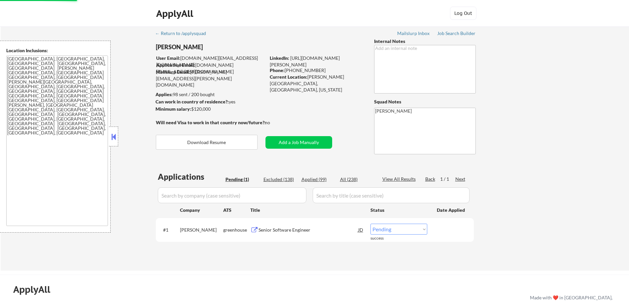
click at [300, 229] on div "Senior Software Engineer" at bounding box center [308, 229] width 100 height 7
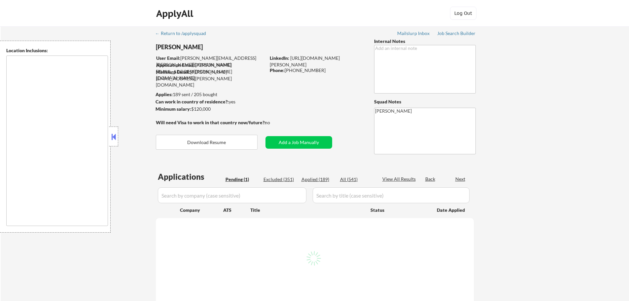
select select ""pending""
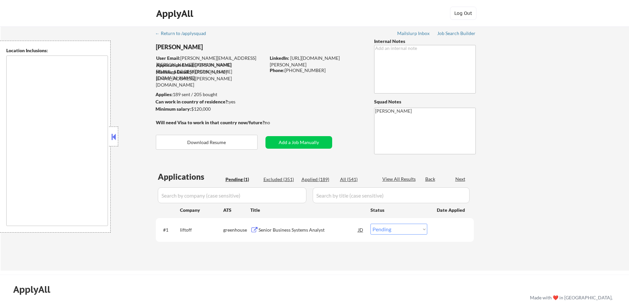
type textarea "[GEOGRAPHIC_DATA], [GEOGRAPHIC_DATA] [GEOGRAPHIC_DATA], [GEOGRAPHIC_DATA] [GEOG…"
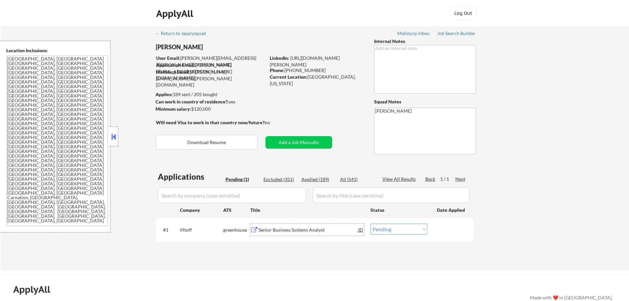
click at [285, 229] on div "Senior Business Systems Analyst" at bounding box center [308, 229] width 100 height 7
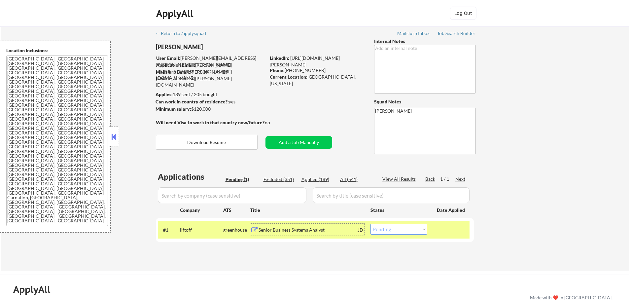
click at [393, 232] on select "Choose an option... Pending Applied Excluded (Questions) Excluded (Expired) Exc…" at bounding box center [398, 228] width 57 height 11
select select ""applied""
click at [370, 223] on select "Choose an option... Pending Applied Excluded (Questions) Excluded (Expired) Exc…" at bounding box center [398, 228] width 57 height 11
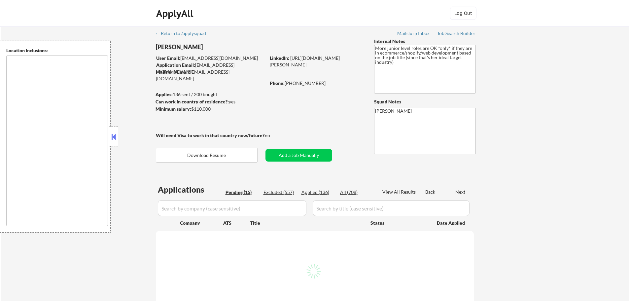
select select ""pending""
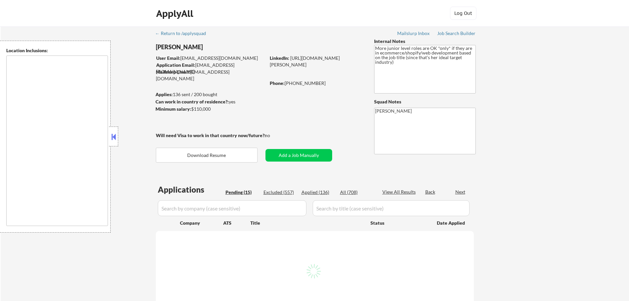
select select ""pending""
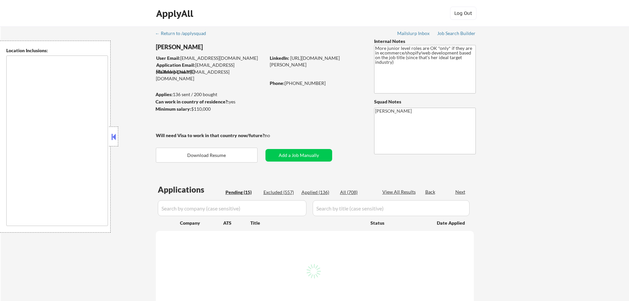
select select ""pending""
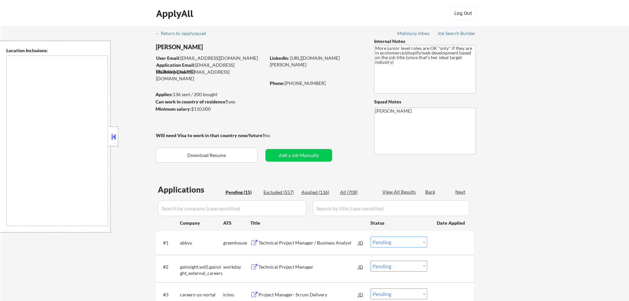
type textarea "remote"
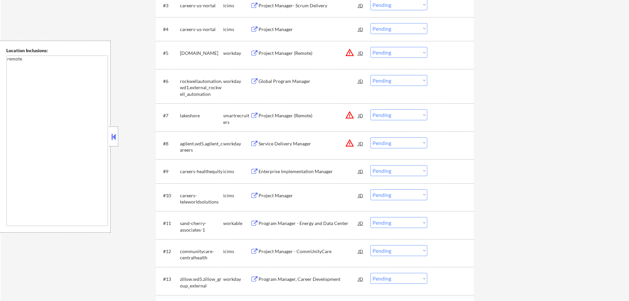
scroll to position [330, 0]
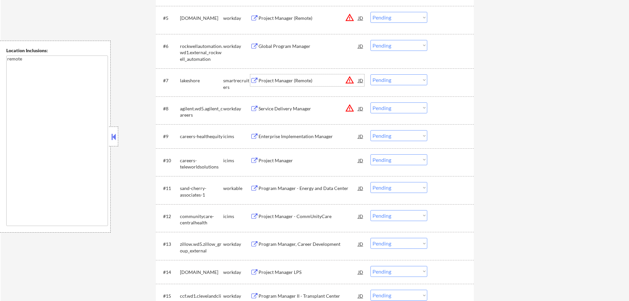
click at [299, 77] on div "Project Manager (Remote)" at bounding box center [308, 80] width 100 height 7
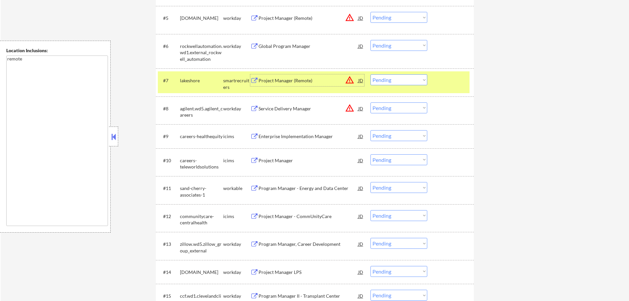
click at [431, 78] on div "#7 lakeshore smartrecruiters Project Manager (Remote) JD warning_amber Choose a…" at bounding box center [314, 82] width 312 height 22
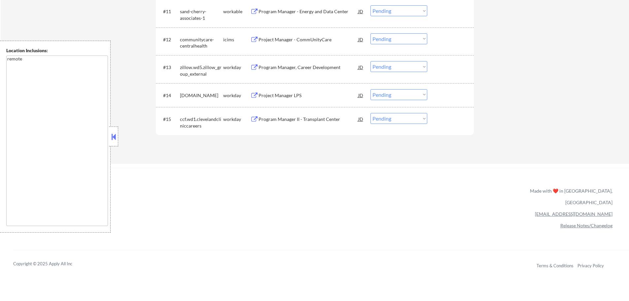
scroll to position [495, 0]
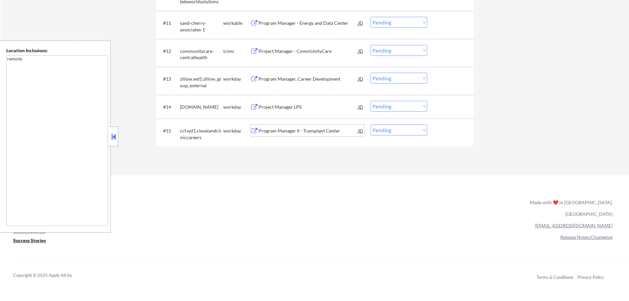
click at [285, 132] on div "Program Manager II - Transplant Center" at bounding box center [308, 130] width 100 height 7
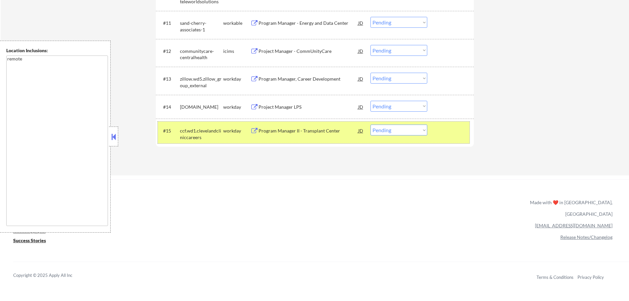
click at [443, 132] on div at bounding box center [451, 130] width 29 height 12
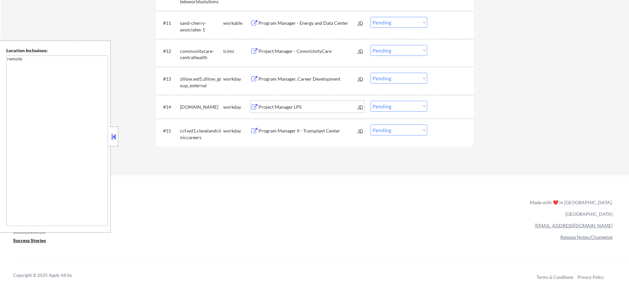
click at [283, 106] on div "Project Manager LPS" at bounding box center [308, 107] width 100 height 7
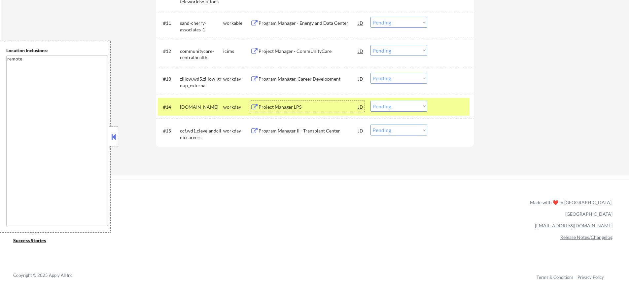
click at [434, 102] on div "#14 mhs.wd1.careers workday Project Manager LPS JD Choose an option... Pending …" at bounding box center [314, 107] width 312 height 18
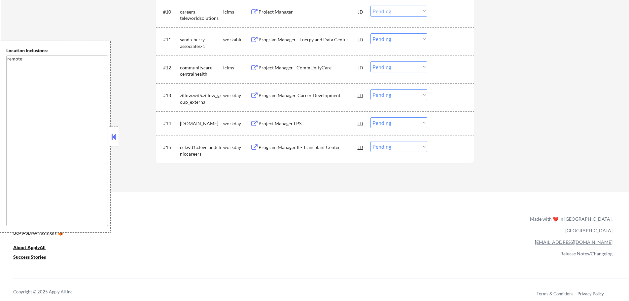
scroll to position [462, 0]
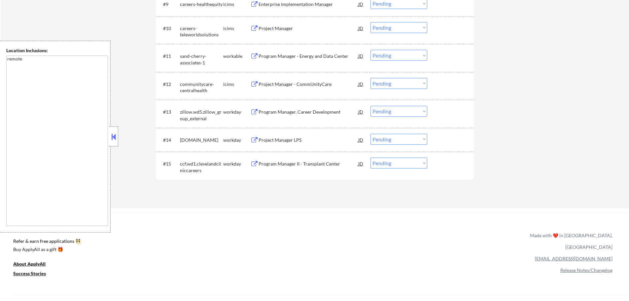
click at [286, 58] on div "Program Manager - Energy and Data Center" at bounding box center [308, 56] width 100 height 7
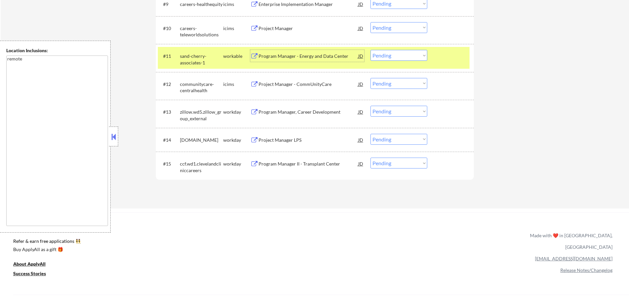
click at [391, 53] on select "Choose an option... Pending Applied Excluded (Questions) Excluded (Expired) Exc…" at bounding box center [398, 55] width 57 height 11
click at [370, 50] on select "Choose an option... Pending Applied Excluded (Questions) Excluded (Expired) Exc…" at bounding box center [398, 55] width 57 height 11
select select ""pending""
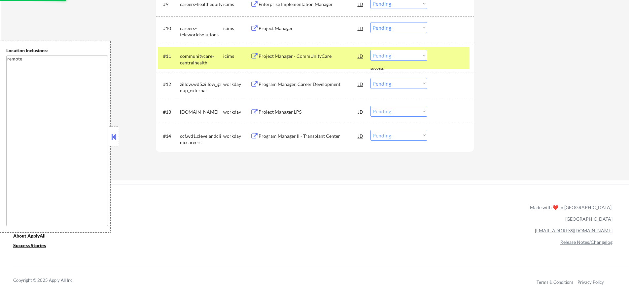
click at [447, 56] on div at bounding box center [451, 56] width 29 height 12
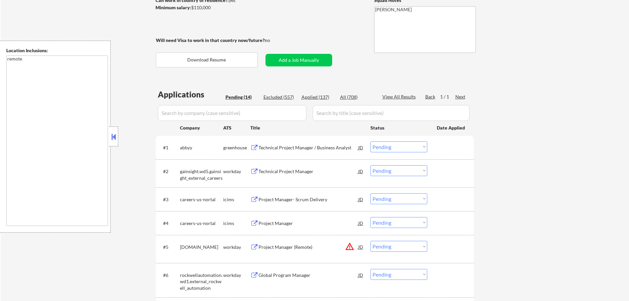
scroll to position [99, 0]
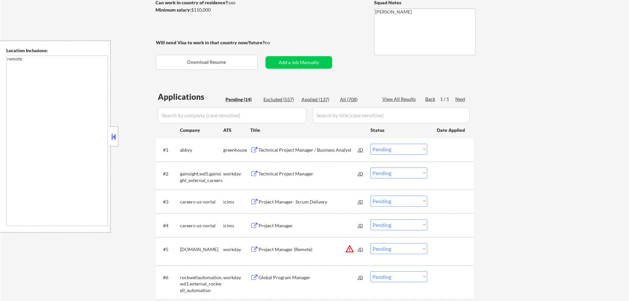
click at [277, 151] on div "Technical Project Manager / Business Analyst" at bounding box center [308, 150] width 100 height 7
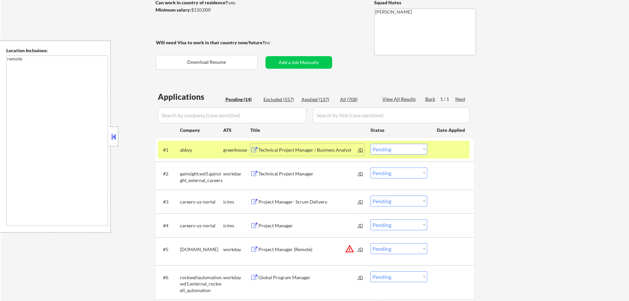
click at [452, 154] on div at bounding box center [451, 150] width 29 height 12
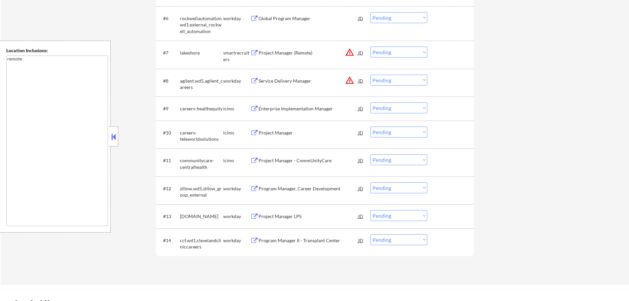
scroll to position [396, 0]
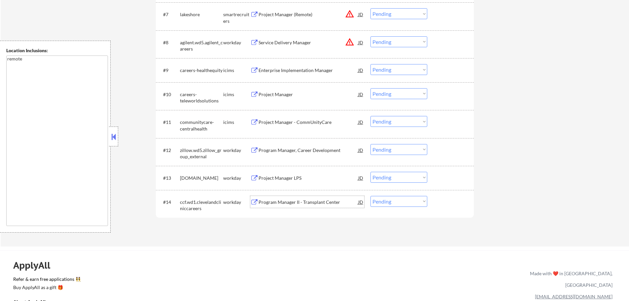
click at [259, 205] on div "Program Manager II - Transplant Center" at bounding box center [308, 202] width 100 height 7
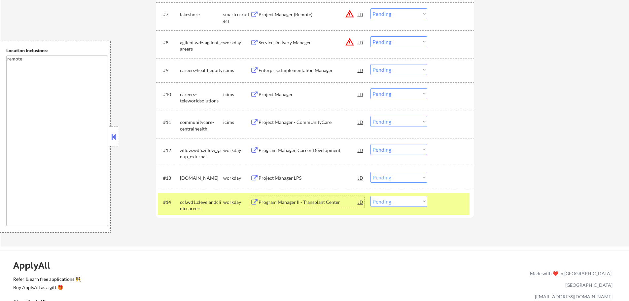
click at [392, 200] on select "Choose an option... Pending Applied Excluded (Questions) Excluded (Expired) Exc…" at bounding box center [398, 201] width 57 height 11
select select ""excluded__location_""
click at [370, 196] on select "Choose an option... Pending Applied Excluded (Questions) Excluded (Expired) Exc…" at bounding box center [398, 201] width 57 height 11
click at [442, 208] on div "#14 ccf.wd1.clevelandcliniccareers workday Program Manager II - Transplant Cent…" at bounding box center [314, 204] width 312 height 22
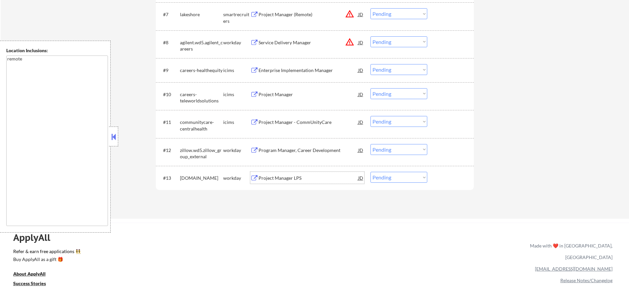
click at [285, 179] on div "Project Manager LPS" at bounding box center [308, 178] width 100 height 7
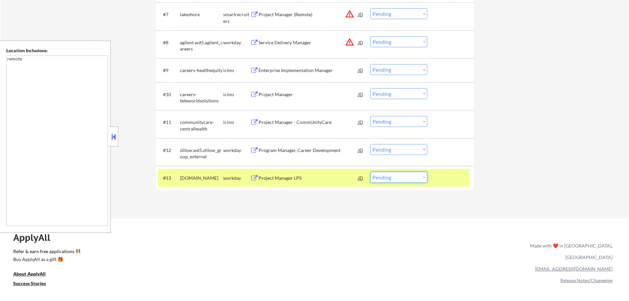
click at [398, 181] on select "Choose an option... Pending Applied Excluded (Questions) Excluded (Expired) Exc…" at bounding box center [398, 177] width 57 height 11
select select ""excluded__blocklist_""
click at [370, 172] on select "Choose an option... Pending Applied Excluded (Questions) Excluded (Expired) Exc…" at bounding box center [398, 177] width 57 height 11
click at [404, 178] on select "Choose an option... Pending Applied Excluded (Questions) Excluded (Expired) Exc…" at bounding box center [398, 177] width 57 height 11
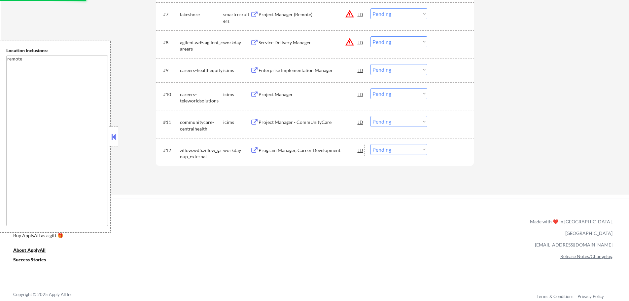
click at [284, 153] on div "Program Manager, Career Development" at bounding box center [308, 150] width 100 height 12
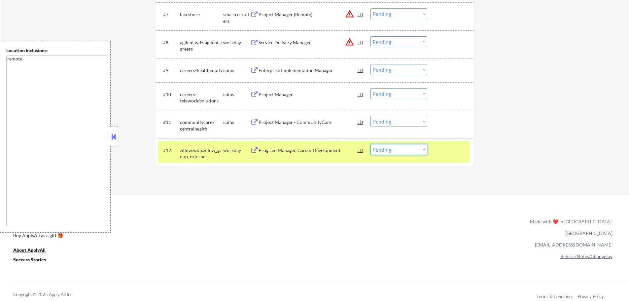
click at [386, 152] on select "Choose an option... Pending Applied Excluded (Questions) Excluded (Expired) Exc…" at bounding box center [398, 149] width 57 height 11
select select ""applied""
click at [370, 144] on select "Choose an option... Pending Applied Excluded (Questions) Excluded (Expired) Exc…" at bounding box center [398, 149] width 57 height 11
click at [437, 150] on div at bounding box center [451, 150] width 29 height 12
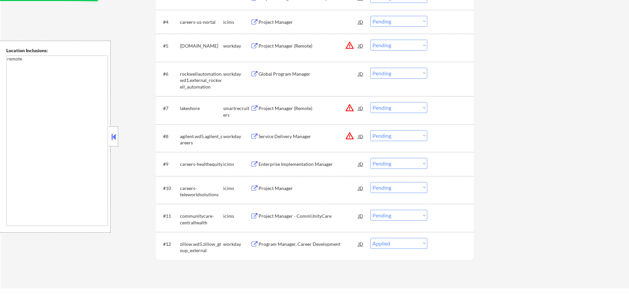
scroll to position [297, 0]
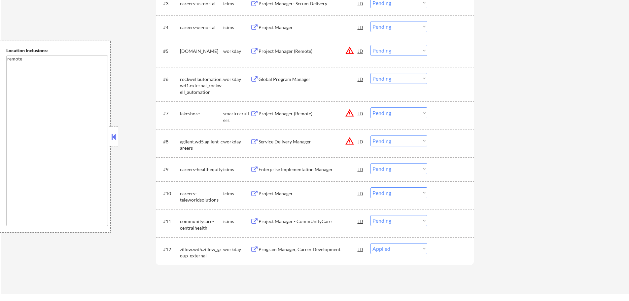
click at [517, 239] on div "← Return to /applysquad Mailslurp Inbox Job Search Builder Foyinsola Akinwumi U…" at bounding box center [315, 11] width 628 height 564
click at [392, 250] on select "Choose an option... Pending Applied Excluded (Questions) Excluded (Expired) Exc…" at bounding box center [398, 248] width 57 height 11
click at [370, 243] on select "Choose an option... Pending Applied Excluded (Questions) Excluded (Expired) Exc…" at bounding box center [398, 248] width 57 height 11
click at [481, 250] on div "← Return to /applysquad Mailslurp Inbox Job Search Builder Foyinsola Akinwumi U…" at bounding box center [315, 11] width 628 height 564
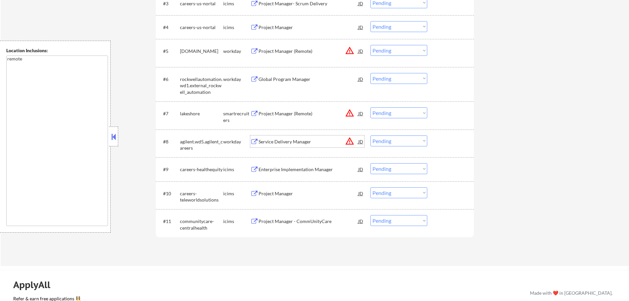
click at [272, 146] on div "Service Delivery Manager" at bounding box center [308, 141] width 100 height 12
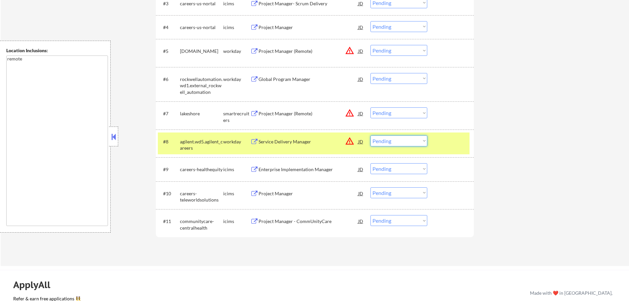
click at [401, 140] on select "Choose an option... Pending Applied Excluded (Questions) Excluded (Expired) Exc…" at bounding box center [398, 140] width 57 height 11
click at [370, 135] on select "Choose an option... Pending Applied Excluded (Questions) Excluded (Expired) Exc…" at bounding box center [398, 140] width 57 height 11
click at [432, 143] on div "#8 agilent.wd5.agilent_careers workday Service Delivery Manager JD warning_ambe…" at bounding box center [314, 143] width 312 height 22
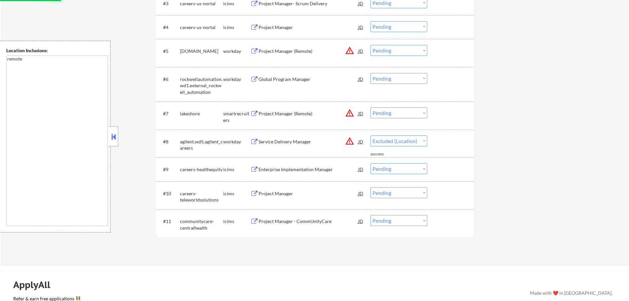
select select ""pending""
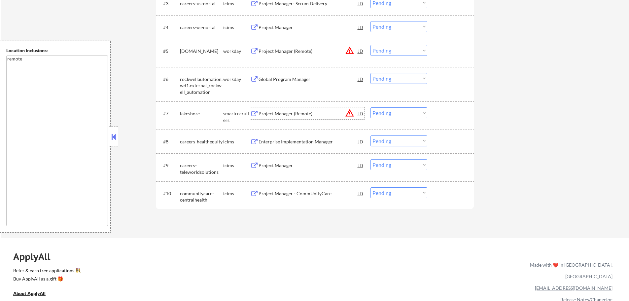
click at [260, 115] on div "Project Manager (Remote)" at bounding box center [308, 113] width 100 height 7
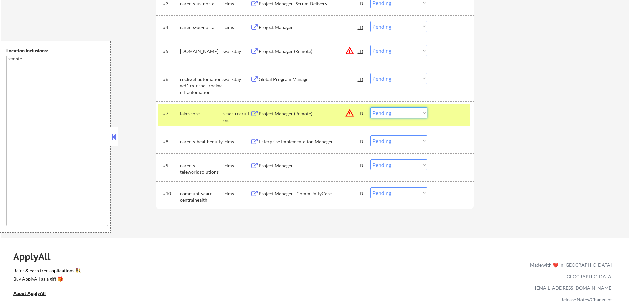
click at [398, 110] on select "Choose an option... Pending Applied Excluded (Questions) Excluded (Expired) Exc…" at bounding box center [398, 112] width 57 height 11
click at [370, 107] on select "Choose an option... Pending Applied Excluded (Questions) Excluded (Expired) Exc…" at bounding box center [398, 112] width 57 height 11
click at [450, 112] on div at bounding box center [451, 113] width 29 height 12
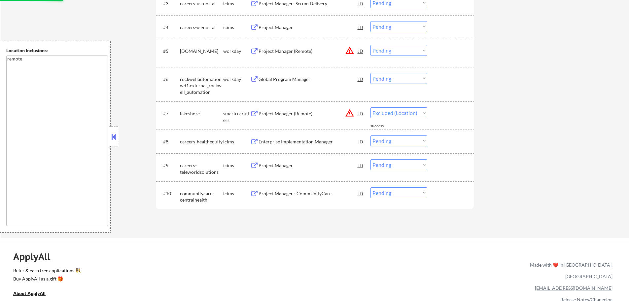
select select ""pending""
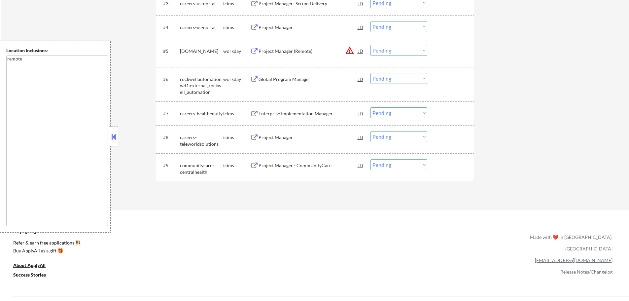
click at [301, 51] on div "Project Manager (Remote)" at bounding box center [308, 51] width 100 height 7
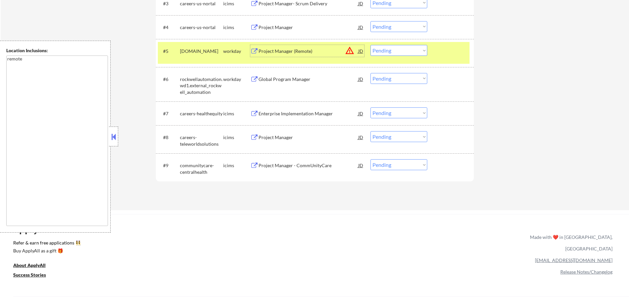
click at [393, 52] on select "Choose an option... Pending Applied Excluded (Questions) Excluded (Expired) Exc…" at bounding box center [398, 50] width 57 height 11
click at [370, 45] on select "Choose an option... Pending Applied Excluded (Questions) Excluded (Expired) Exc…" at bounding box center [398, 50] width 57 height 11
click at [448, 44] on div "#5 broadridge.wd5.careers workday Project Manager (Remote) JD warning_amber Cho…" at bounding box center [314, 53] width 312 height 22
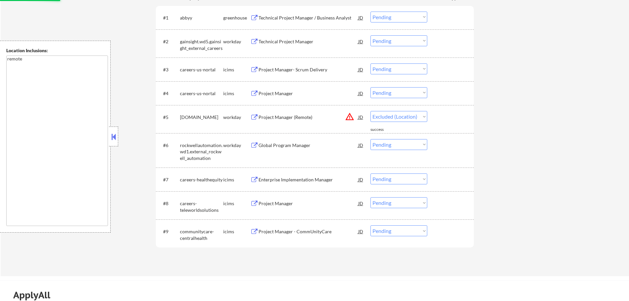
select select ""pending""
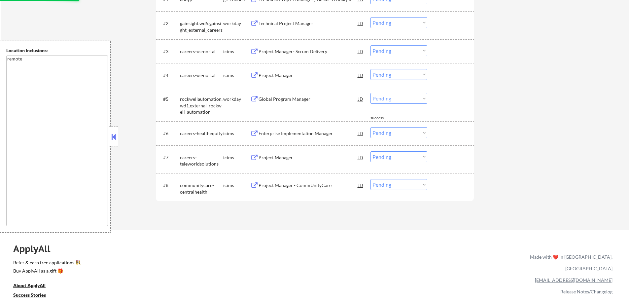
scroll to position [330, 0]
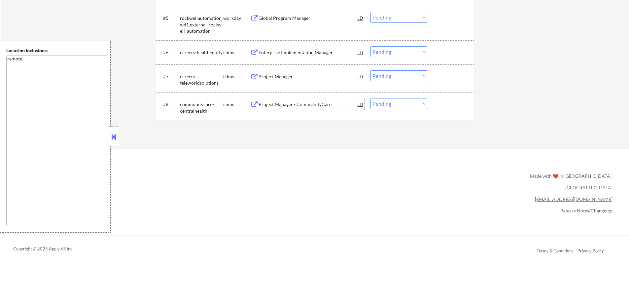
click at [298, 110] on div "Project Manager - CommUnityCare" at bounding box center [308, 104] width 100 height 12
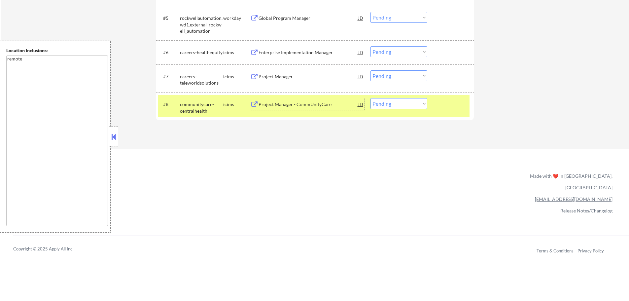
click at [392, 103] on select "Choose an option... Pending Applied Excluded (Questions) Excluded (Expired) Exc…" at bounding box center [398, 103] width 57 height 11
select select ""excluded__bad_match_""
click at [370, 98] on select "Choose an option... Pending Applied Excluded (Questions) Excluded (Expired) Exc…" at bounding box center [398, 103] width 57 height 11
click at [437, 107] on div at bounding box center [451, 104] width 29 height 12
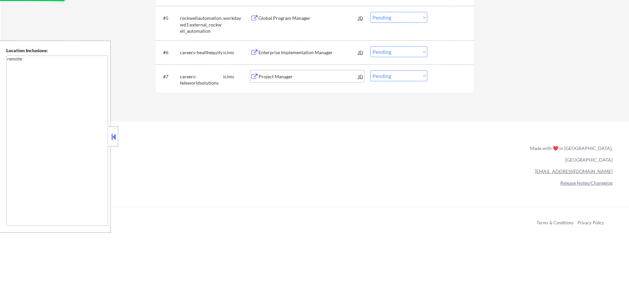
click at [271, 79] on div "Project Manager" at bounding box center [308, 76] width 100 height 7
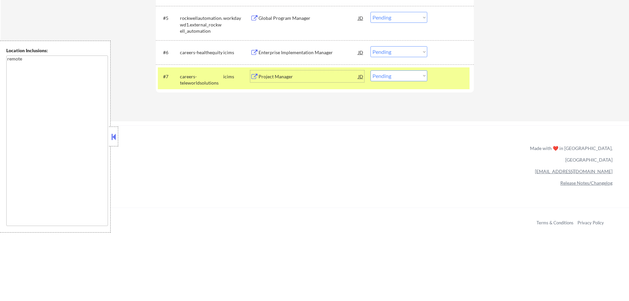
click at [383, 75] on select "Choose an option... Pending Applied Excluded (Questions) Excluded (Expired) Exc…" at bounding box center [398, 75] width 57 height 11
select select ""excluded__bad_match_""
click at [370, 70] on select "Choose an option... Pending Applied Excluded (Questions) Excluded (Expired) Exc…" at bounding box center [398, 75] width 57 height 11
click at [440, 82] on div at bounding box center [451, 76] width 29 height 12
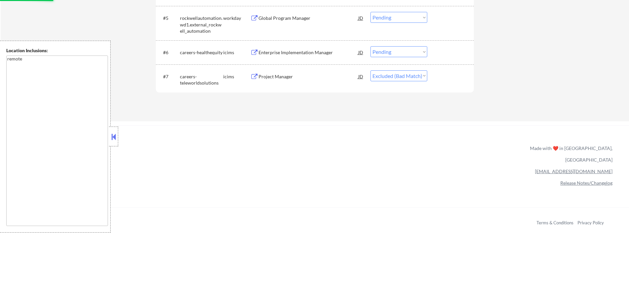
scroll to position [264, 0]
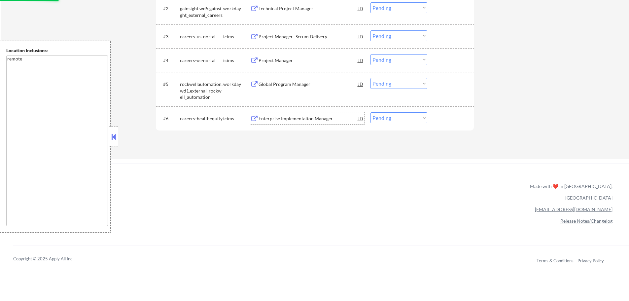
click at [288, 120] on div "Enterprise Implementation Manager" at bounding box center [308, 118] width 100 height 7
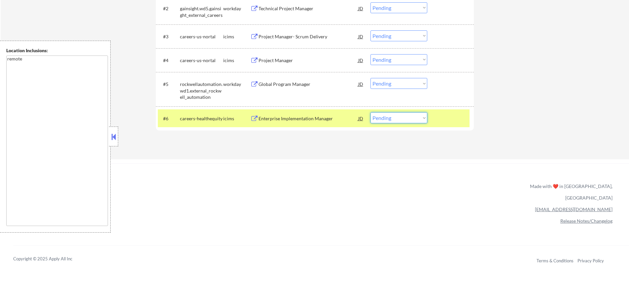
click at [412, 118] on select "Choose an option... Pending Applied Excluded (Questions) Excluded (Expired) Exc…" at bounding box center [398, 117] width 57 height 11
select select ""excluded__salary_""
click at [370, 112] on select "Choose an option... Pending Applied Excluded (Questions) Excluded (Expired) Exc…" at bounding box center [398, 117] width 57 height 11
click at [450, 121] on div at bounding box center [451, 118] width 29 height 12
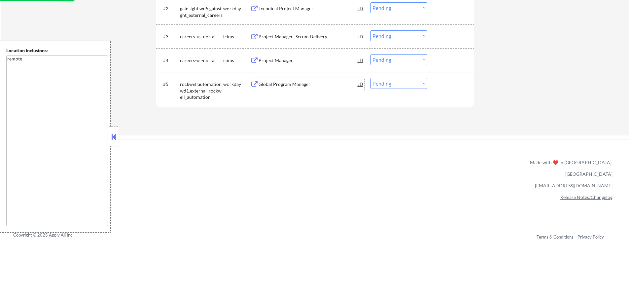
click at [286, 84] on div "Global Program Manager" at bounding box center [308, 84] width 100 height 7
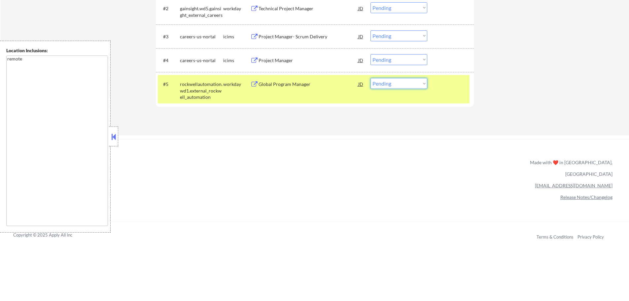
click at [390, 84] on select "Choose an option... Pending Applied Excluded (Questions) Excluded (Expired) Exc…" at bounding box center [398, 83] width 57 height 11
select select ""excluded__expired_""
click at [370, 78] on select "Choose an option... Pending Applied Excluded (Questions) Excluded (Expired) Exc…" at bounding box center [398, 83] width 57 height 11
click at [444, 94] on div "#5 rockwellautomation.wd1.external_rockwell_automation workday Global Program M…" at bounding box center [314, 89] width 312 height 28
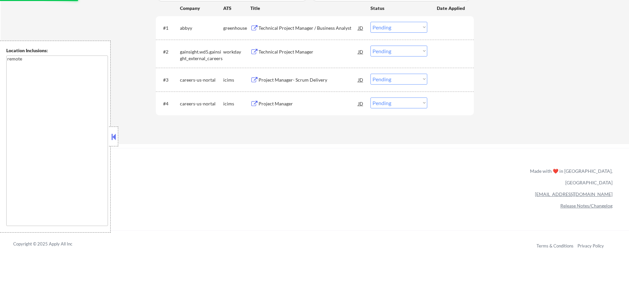
scroll to position [165, 0]
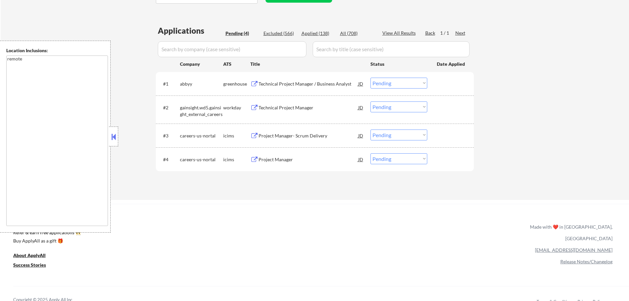
click at [274, 162] on div "Project Manager" at bounding box center [308, 159] width 100 height 7
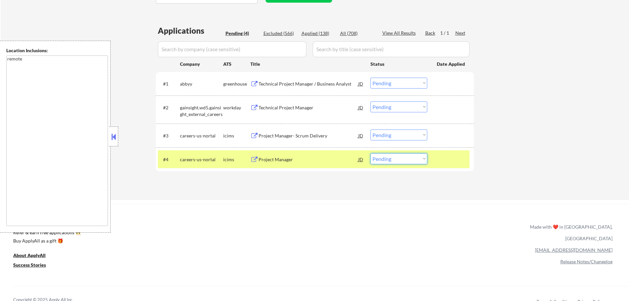
click at [399, 159] on select "Choose an option... Pending Applied Excluded (Questions) Excluded (Expired) Exc…" at bounding box center [398, 158] width 57 height 11
select select ""applied""
click at [370, 153] on select "Choose an option... Pending Applied Excluded (Questions) Excluded (Expired) Exc…" at bounding box center [398, 158] width 57 height 11
click at [450, 156] on div at bounding box center [451, 159] width 29 height 12
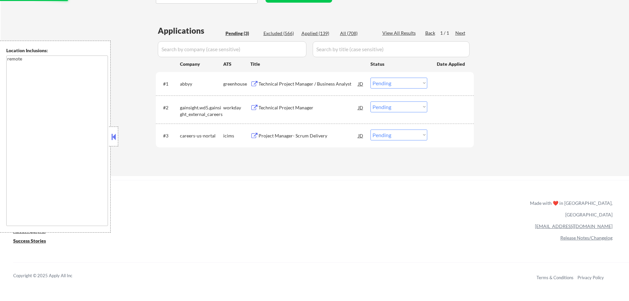
click at [294, 135] on div "Project Manager- Scrum Delivery" at bounding box center [308, 135] width 100 height 7
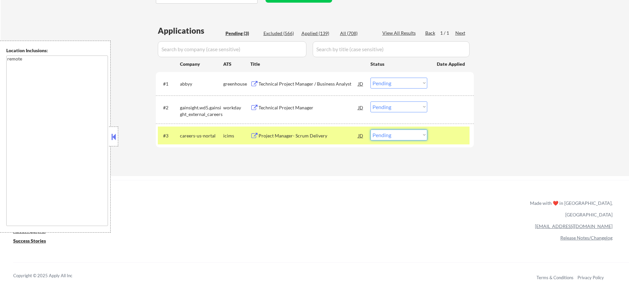
click at [415, 136] on select "Choose an option... Pending Applied Excluded (Questions) Excluded (Expired) Exc…" at bounding box center [398, 134] width 57 height 11
select select ""applied""
click at [370, 129] on select "Choose an option... Pending Applied Excluded (Questions) Excluded (Expired) Exc…" at bounding box center [398, 134] width 57 height 11
click at [456, 132] on div at bounding box center [451, 135] width 29 height 12
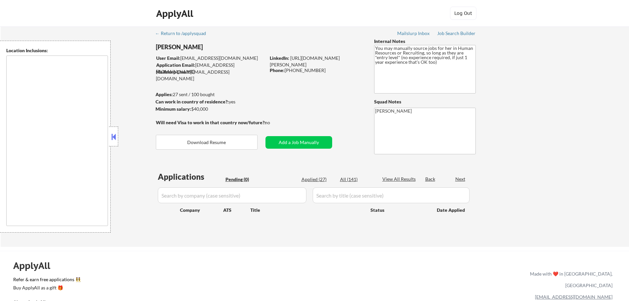
type textarea "It seems there is a misunderstanding in the location specified as "Remote." "Re…"
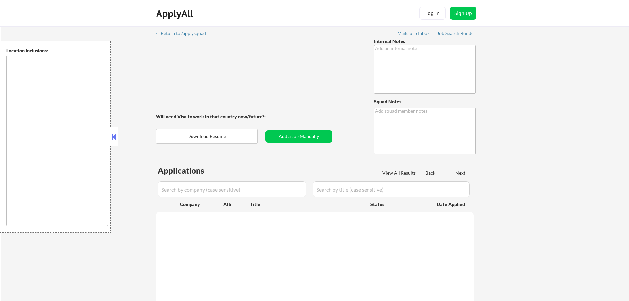
type textarea "You may manually source applications for them Emailing abt expanding to more ar…"
type textarea "[PERSON_NAME]"
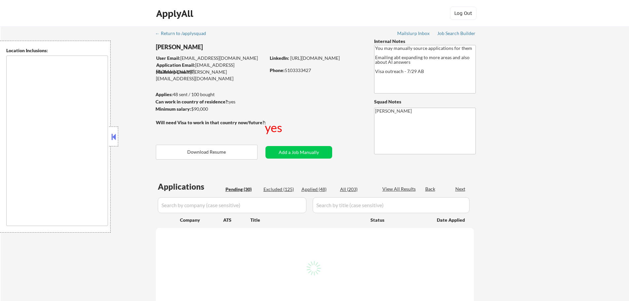
select select ""pending""
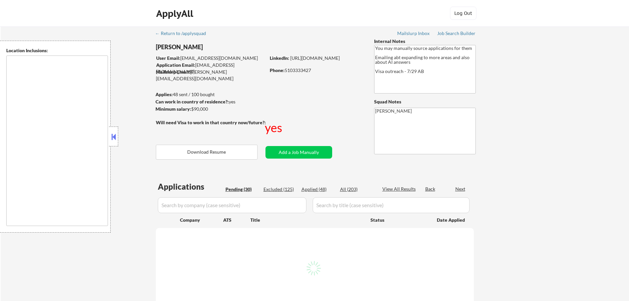
select select ""pending""
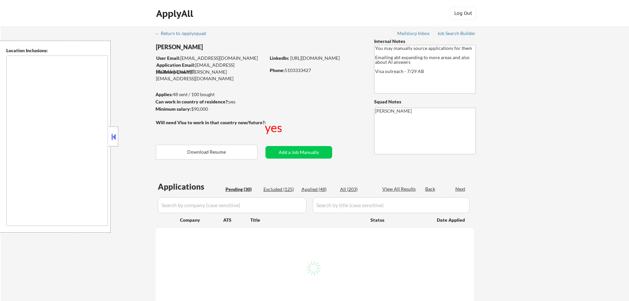
select select ""pending""
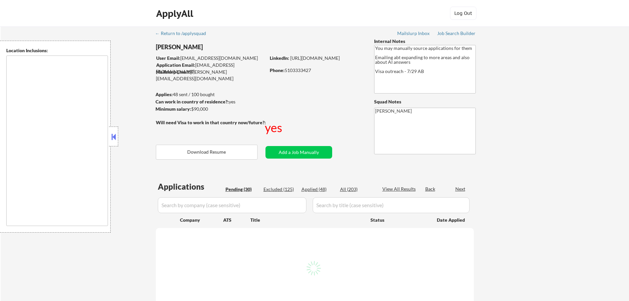
select select ""pending""
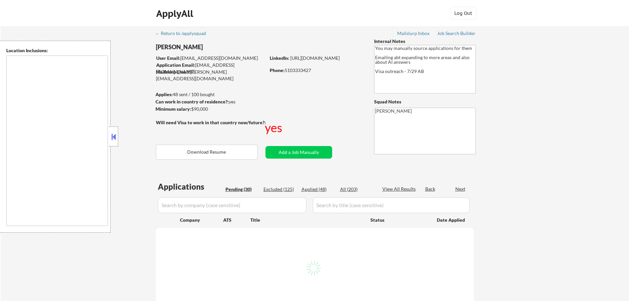
select select ""pending""
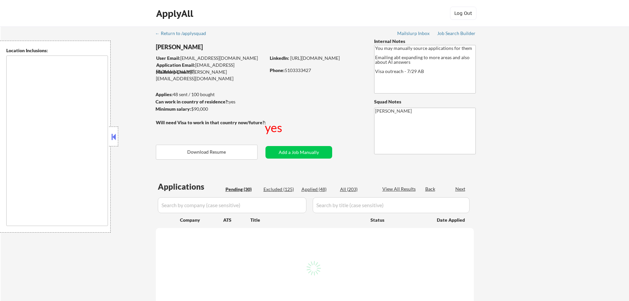
select select ""pending""
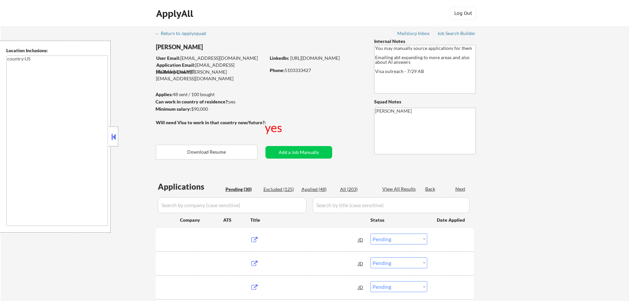
type textarea "country:[GEOGRAPHIC_DATA]"
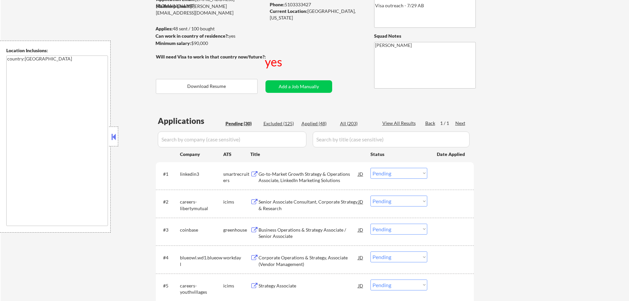
scroll to position [66, 0]
click at [272, 178] on div "Go-to-Market Growth Strategy & Operations Associate, LinkedIn Marketing Solutio…" at bounding box center [308, 176] width 100 height 13
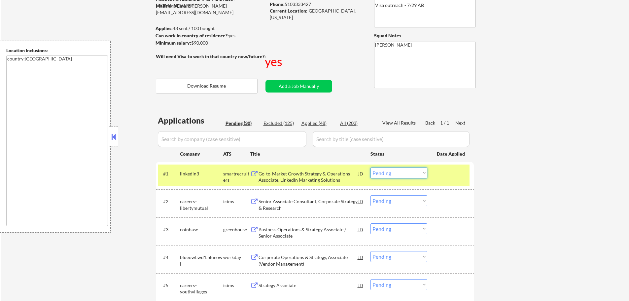
click at [393, 176] on select "Choose an option... Pending Applied Excluded (Questions) Excluded (Expired) Exc…" at bounding box center [398, 172] width 57 height 11
click at [401, 177] on select "Choose an option... Pending Applied Excluded (Questions) Excluded (Expired) Exc…" at bounding box center [398, 172] width 57 height 11
click at [370, 167] on select "Choose an option... Pending Applied Excluded (Questions) Excluded (Expired) Exc…" at bounding box center [398, 172] width 57 height 11
click at [451, 177] on div at bounding box center [451, 173] width 29 height 12
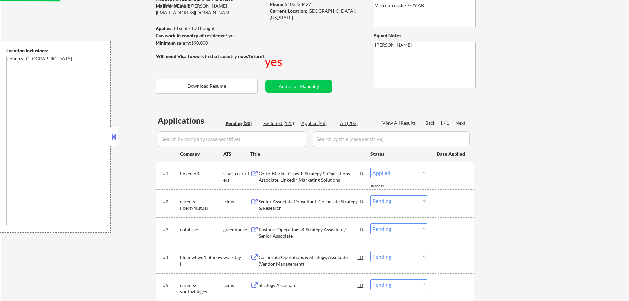
select select ""pending""
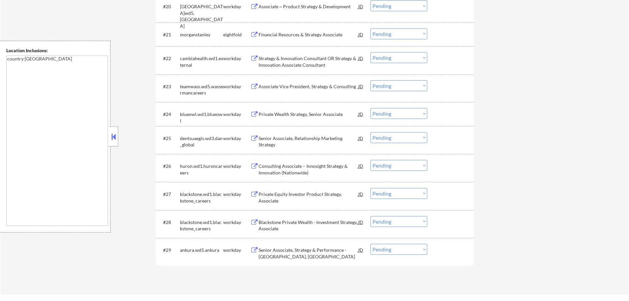
scroll to position [792, 0]
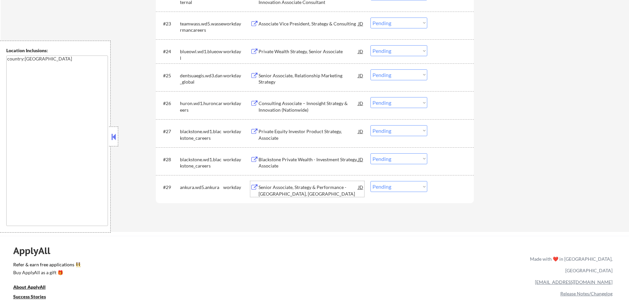
click at [275, 192] on div "Senior Associate, Strategy & Performance - [GEOGRAPHIC_DATA], [GEOGRAPHIC_DATA]" at bounding box center [308, 190] width 100 height 13
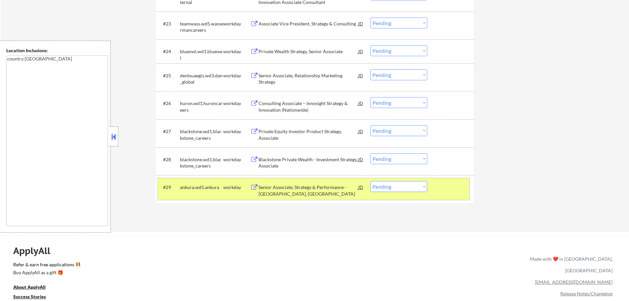
click at [406, 193] on div "#29 ankura.wd5.ankura workday Senior Associate, Strategy & Performance - [GEOGR…" at bounding box center [314, 189] width 312 height 22
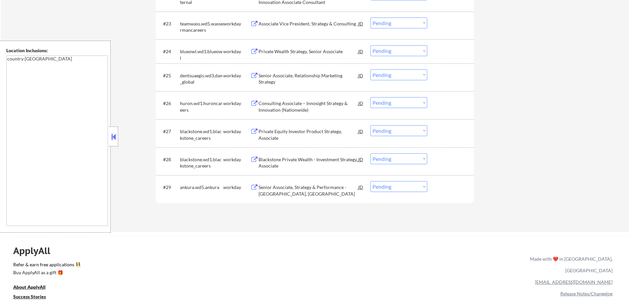
click at [405, 187] on select "Choose an option... Pending Applied Excluded (Questions) Excluded (Expired) Exc…" at bounding box center [398, 186] width 57 height 11
select select ""excluded__bad_match_""
click at [370, 181] on select "Choose an option... Pending Applied Excluded (Questions) Excluded (Expired) Exc…" at bounding box center [398, 186] width 57 height 11
click at [452, 189] on div at bounding box center [451, 187] width 29 height 12
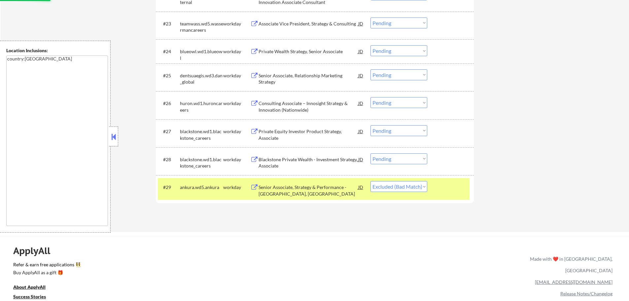
click at [452, 189] on div at bounding box center [451, 187] width 29 height 12
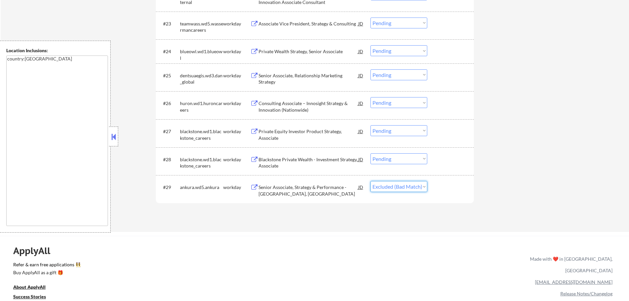
click at [405, 186] on select "Choose an option... Pending Applied Excluded (Questions) Excluded (Expired) Exc…" at bounding box center [398, 186] width 57 height 11
click at [370, 181] on select "Choose an option... Pending Applied Excluded (Questions) Excluded (Expired) Exc…" at bounding box center [398, 186] width 57 height 11
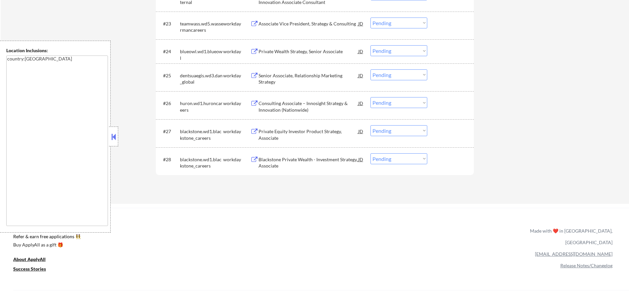
click at [277, 158] on div "Blackstone Private Wealth - Investment Strategy, Associate" at bounding box center [308, 162] width 100 height 13
